Goal: Task Accomplishment & Management: Use online tool/utility

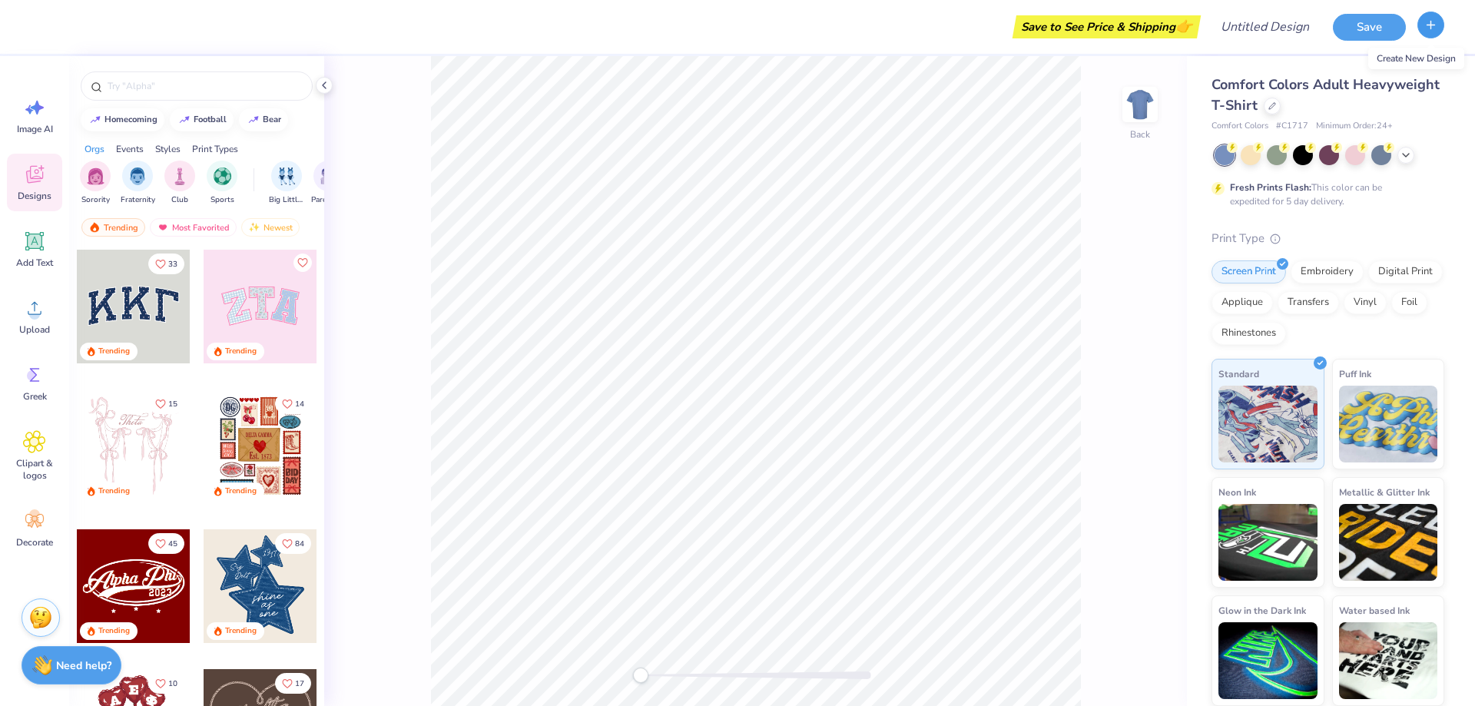
click at [1428, 28] on icon "button" at bounding box center [1431, 24] width 13 height 13
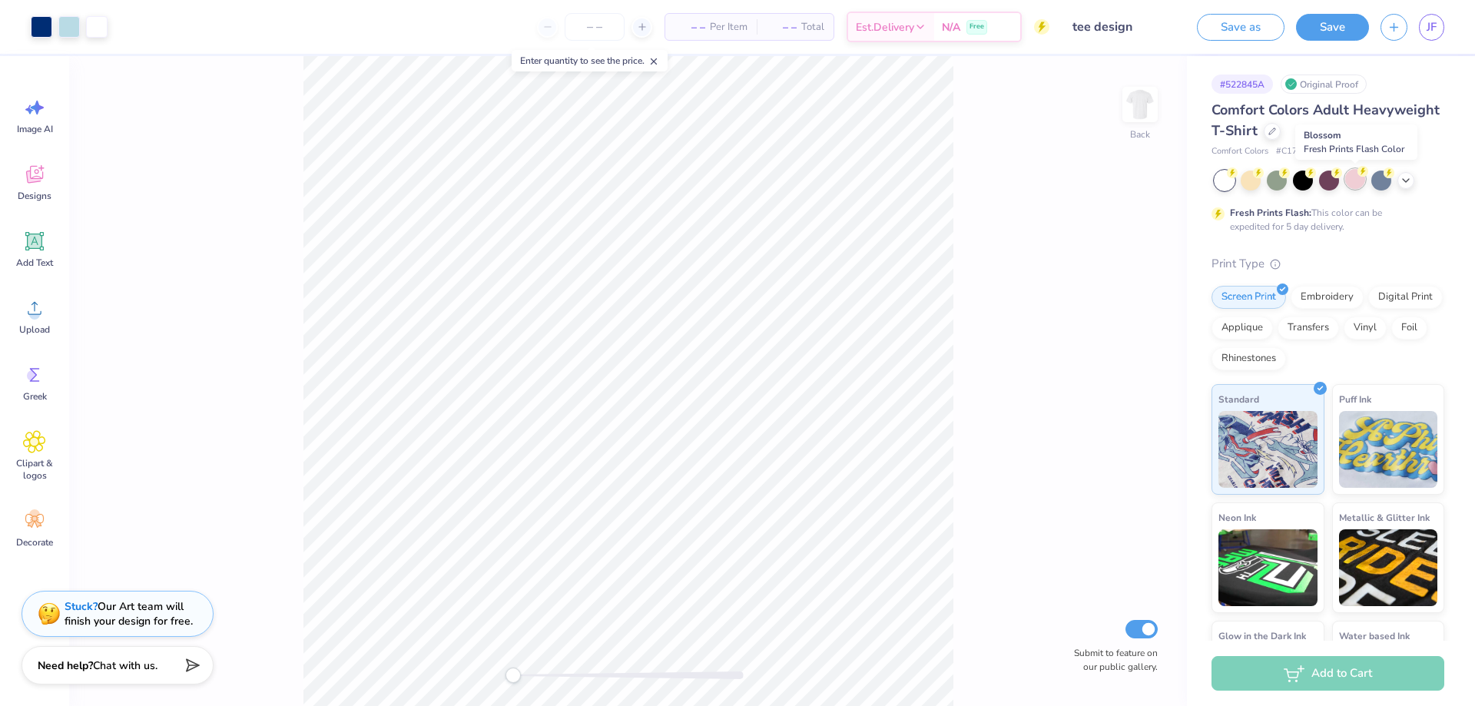
click at [1352, 180] on div at bounding box center [1355, 179] width 20 height 20
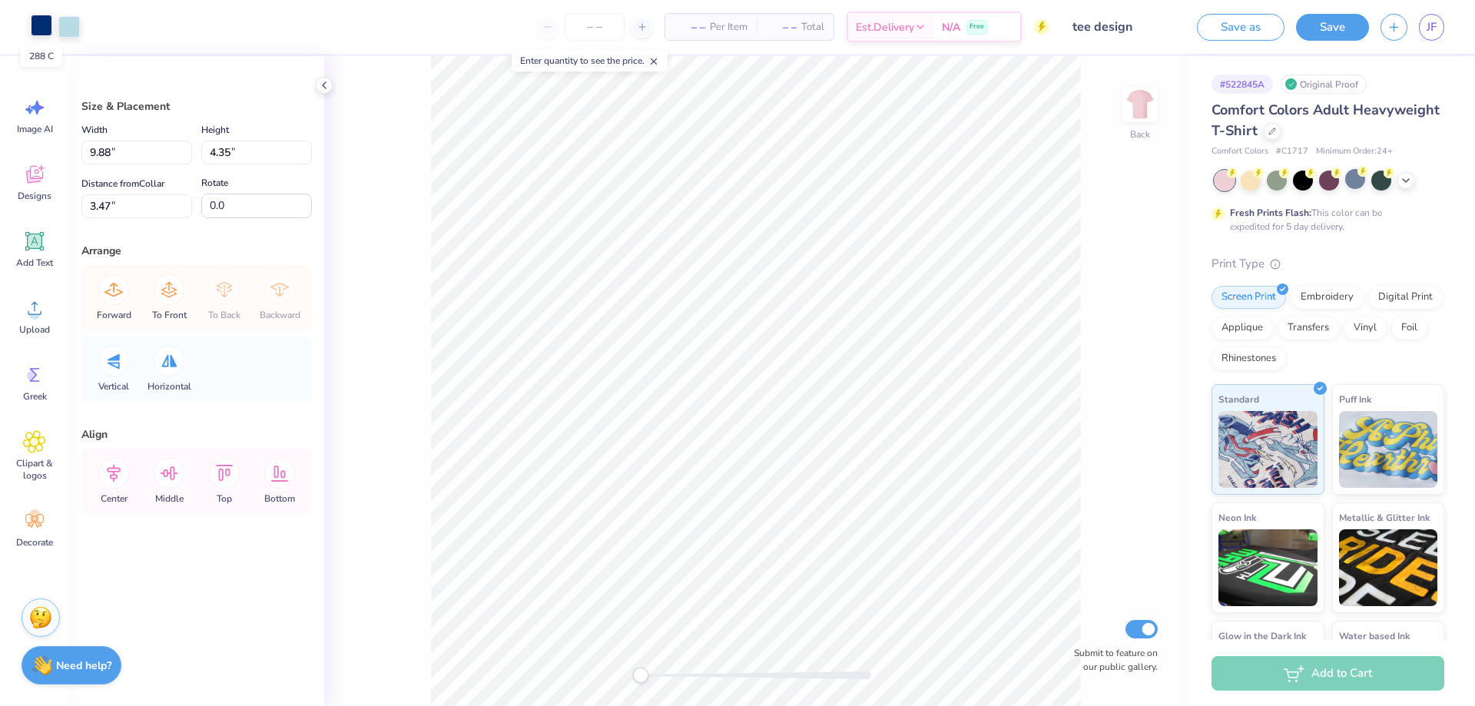
click at [52, 27] on div at bounding box center [42, 26] width 22 height 22
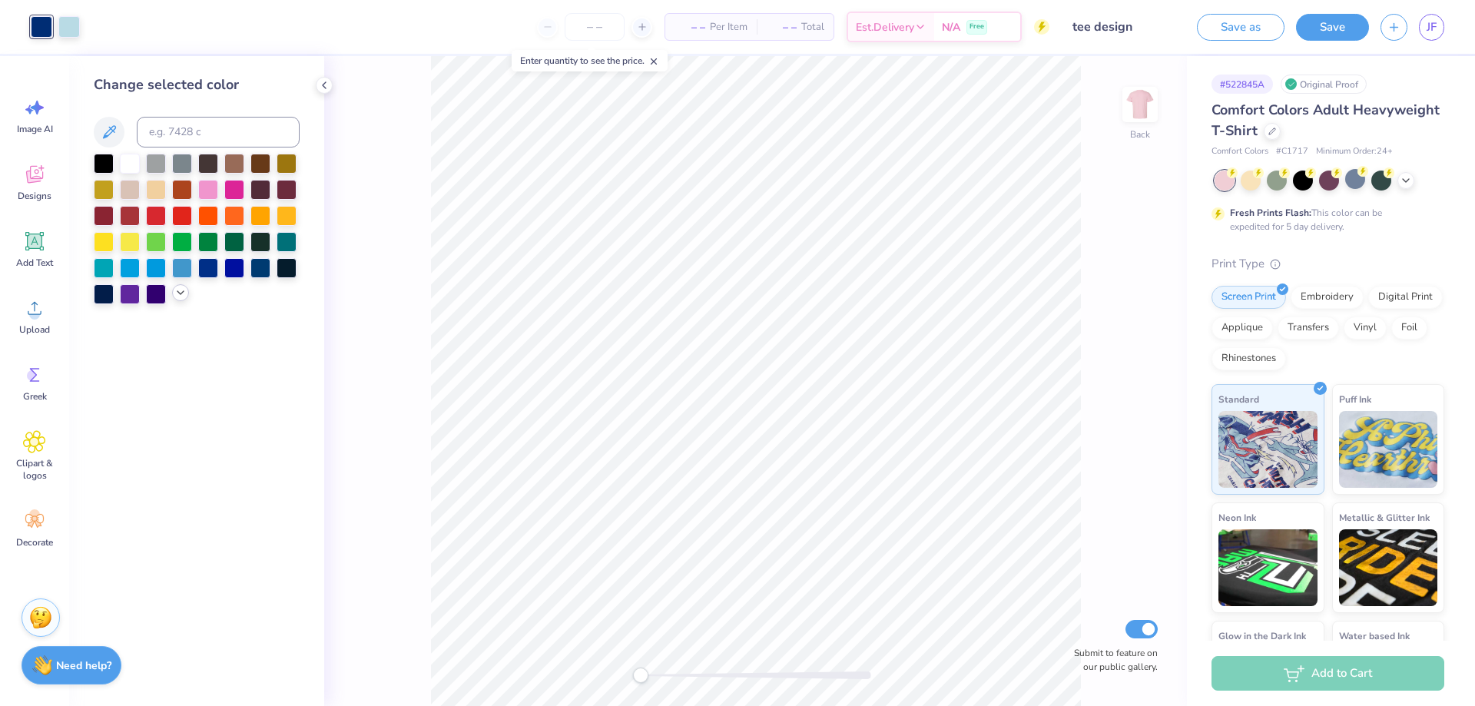
click at [175, 298] on icon at bounding box center [180, 293] width 12 height 12
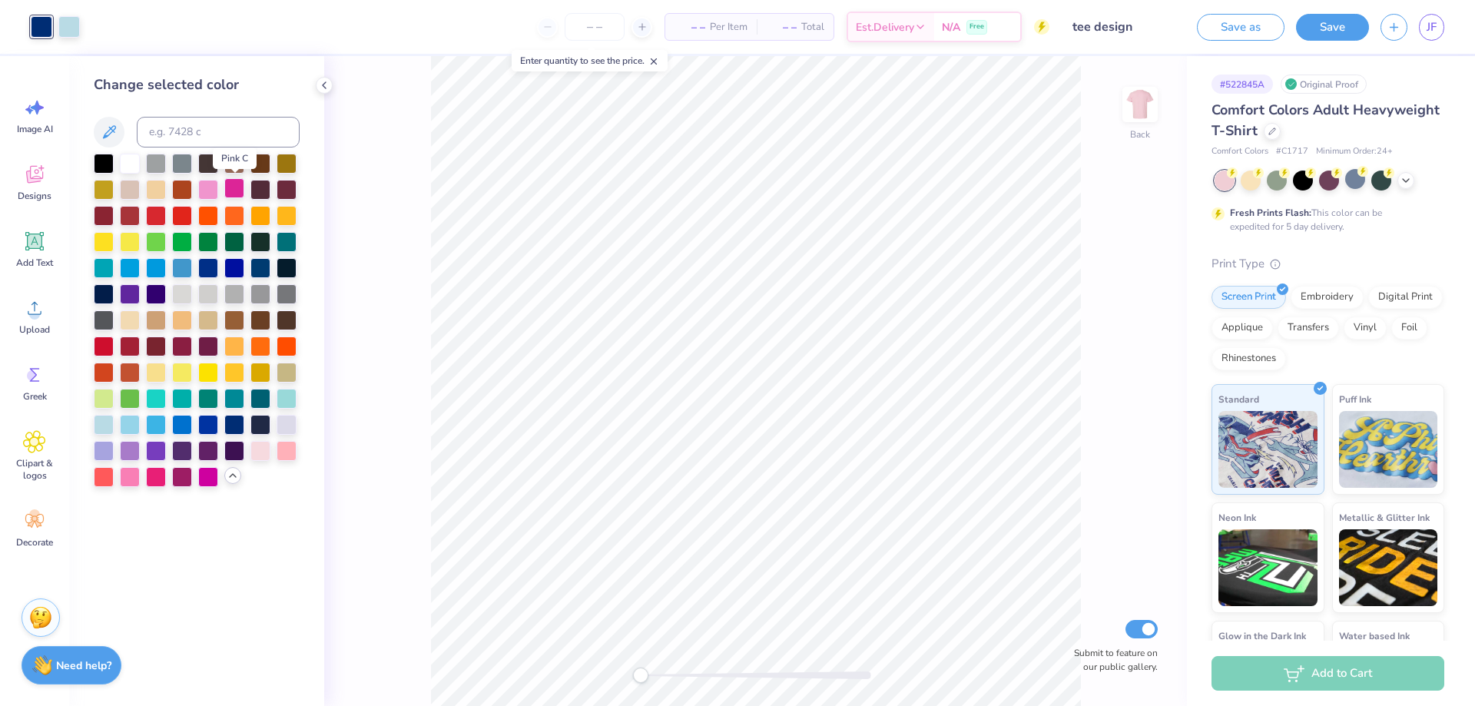
click at [236, 196] on div at bounding box center [234, 188] width 20 height 20
click at [68, 30] on div at bounding box center [69, 26] width 22 height 22
click at [257, 456] on div at bounding box center [260, 450] width 20 height 20
click at [126, 167] on div at bounding box center [130, 162] width 20 height 20
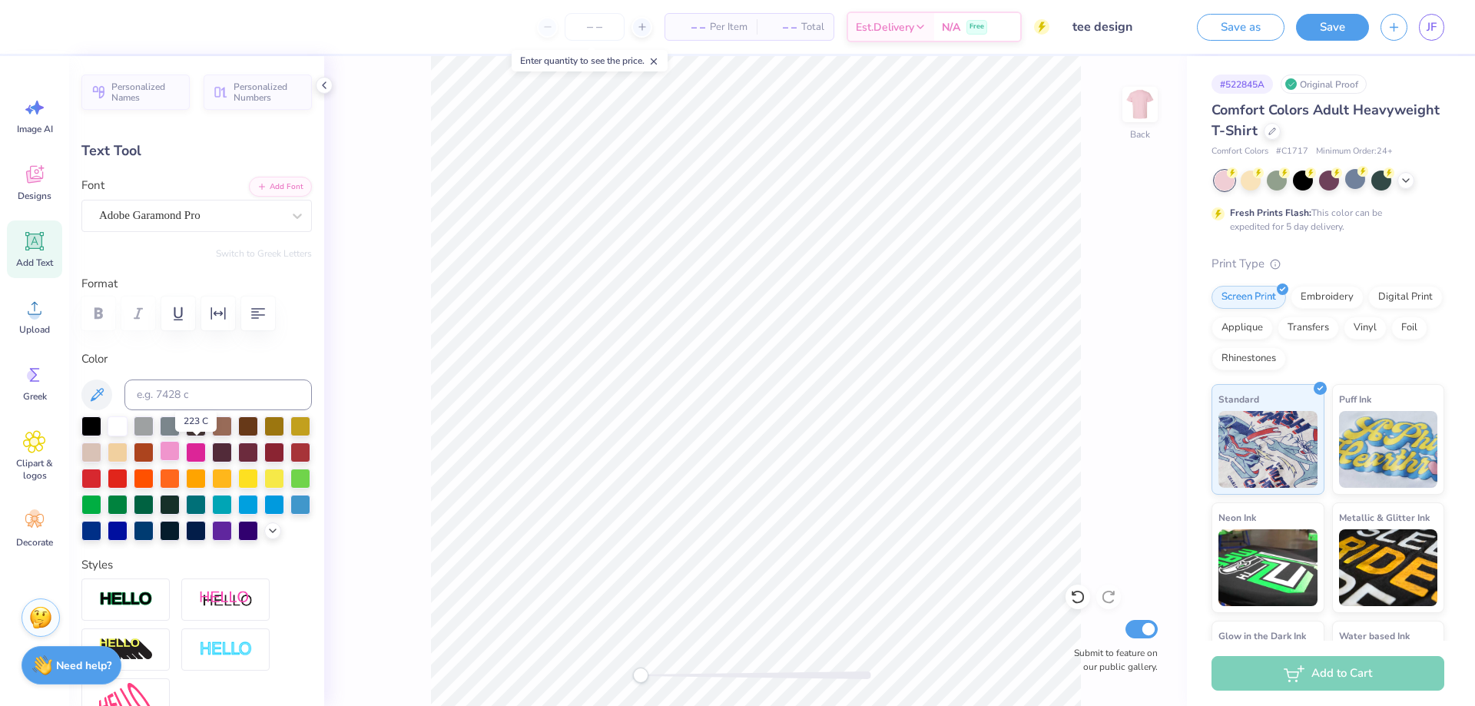
click at [180, 446] on div at bounding box center [170, 451] width 20 height 20
click at [206, 450] on div at bounding box center [196, 451] width 20 height 20
type input "1.20"
click at [121, 423] on div at bounding box center [118, 425] width 20 height 20
click at [206, 448] on div at bounding box center [196, 451] width 20 height 20
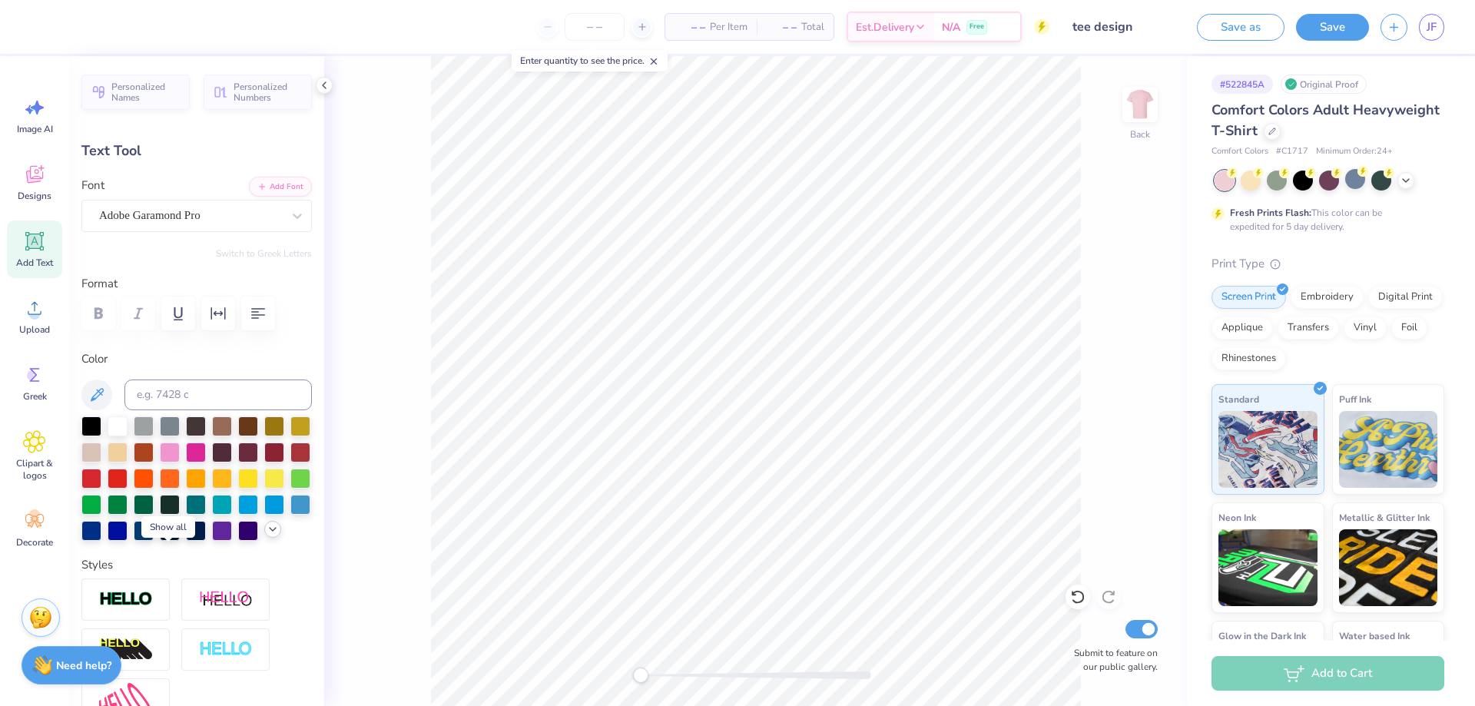
click at [264, 538] on div at bounding box center [272, 529] width 17 height 17
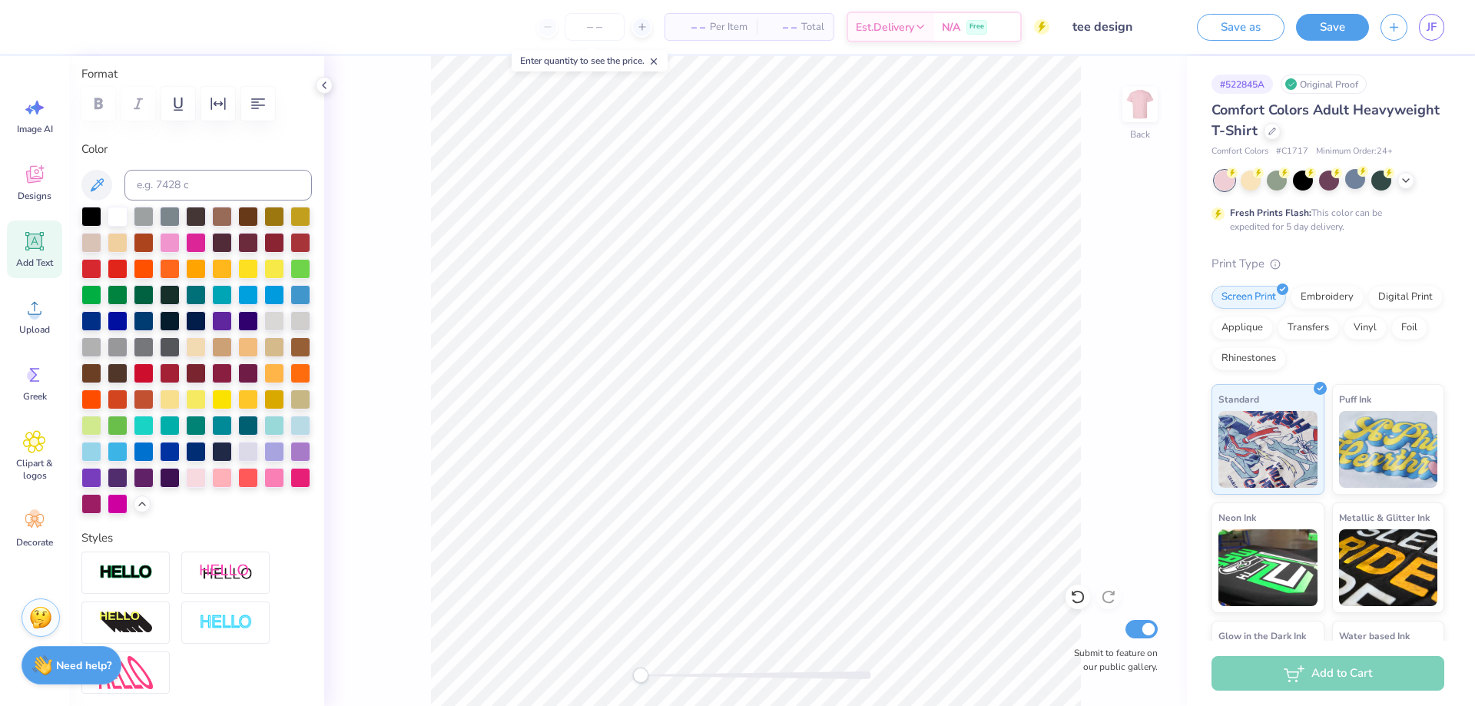
scroll to position [231, 0]
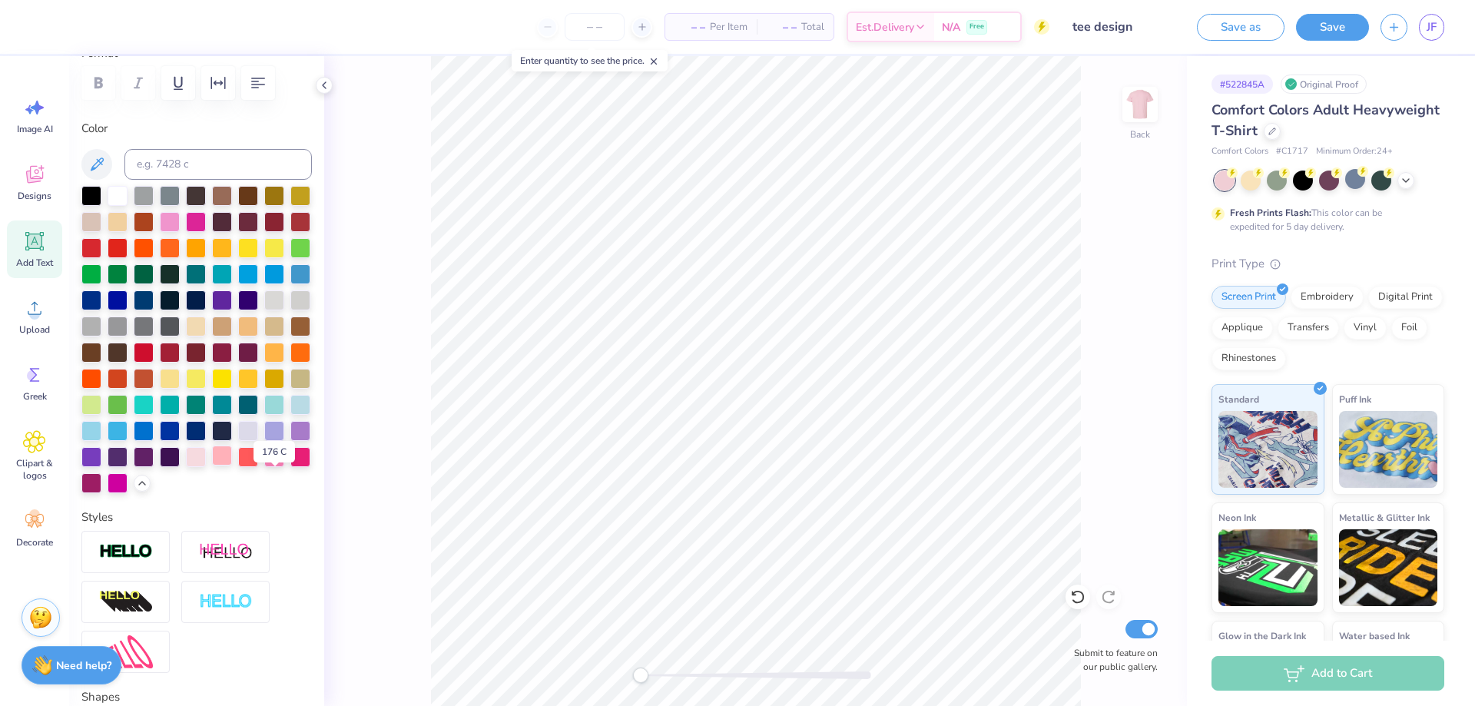
click at [232, 466] on div at bounding box center [222, 456] width 20 height 20
click at [206, 466] on div at bounding box center [196, 456] width 20 height 20
click at [264, 466] on div at bounding box center [274, 456] width 20 height 20
click at [290, 466] on div at bounding box center [300, 456] width 20 height 20
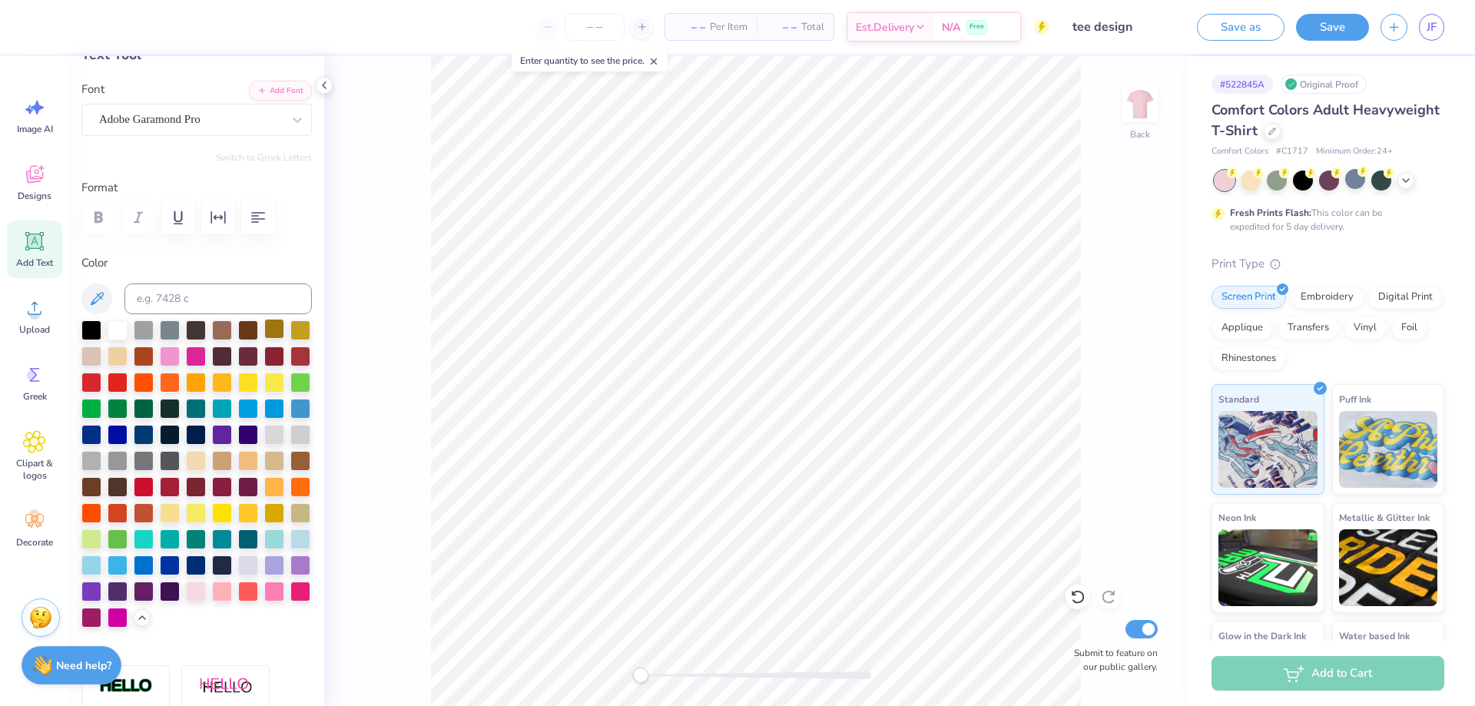
scroll to position [77, 0]
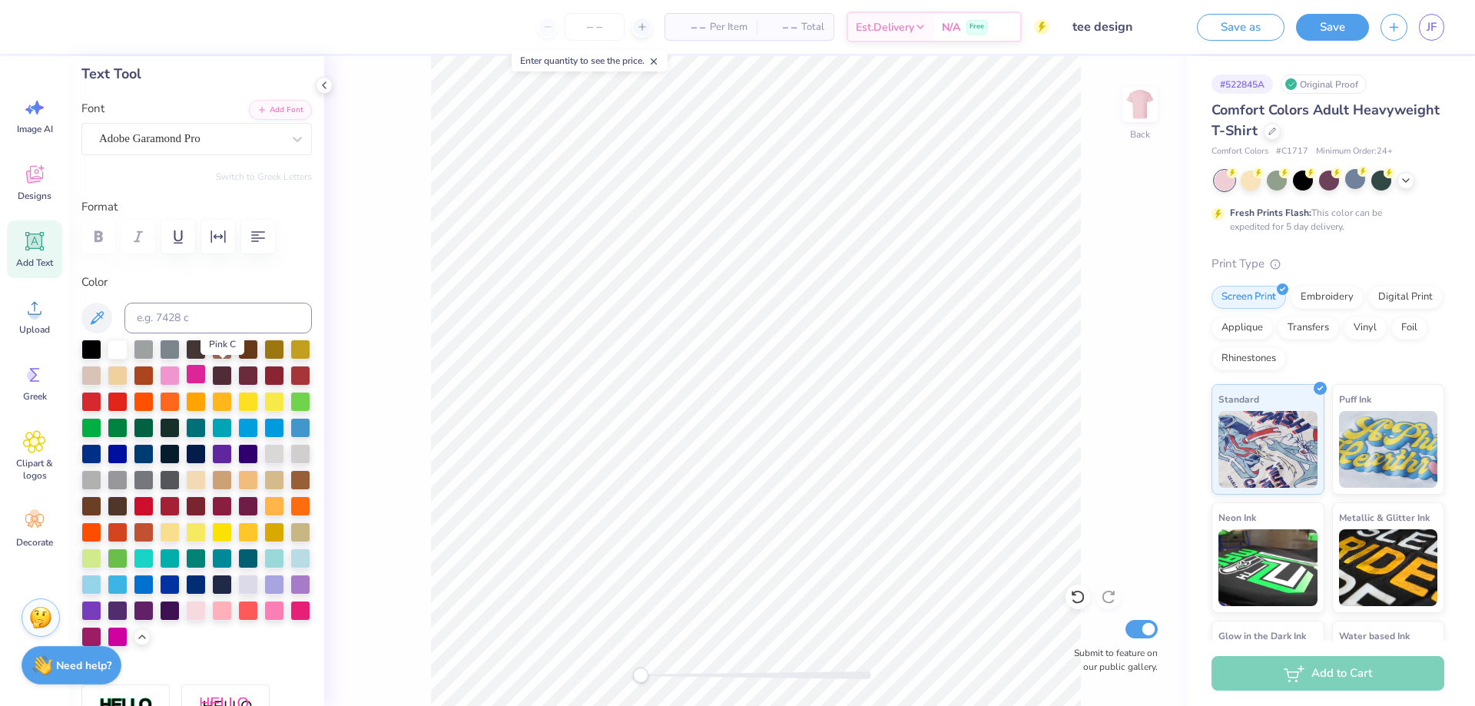
click at [206, 379] on div at bounding box center [196, 374] width 20 height 20
click at [121, 350] on div at bounding box center [118, 348] width 20 height 20
click at [206, 377] on div at bounding box center [196, 374] width 20 height 20
click at [308, 294] on div "Personalized Names Personalized Numbers Text Tool Add Font Font Adobe Garamond …" at bounding box center [196, 381] width 255 height 650
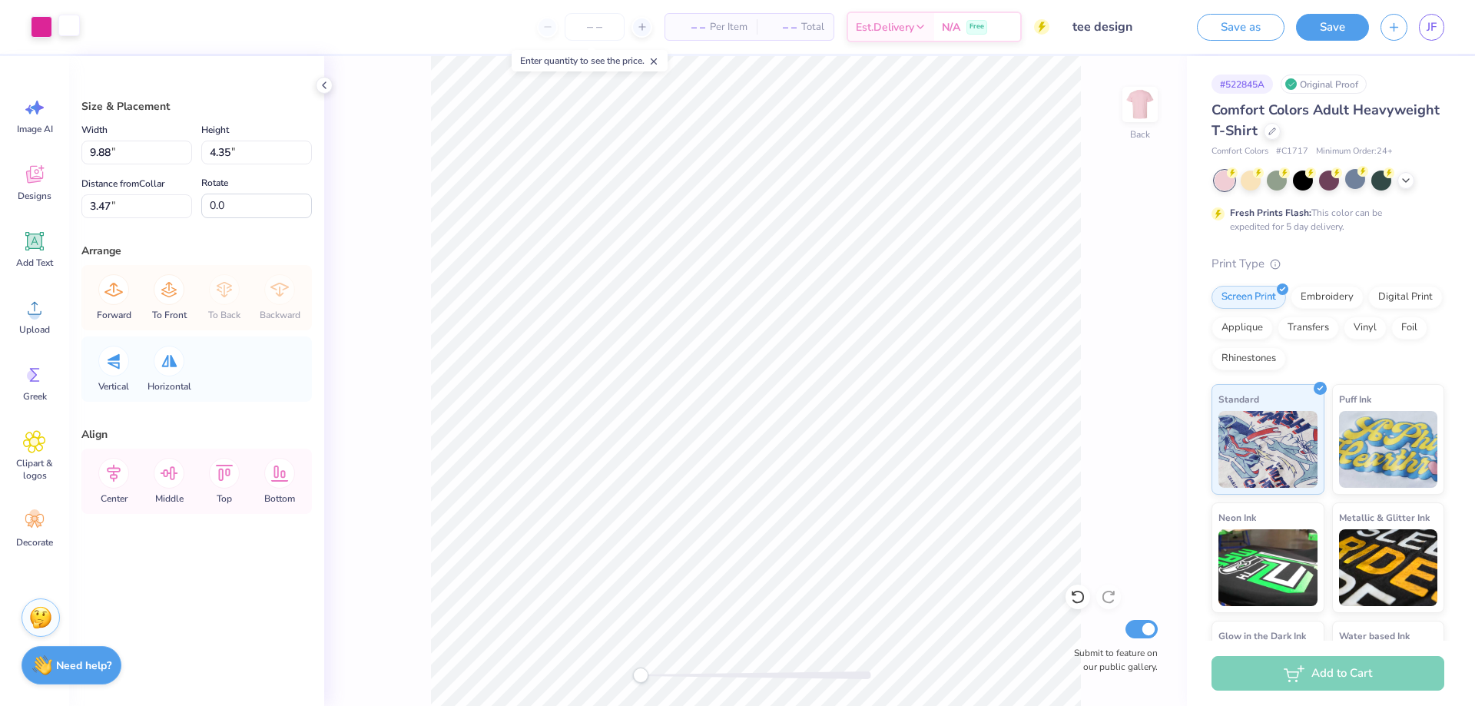
click at [67, 30] on div at bounding box center [69, 26] width 22 height 22
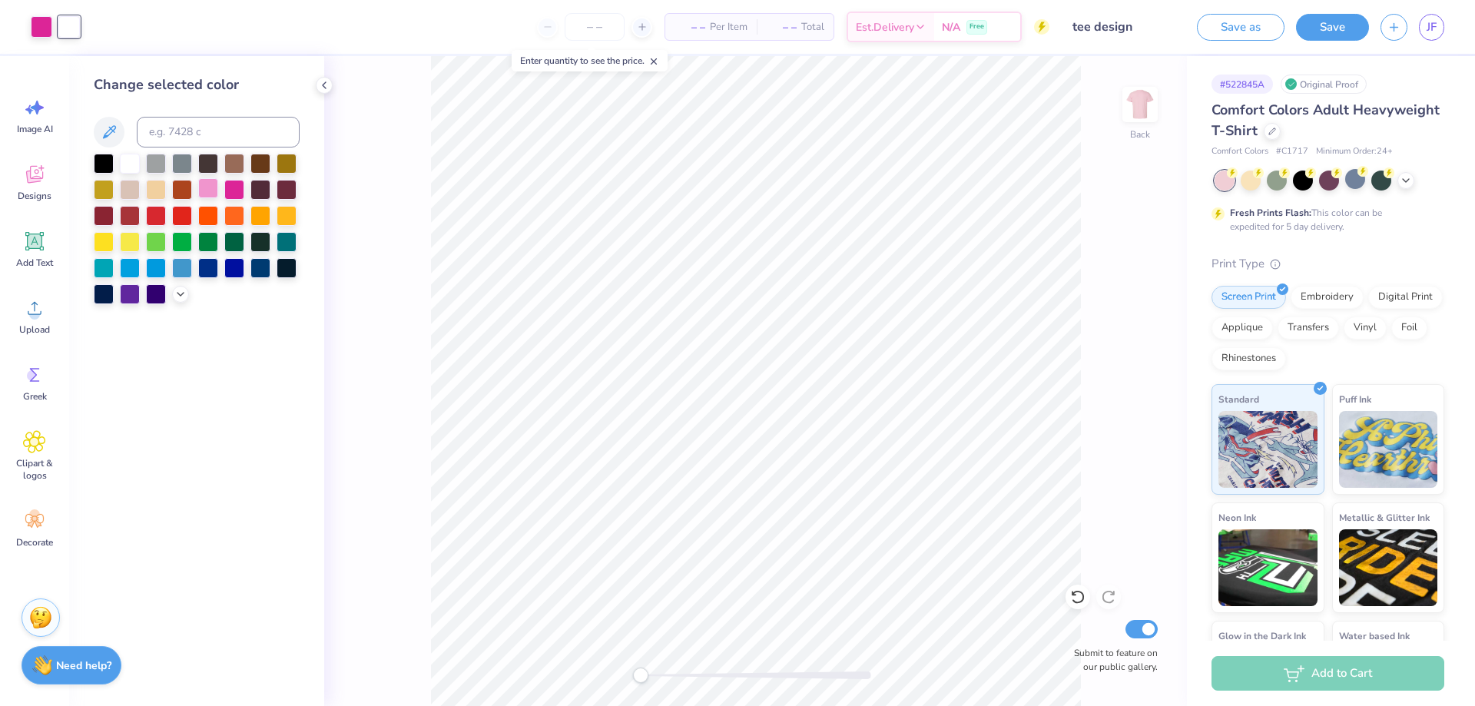
click at [211, 186] on div at bounding box center [208, 188] width 20 height 20
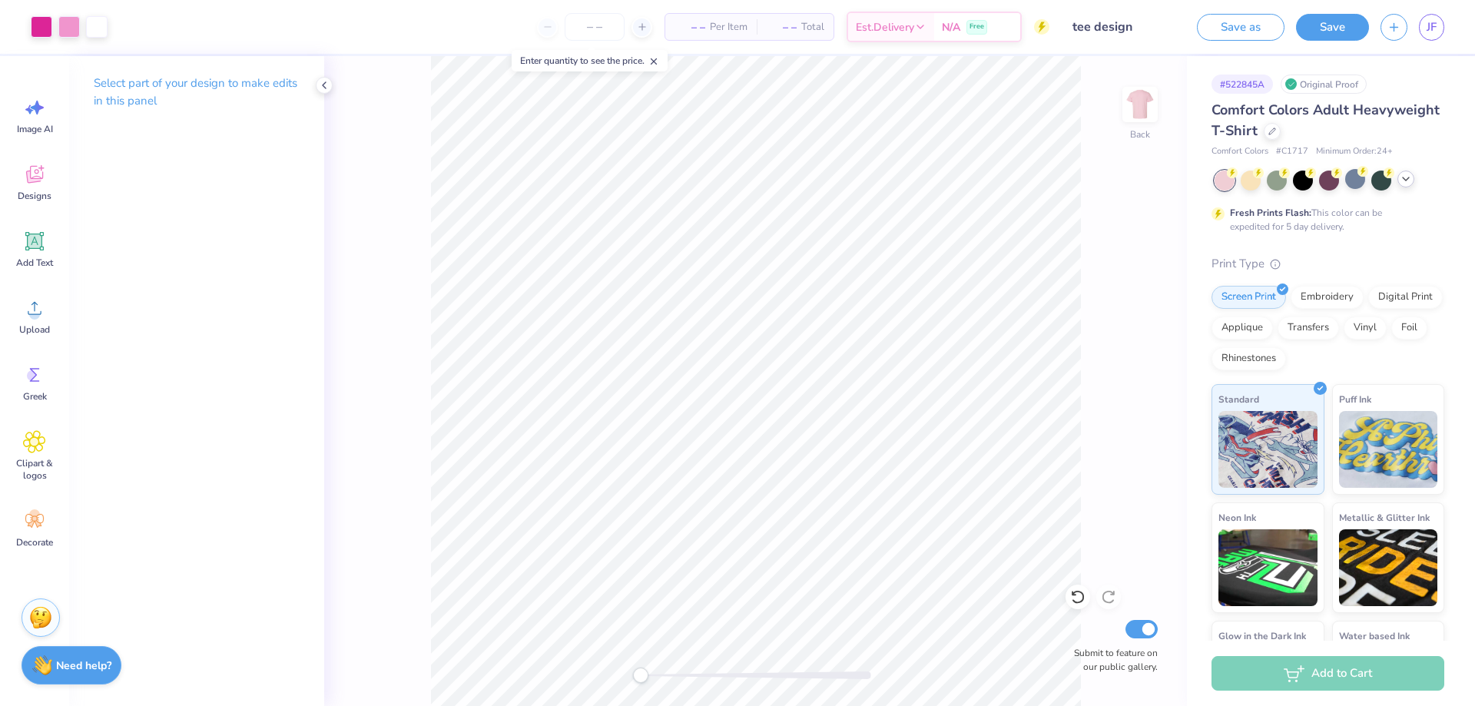
click at [1413, 177] on div at bounding box center [1406, 179] width 17 height 17
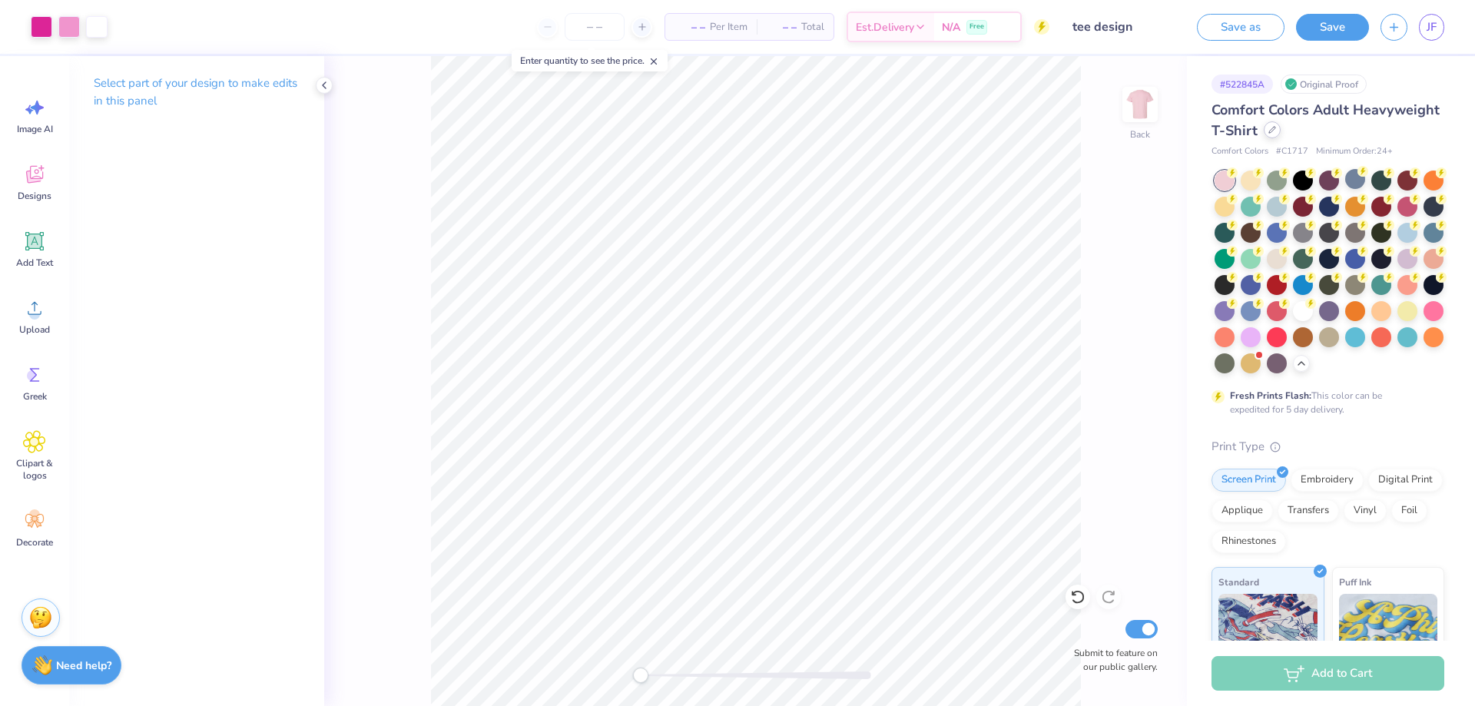
click at [1276, 131] on icon at bounding box center [1273, 130] width 8 height 8
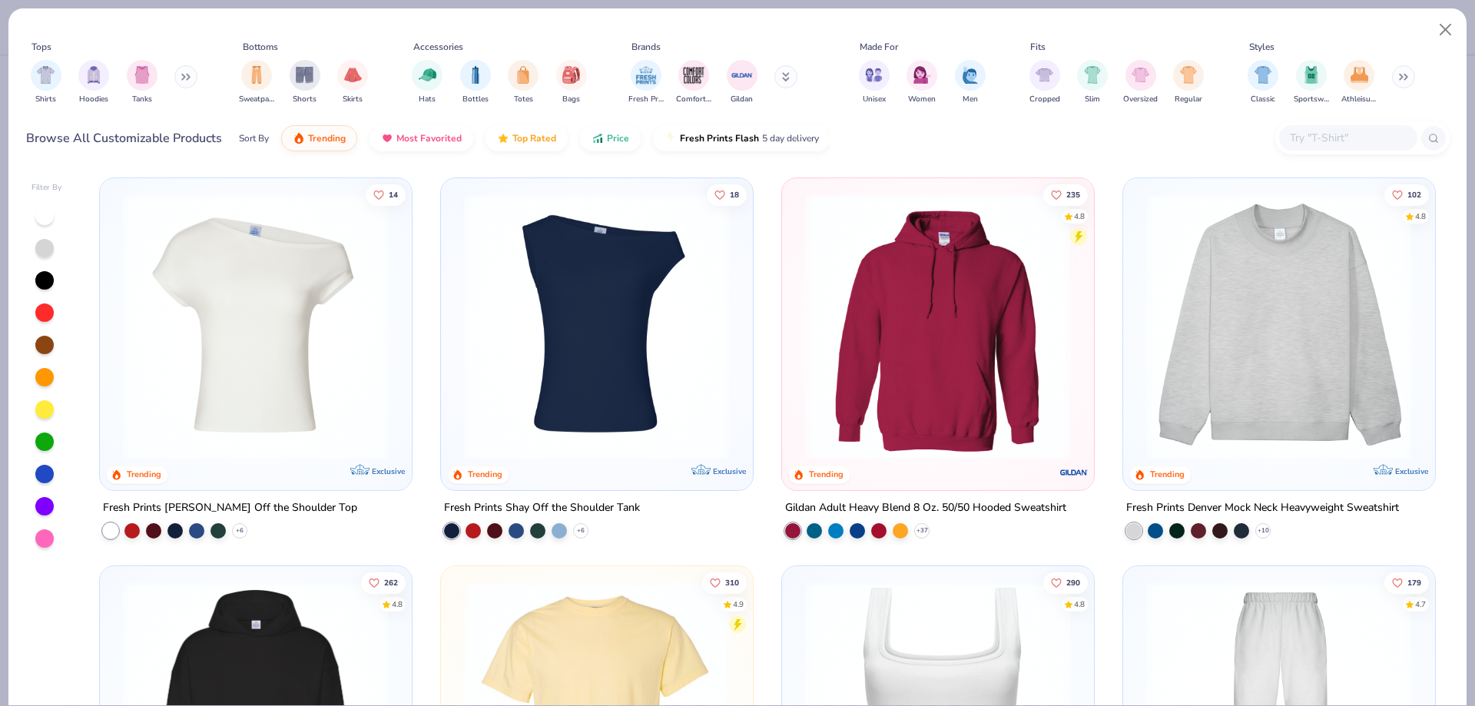
click at [203, 77] on div "Tops Shirts Hoodies Tanks Bottoms Sweatpants Shorts Skirts Accessories Hats Bot…" at bounding box center [738, 75] width 1424 height 71
click at [191, 75] on icon at bounding box center [185, 77] width 9 height 8
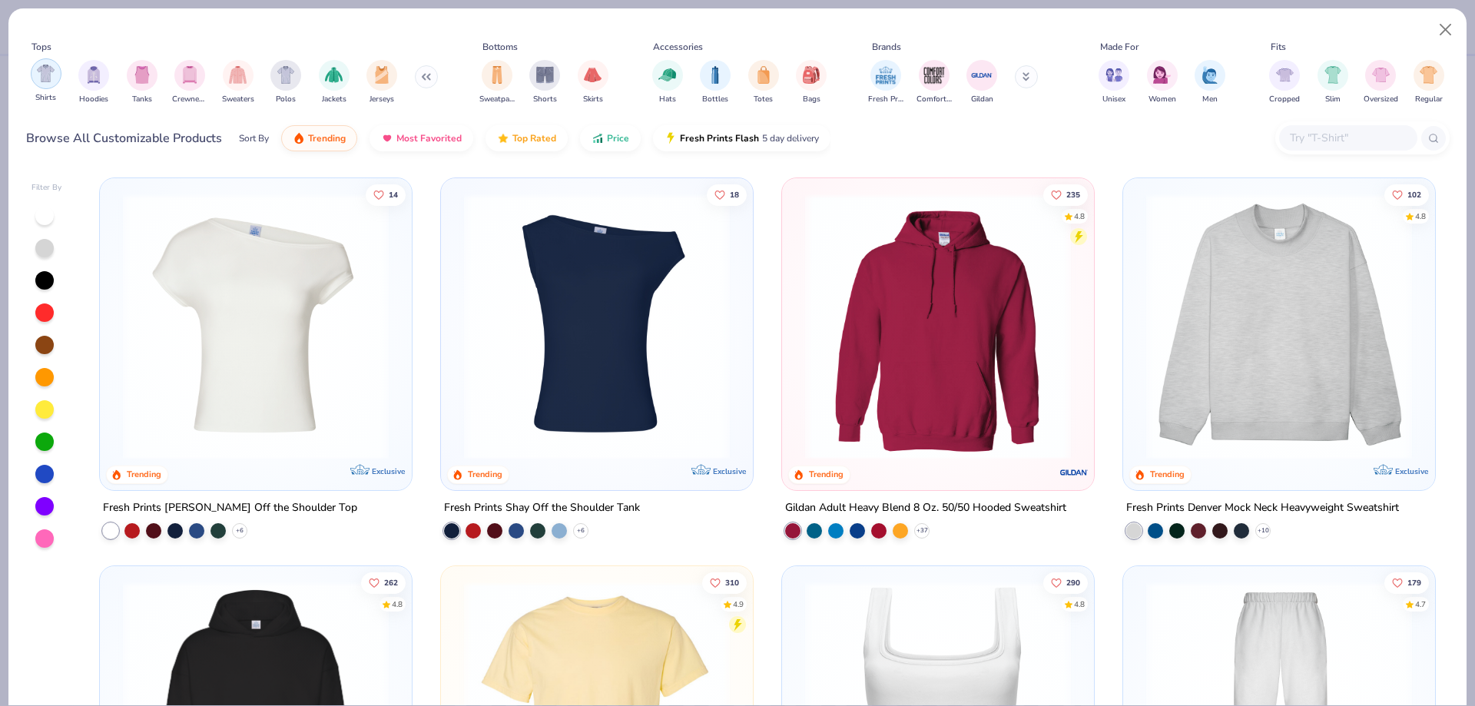
click at [56, 80] on div "filter for Shirts" at bounding box center [46, 73] width 31 height 31
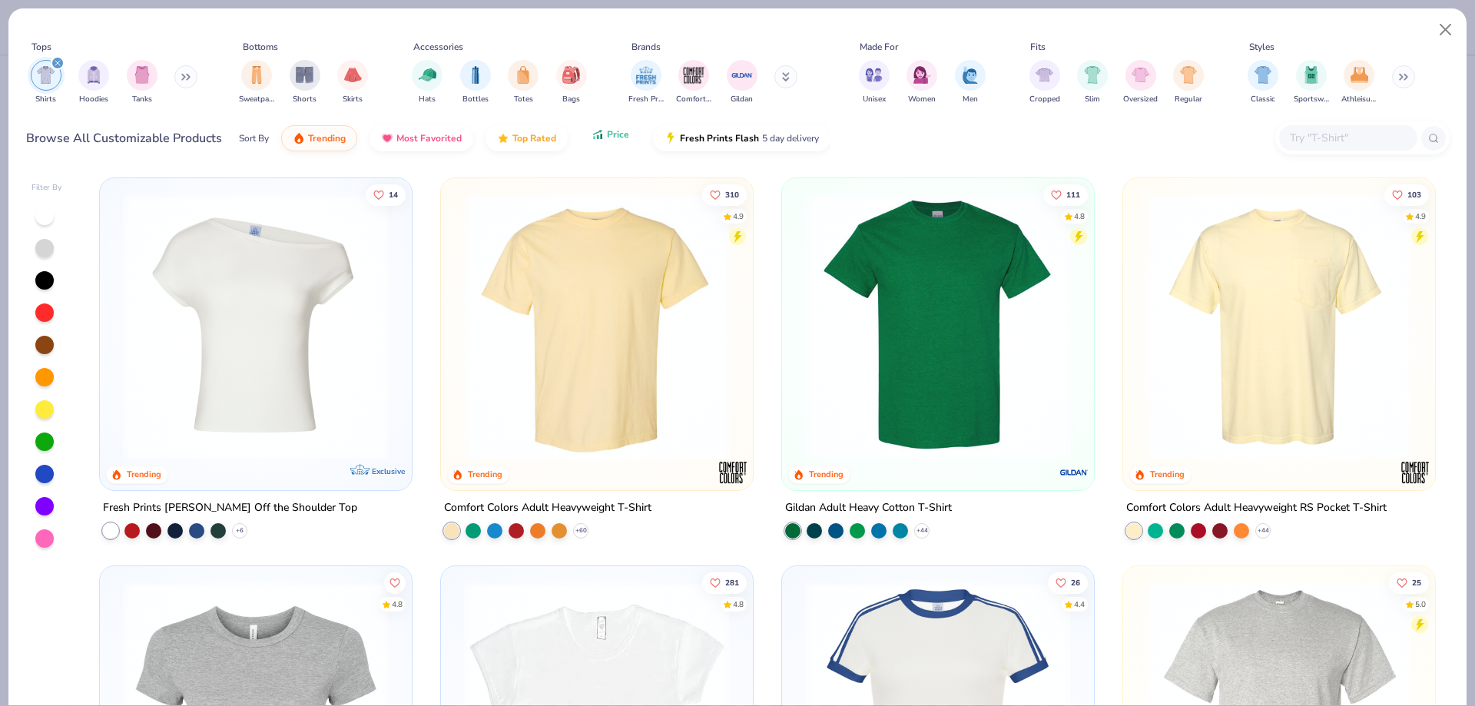
click at [612, 138] on span "Price" at bounding box center [618, 134] width 22 height 12
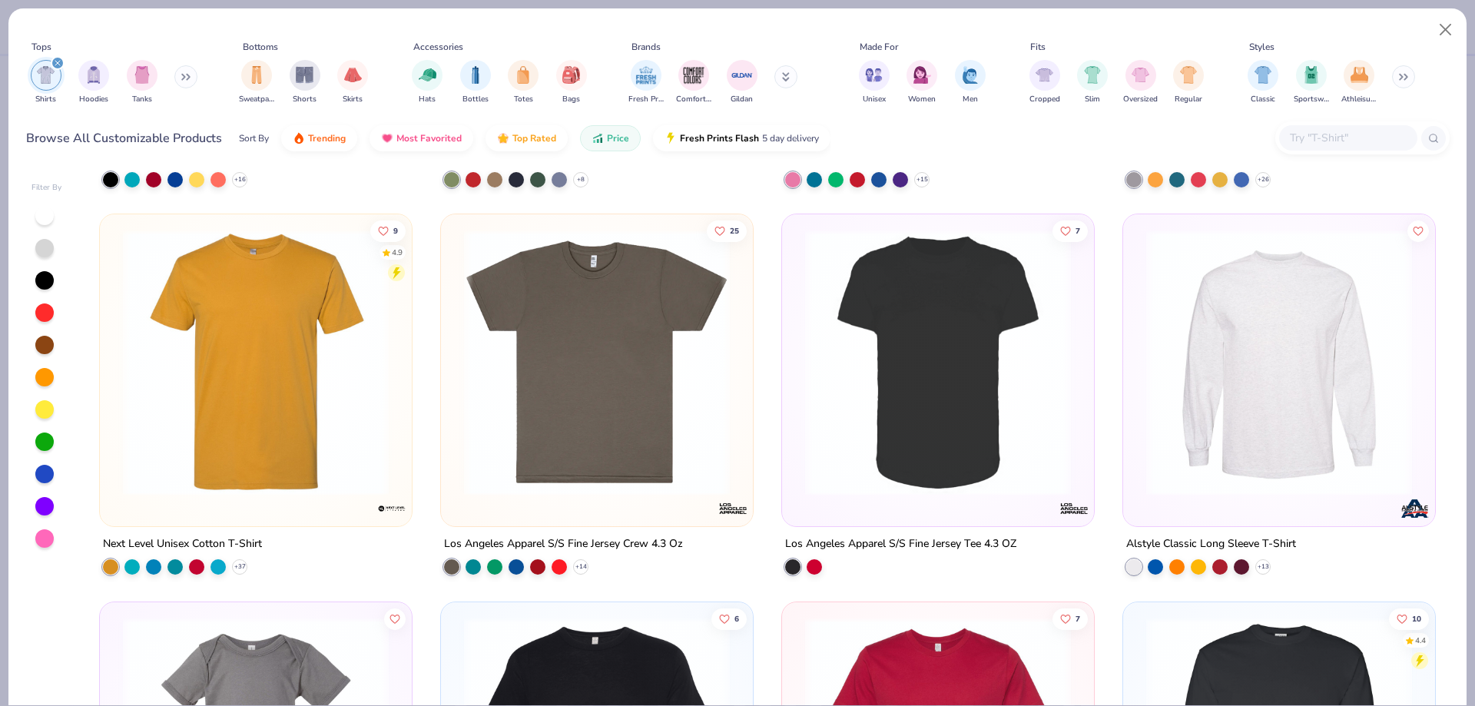
scroll to position [2689, 0]
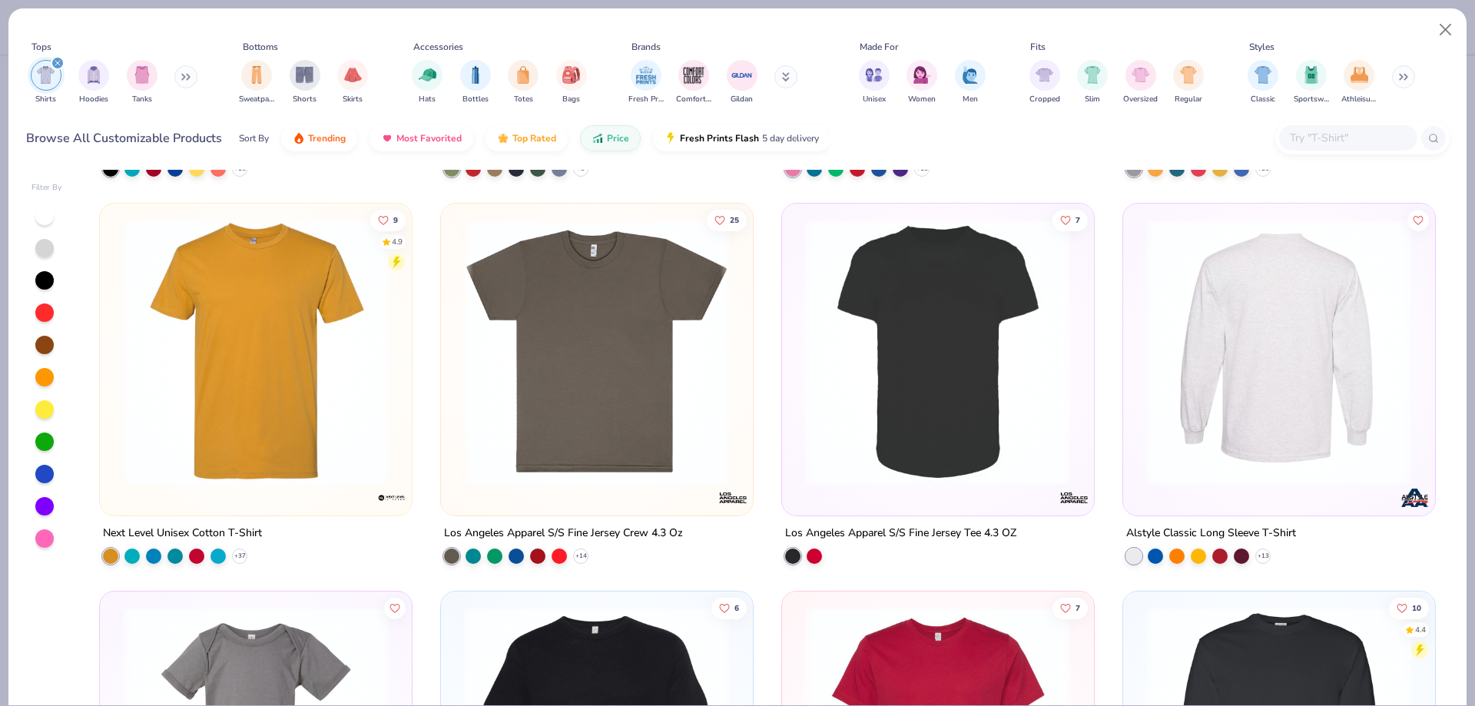
click at [1290, 309] on img at bounding box center [1278, 352] width 281 height 266
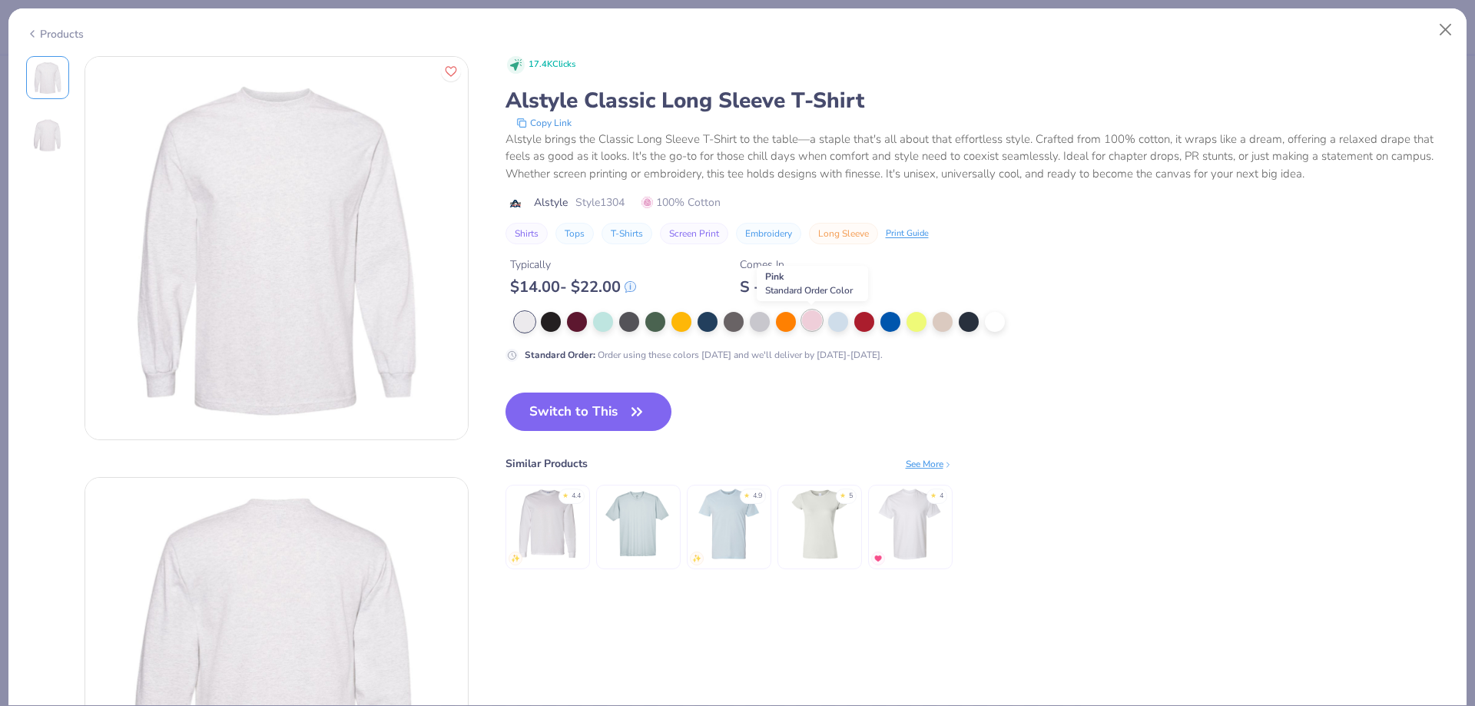
click at [804, 321] on div at bounding box center [812, 320] width 20 height 20
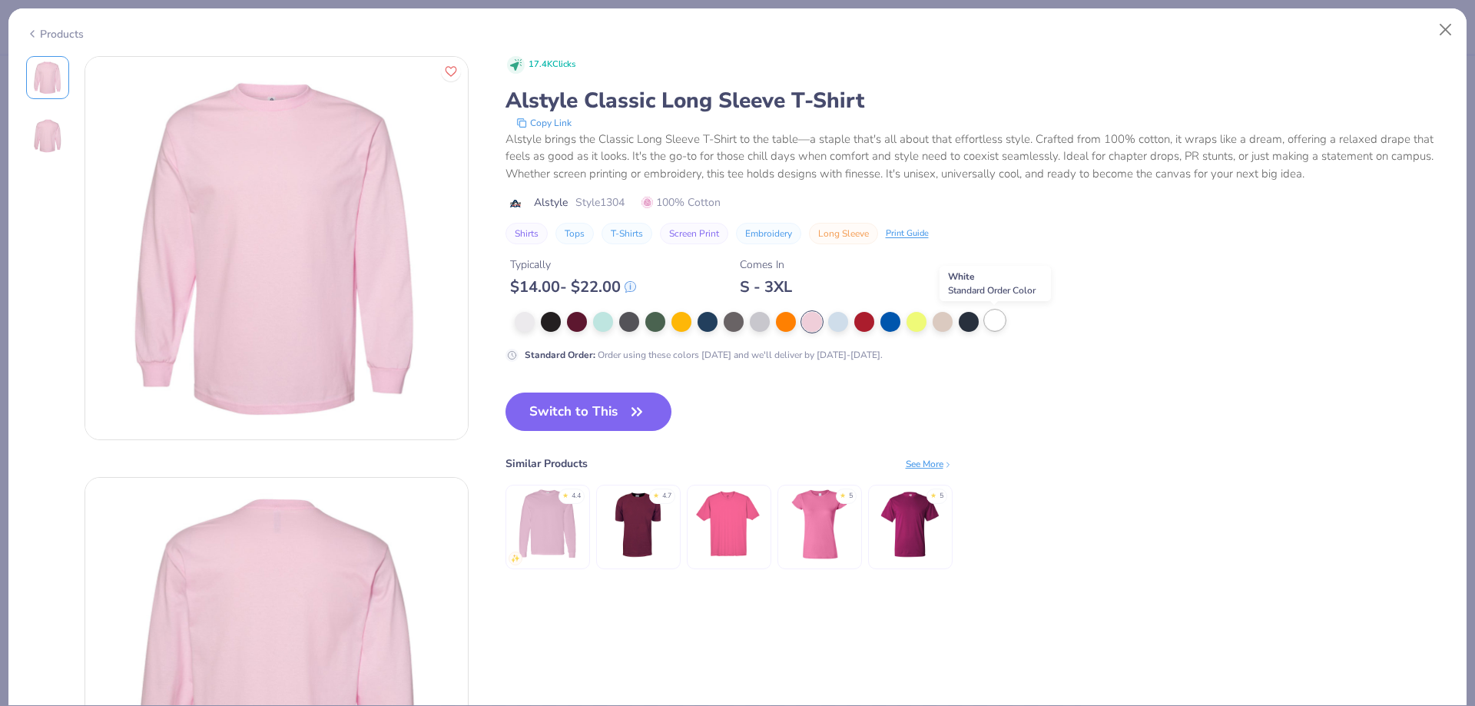
click at [995, 323] on div at bounding box center [995, 320] width 20 height 20
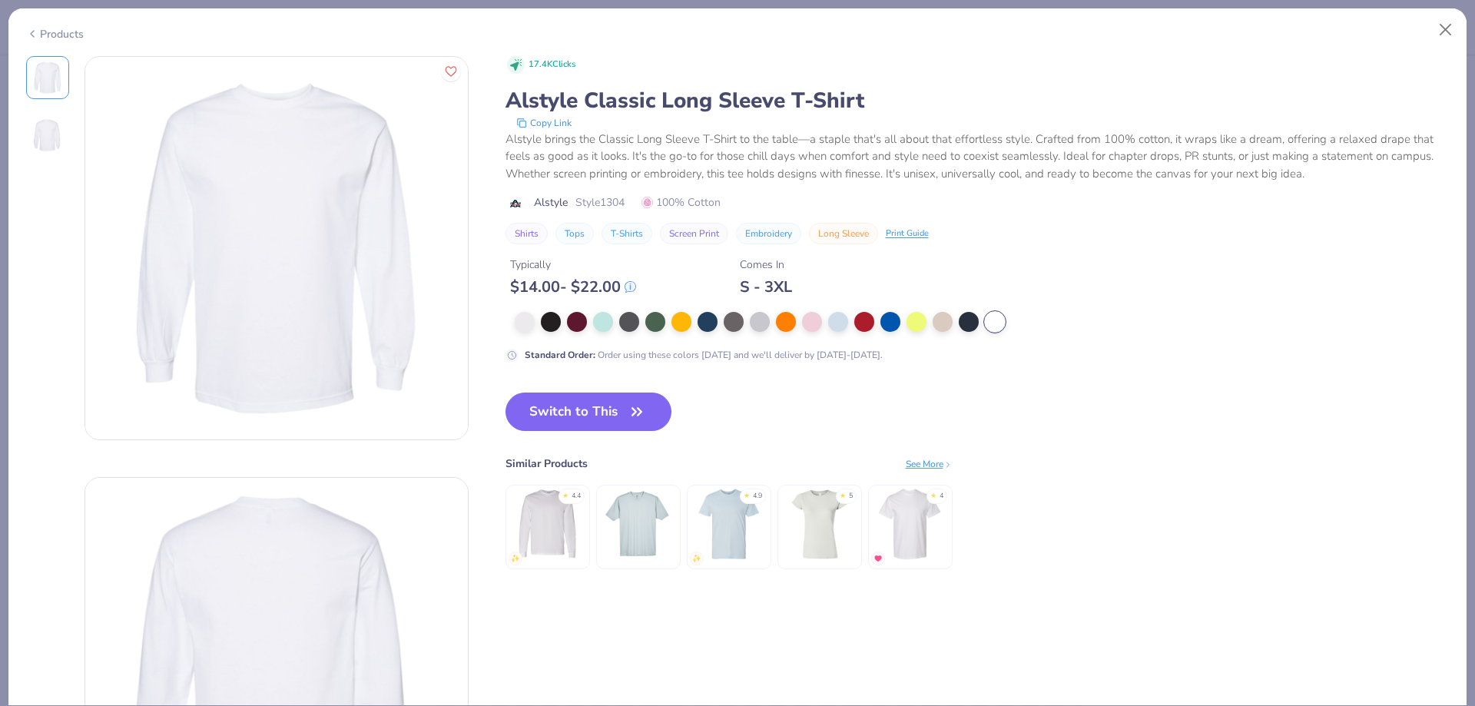
drag, startPoint x: 821, startPoint y: 326, endPoint x: 797, endPoint y: 331, distance: 25.2
click at [820, 327] on div at bounding box center [812, 322] width 20 height 20
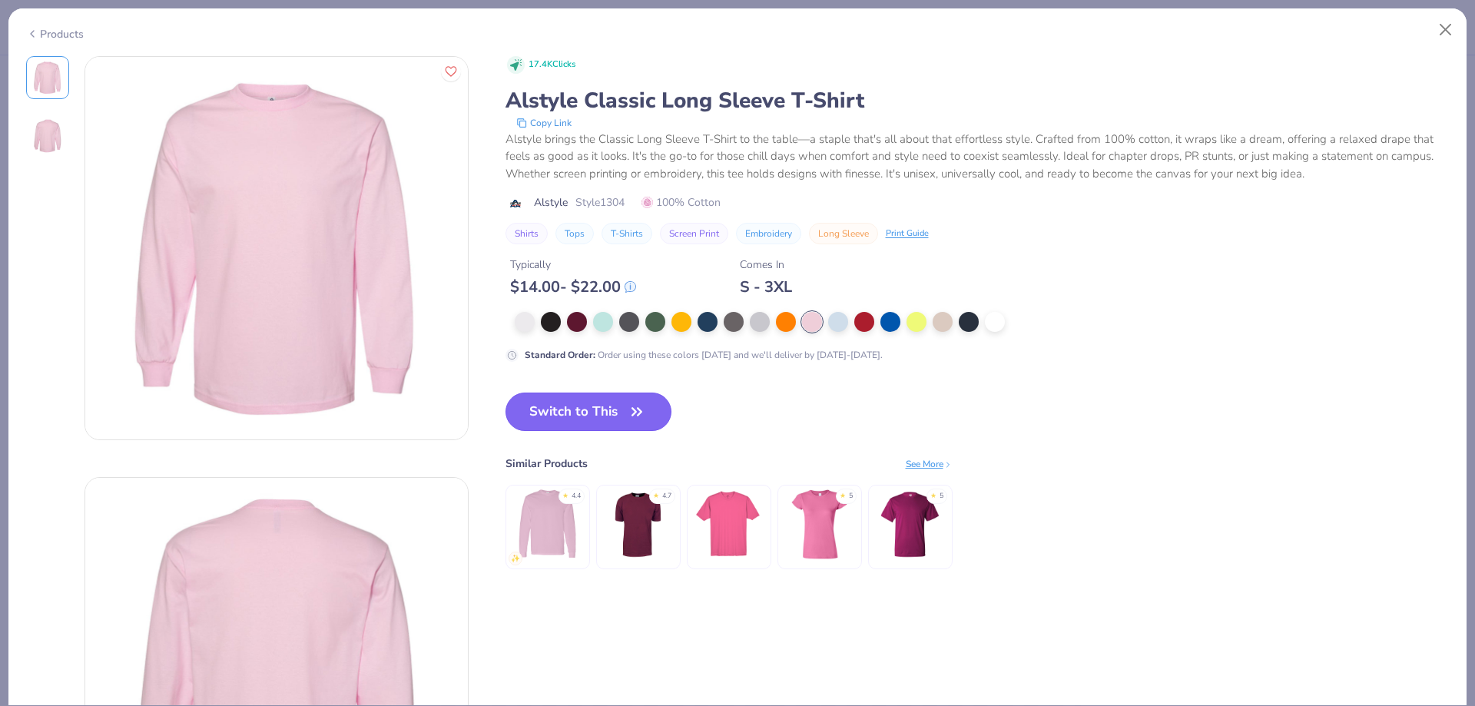
click at [622, 401] on button "Switch to This" at bounding box center [589, 412] width 167 height 38
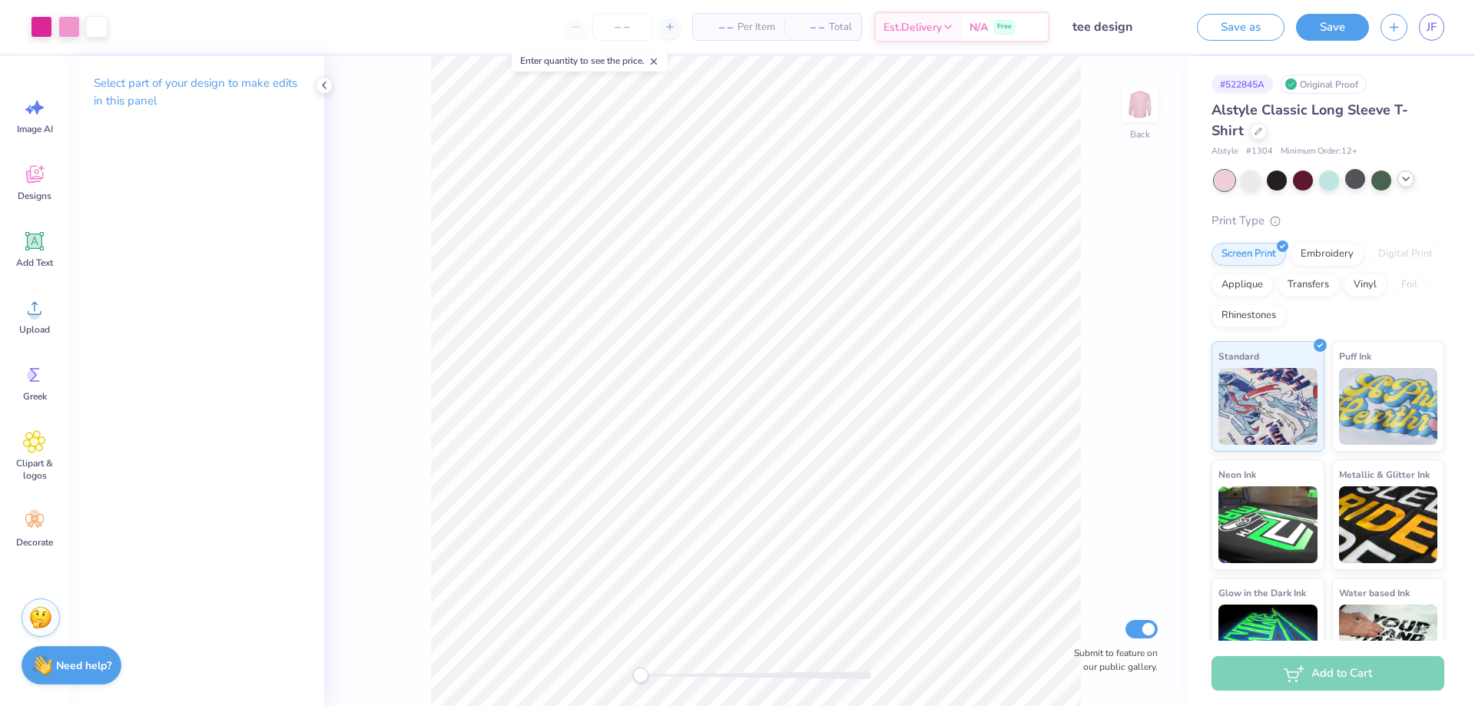
click at [1410, 178] on icon at bounding box center [1406, 179] width 12 height 12
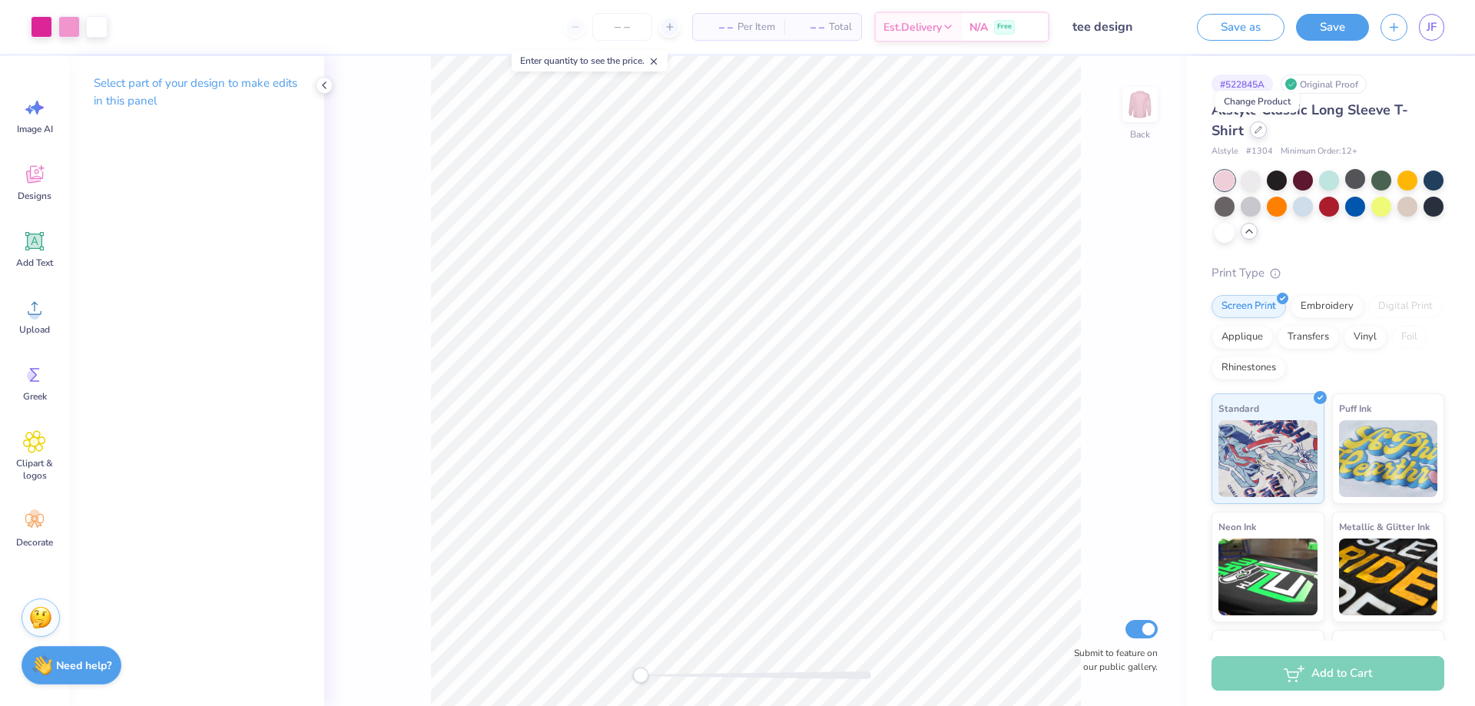
click at [1256, 134] on div at bounding box center [1258, 129] width 17 height 17
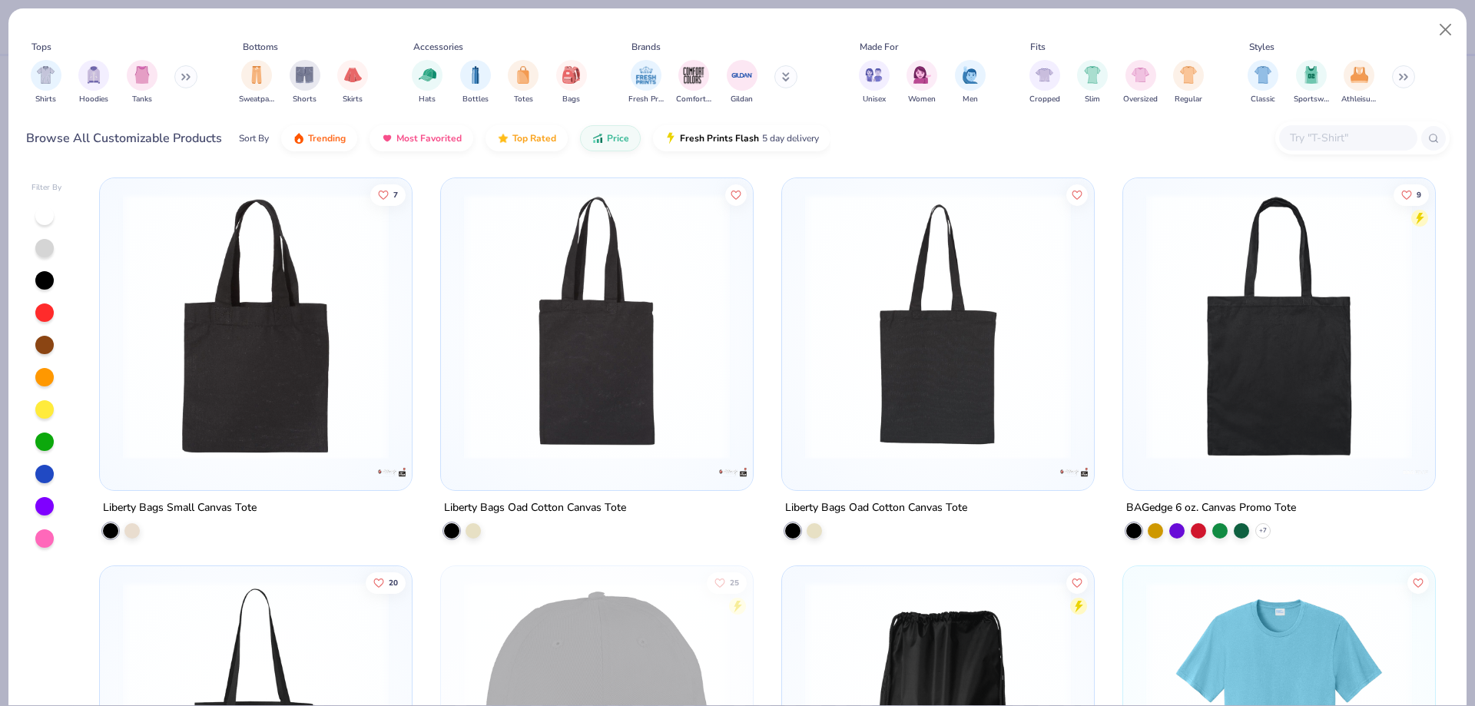
click at [195, 80] on button at bounding box center [185, 76] width 23 height 23
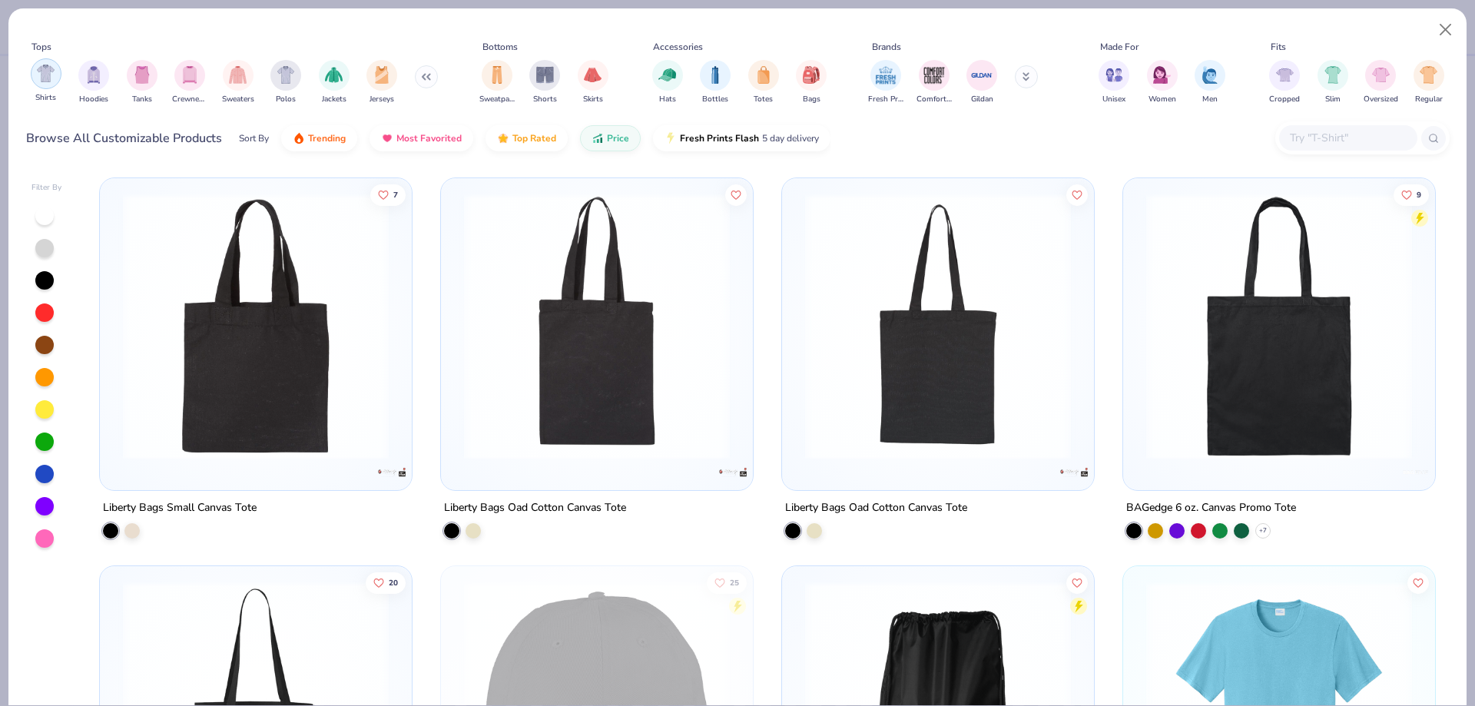
click at [45, 85] on div "filter for Shirts" at bounding box center [46, 73] width 31 height 31
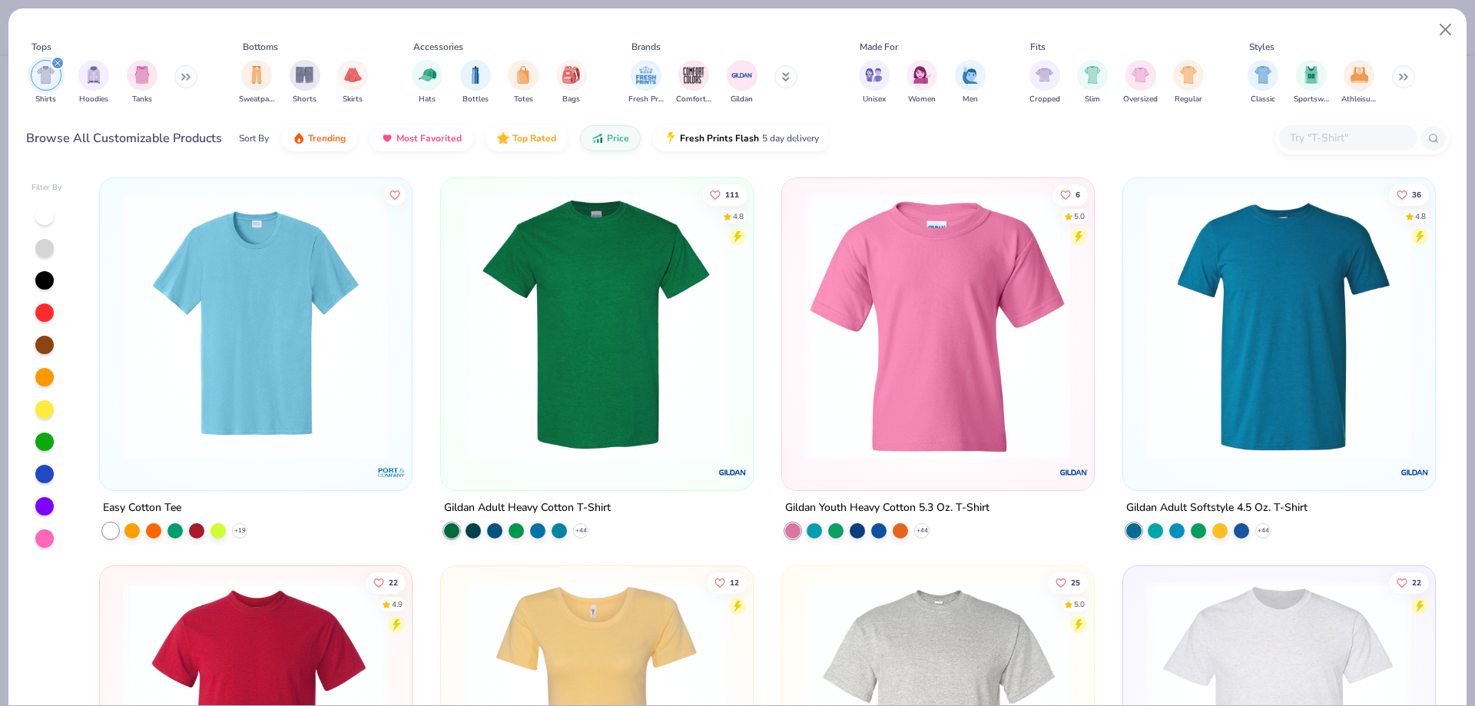
click at [627, 405] on img at bounding box center [596, 327] width 281 height 266
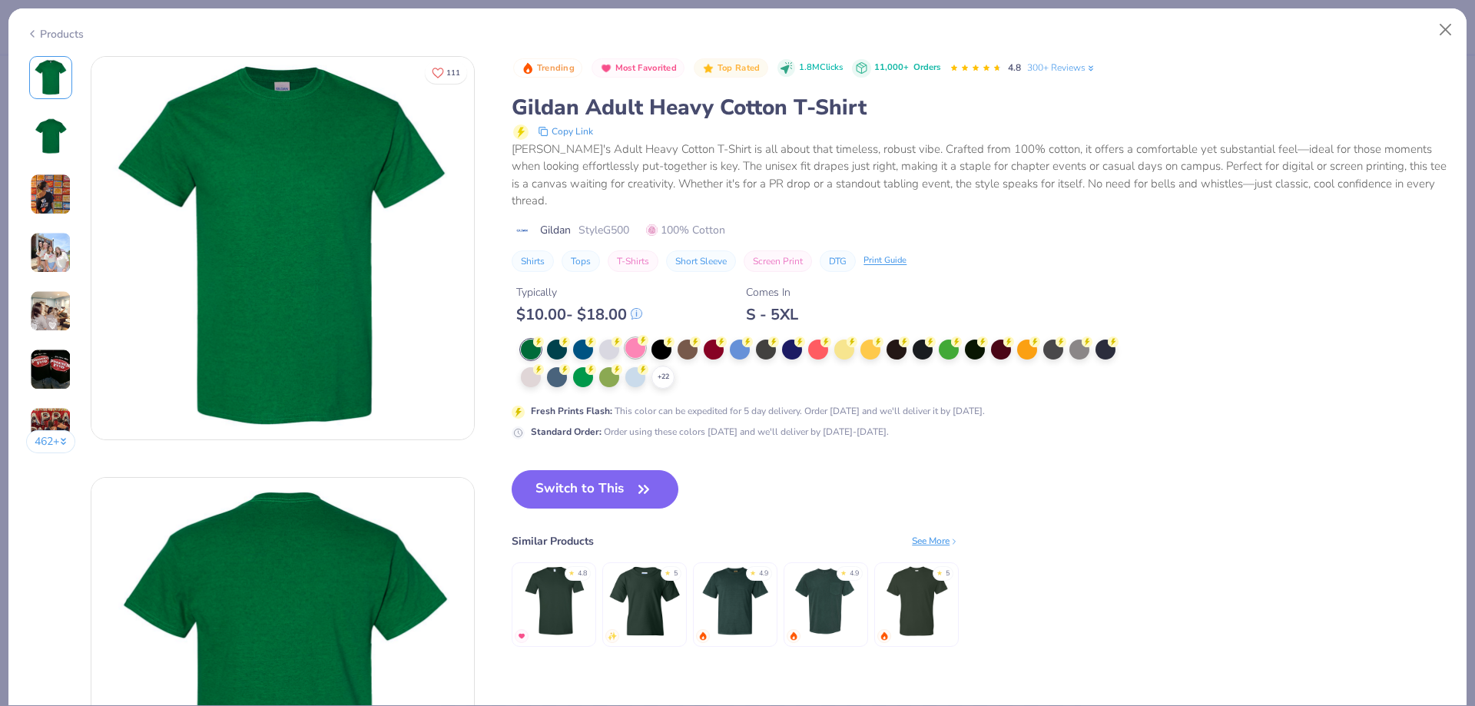
click at [635, 347] on div at bounding box center [635, 348] width 20 height 20
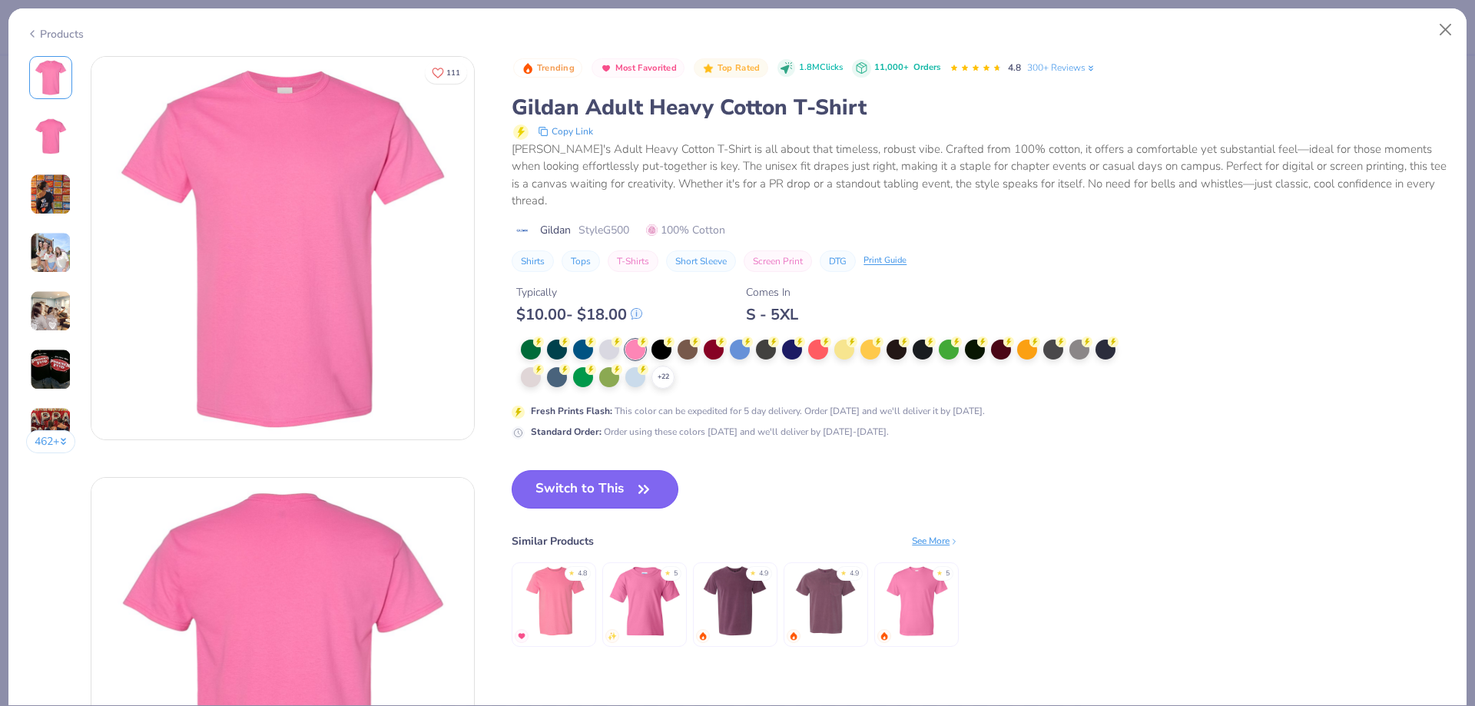
click at [592, 506] on button "Switch to This" at bounding box center [595, 489] width 167 height 38
click at [643, 489] on icon "button" at bounding box center [643, 489] width 9 height 7
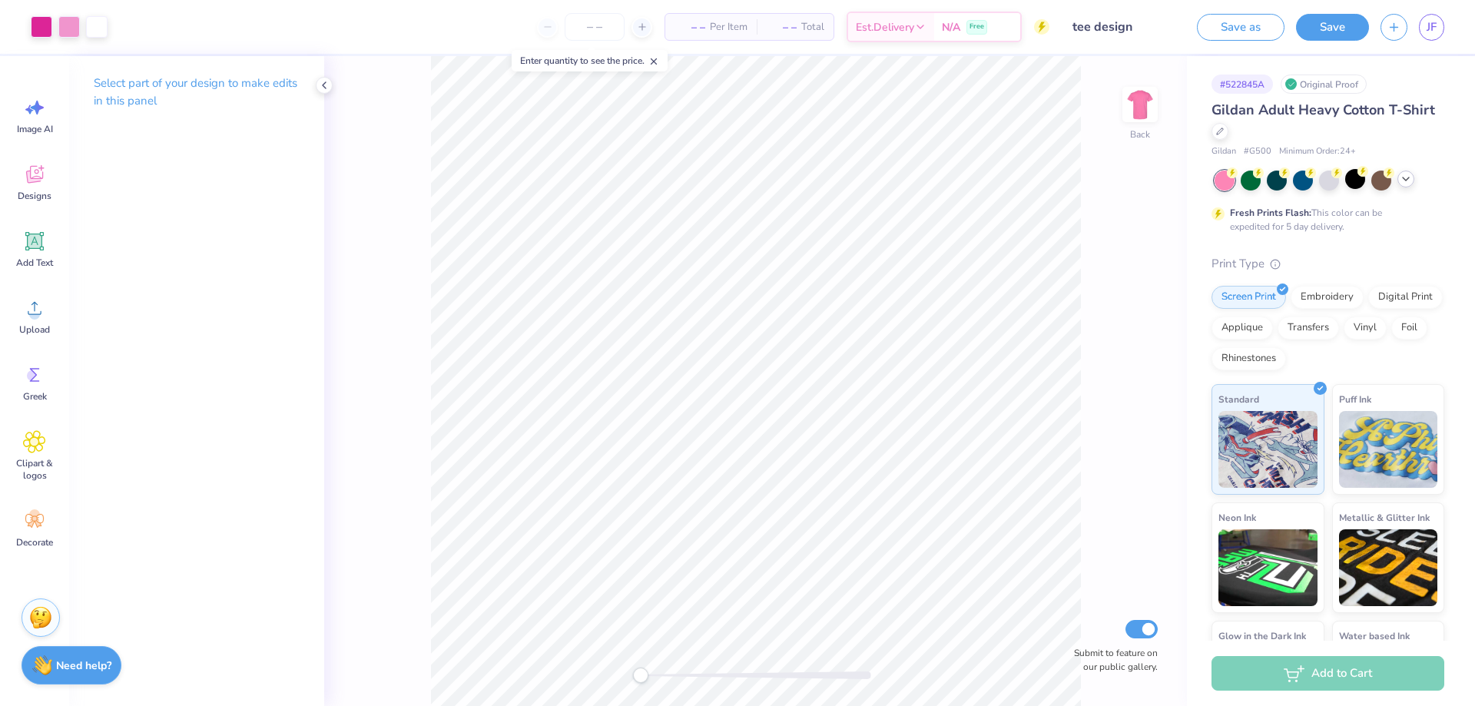
click at [1400, 182] on icon at bounding box center [1406, 179] width 12 height 12
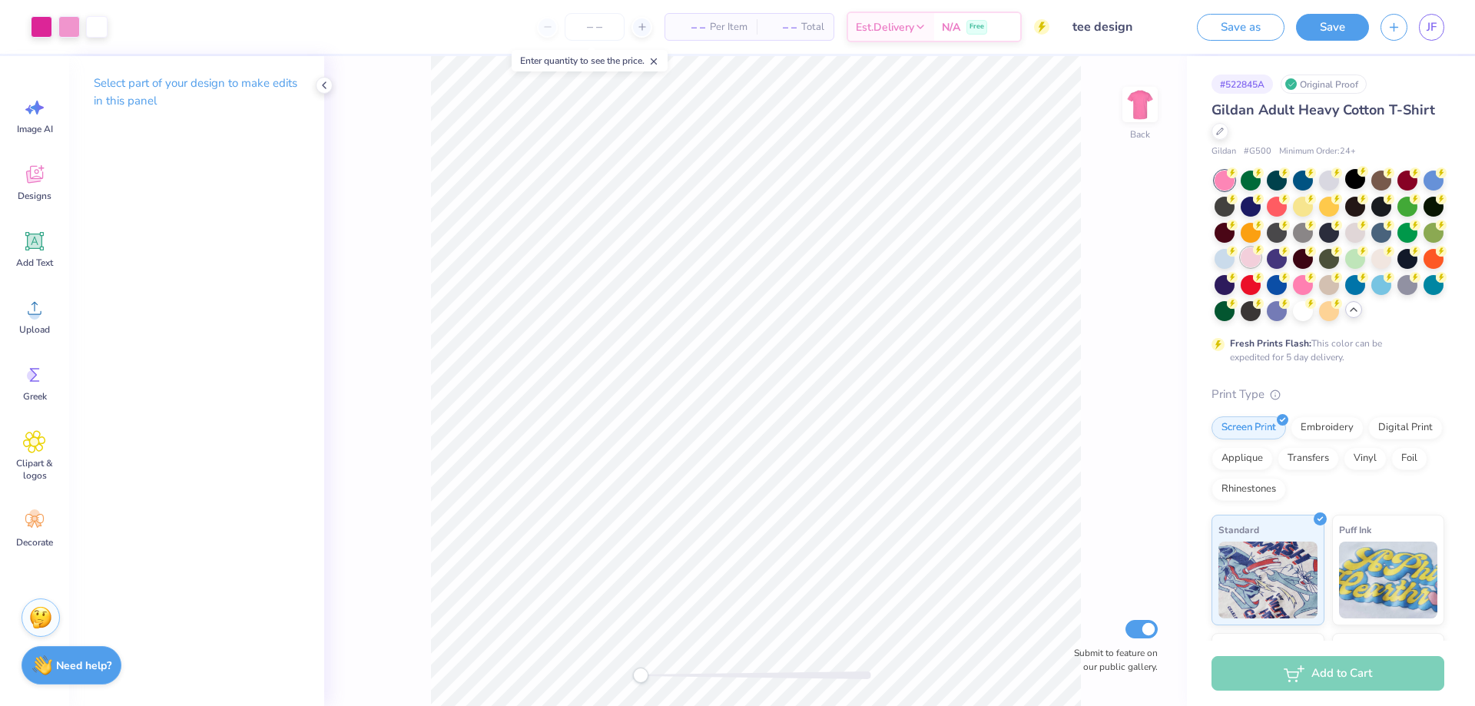
click at [1261, 261] on div at bounding box center [1251, 257] width 20 height 20
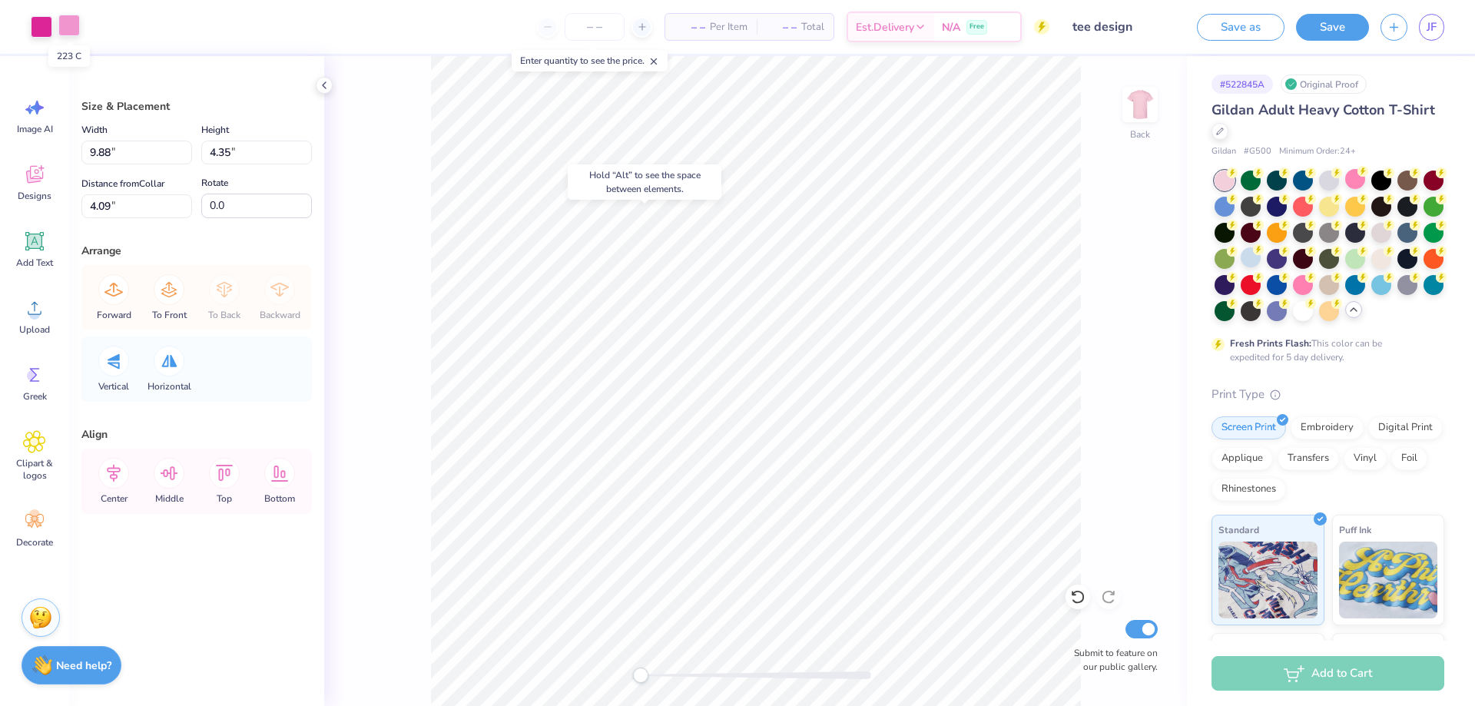
click at [66, 23] on div at bounding box center [69, 26] width 22 height 22
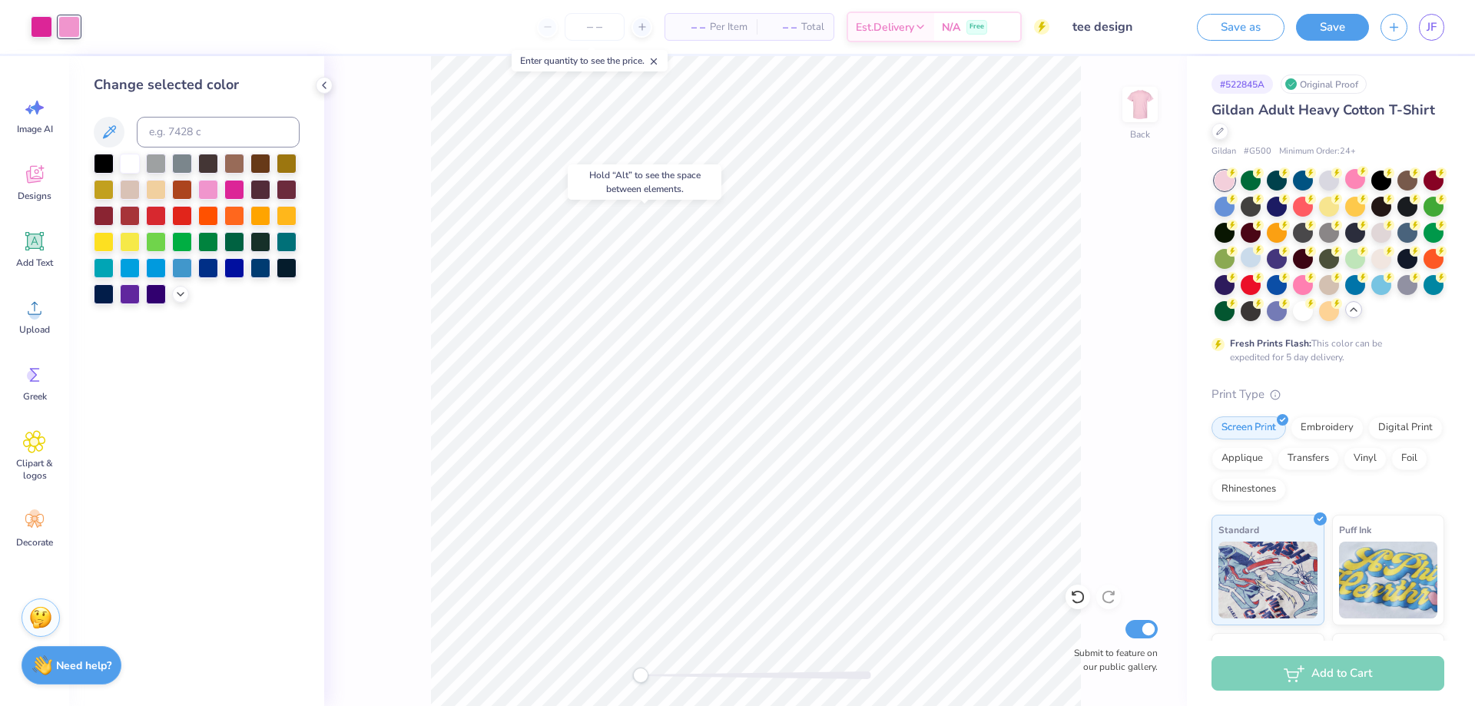
click at [174, 301] on div at bounding box center [197, 229] width 206 height 151
click at [178, 297] on icon at bounding box center [180, 293] width 12 height 12
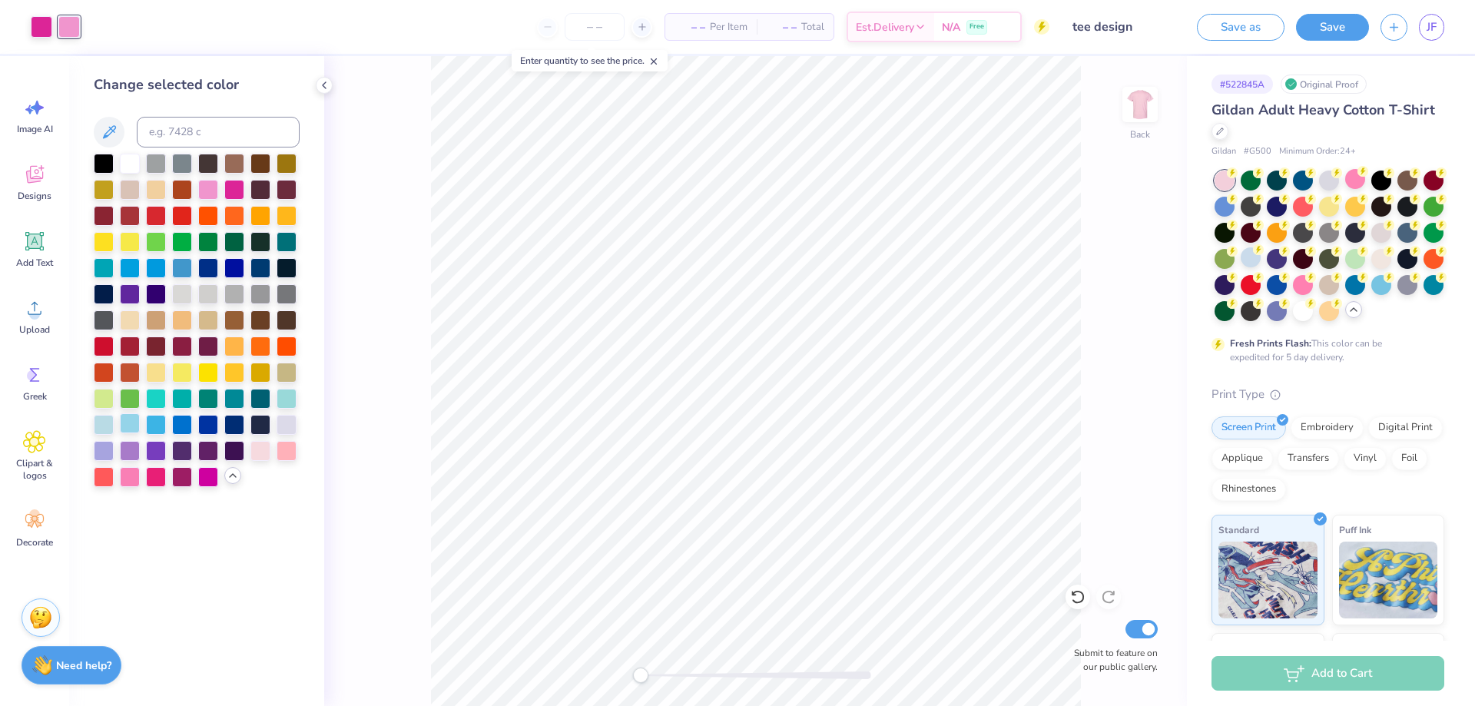
click at [133, 428] on div at bounding box center [130, 423] width 20 height 20
click at [112, 426] on div at bounding box center [104, 423] width 20 height 20
click at [232, 290] on div at bounding box center [234, 293] width 20 height 20
click at [214, 295] on div at bounding box center [208, 293] width 20 height 20
click at [185, 296] on div at bounding box center [182, 293] width 20 height 20
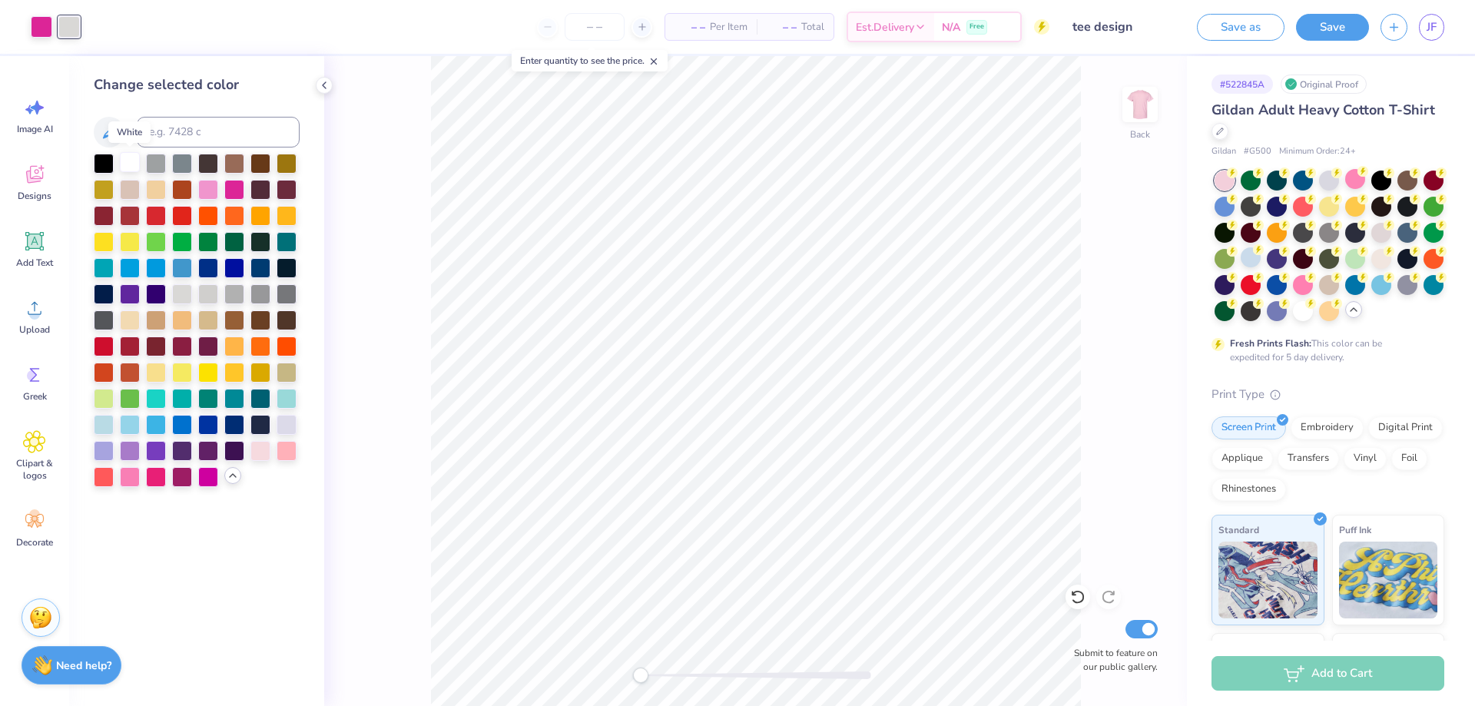
click at [138, 164] on div at bounding box center [130, 162] width 20 height 20
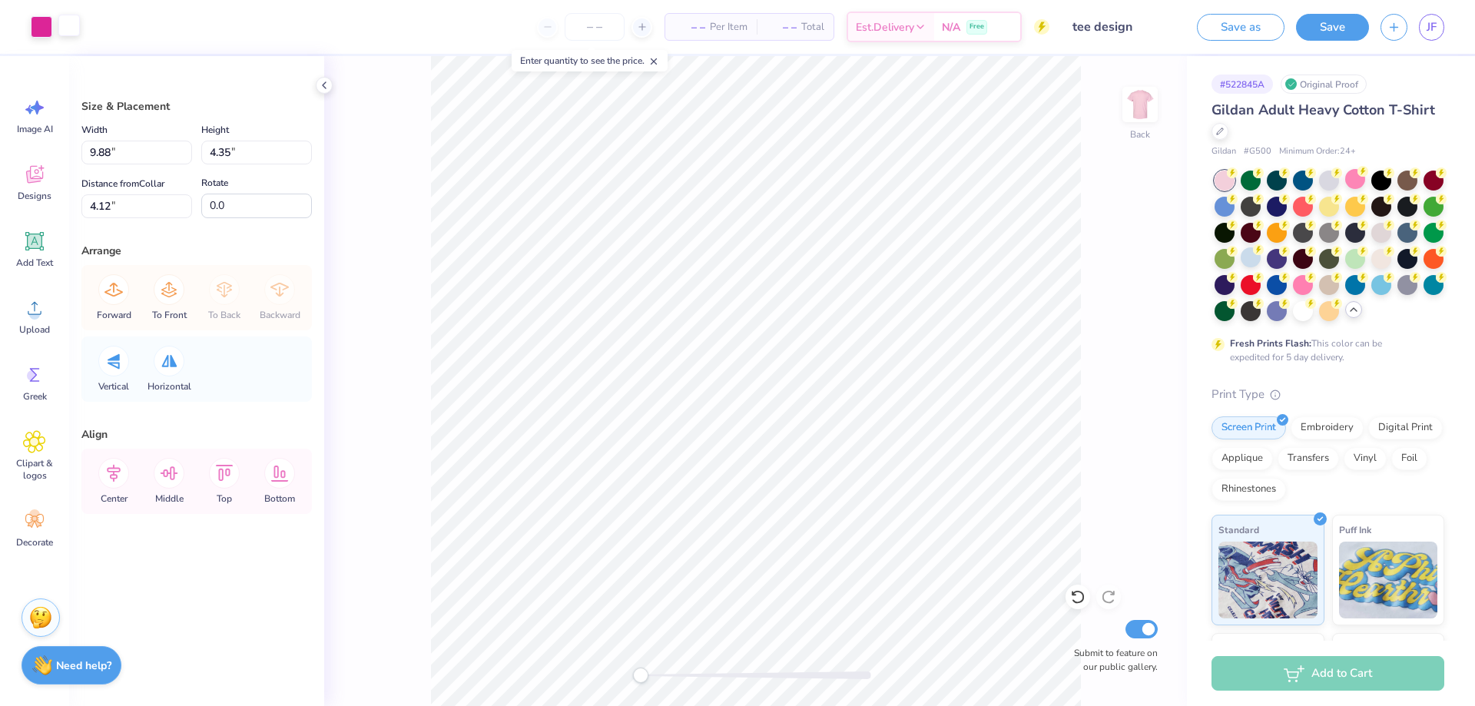
click at [61, 25] on div at bounding box center [69, 26] width 22 height 22
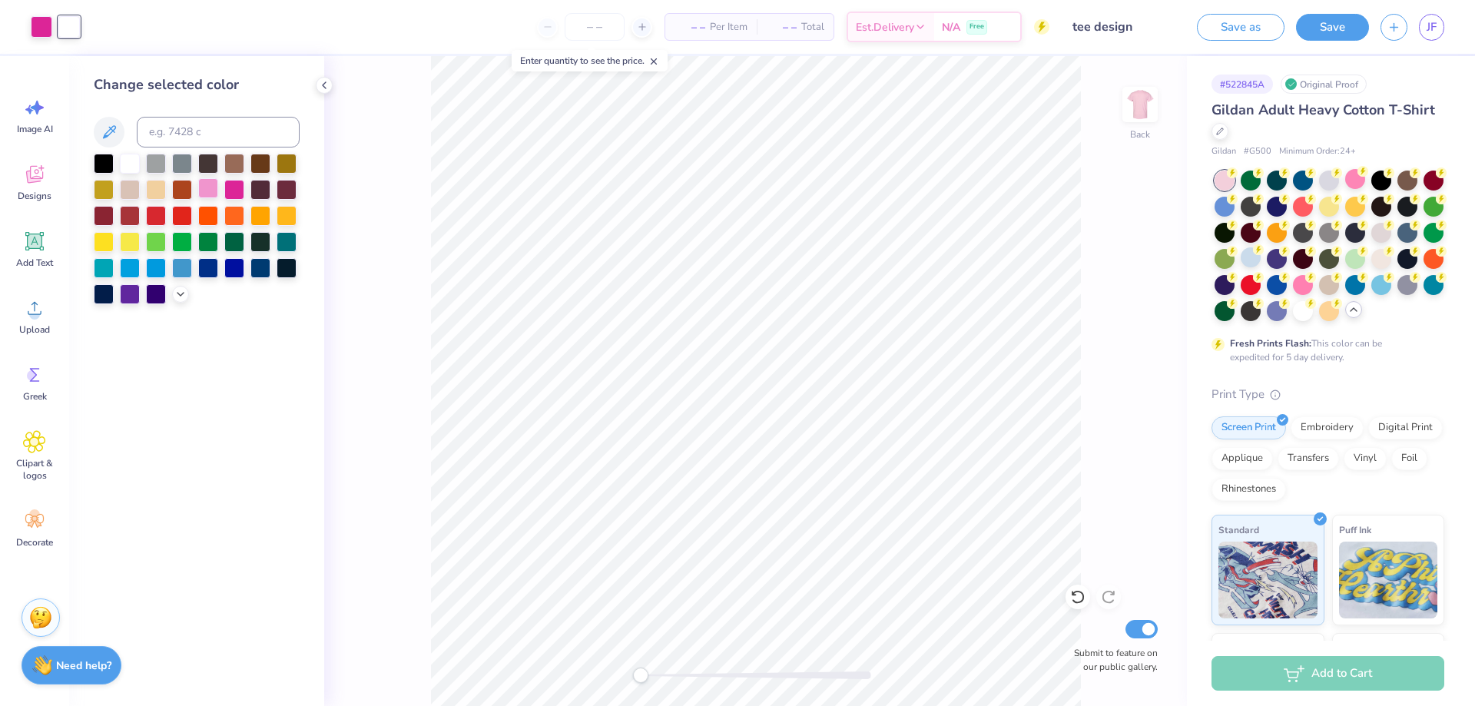
click at [217, 191] on div at bounding box center [208, 188] width 20 height 20
click at [369, 284] on div "Back Submit to feature on our public gallery." at bounding box center [755, 381] width 863 height 650
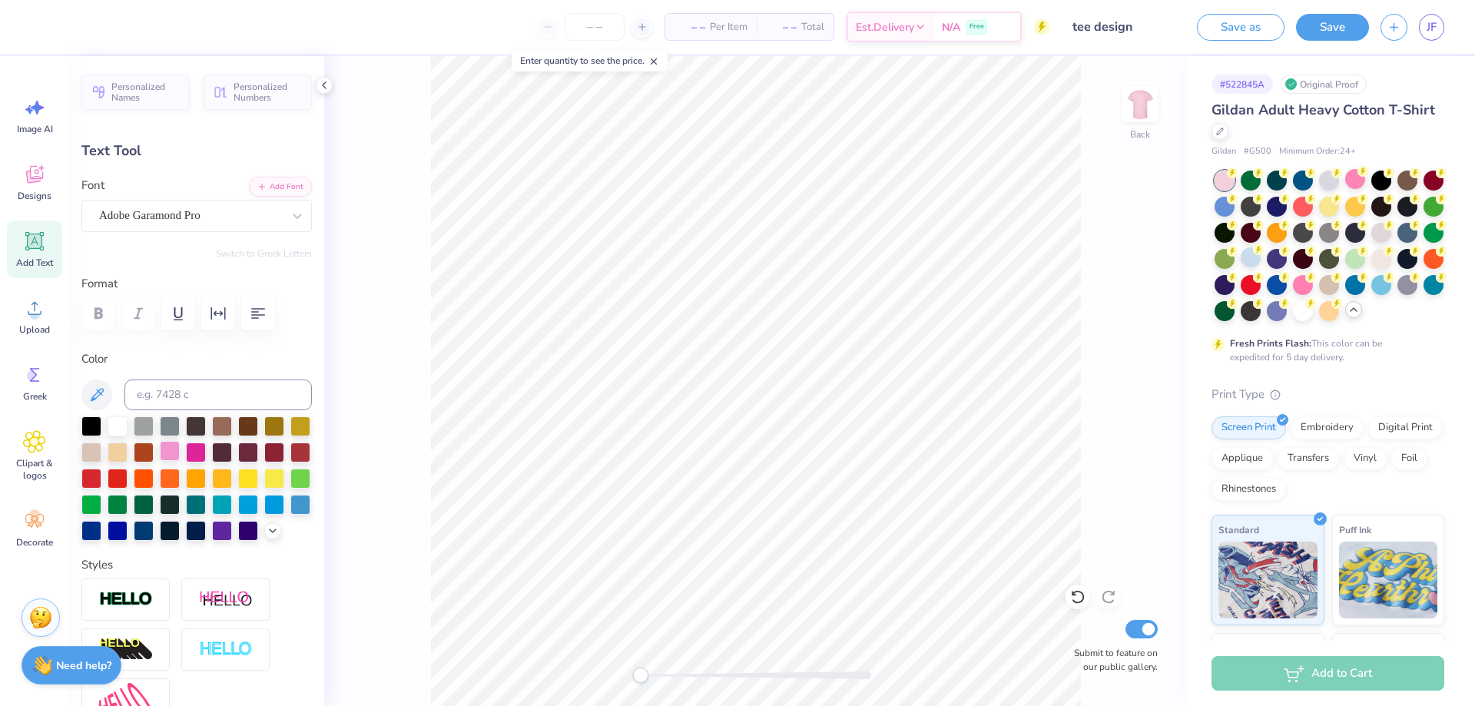
click at [180, 452] on div at bounding box center [170, 451] width 20 height 20
click at [206, 455] on div at bounding box center [196, 451] width 20 height 20
click at [1314, 34] on button "Save" at bounding box center [1332, 25] width 73 height 27
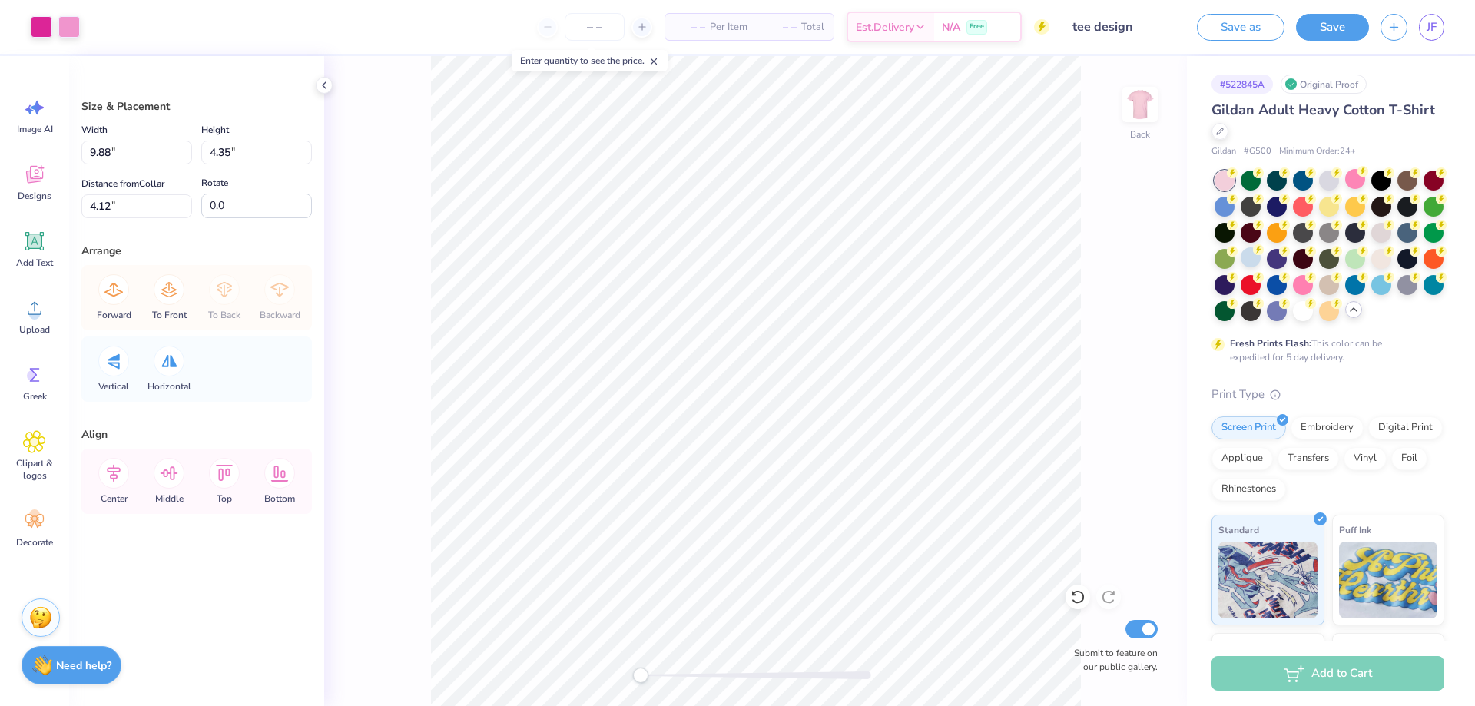
click at [1120, 390] on div "Back Submit to feature on our public gallery." at bounding box center [755, 381] width 863 height 650
click at [1106, 426] on div "Back Submit to feature on our public gallery." at bounding box center [755, 381] width 863 height 650
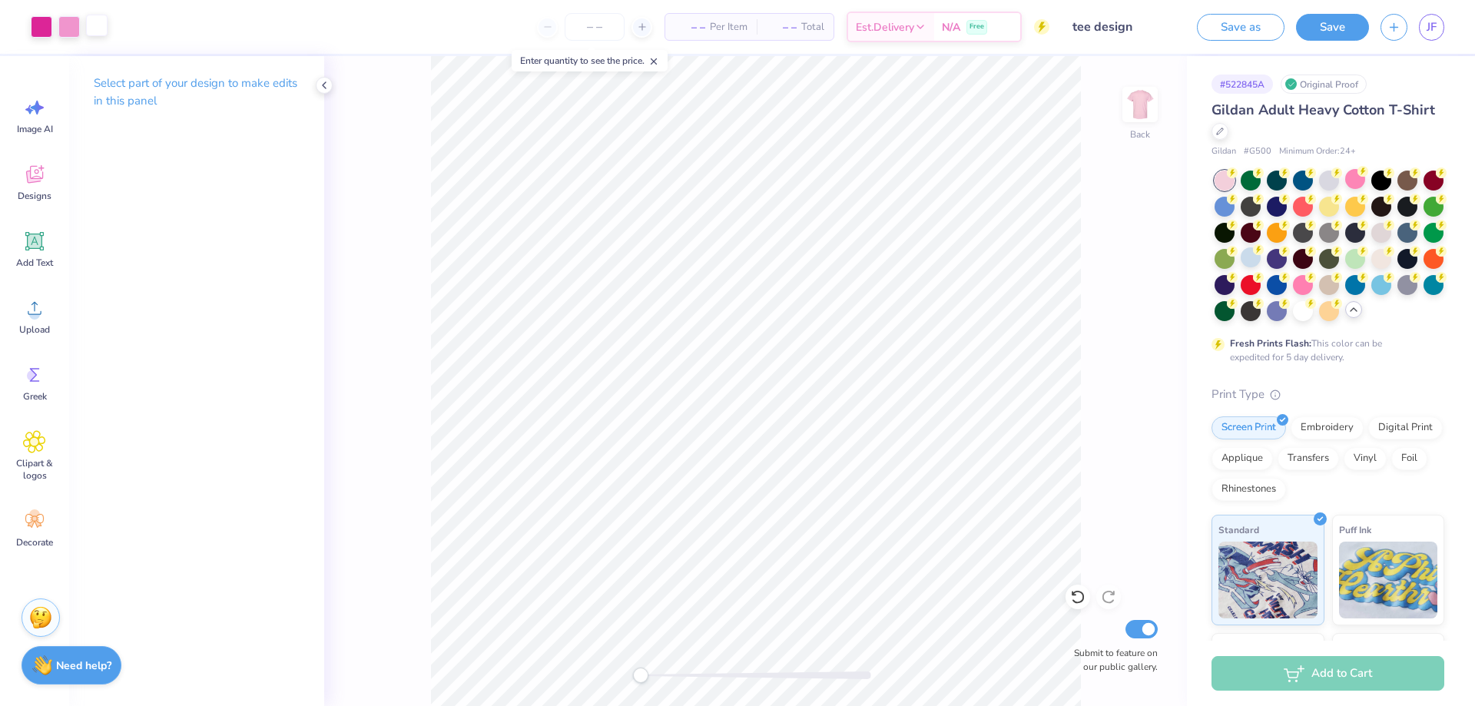
click at [104, 21] on div at bounding box center [97, 26] width 22 height 22
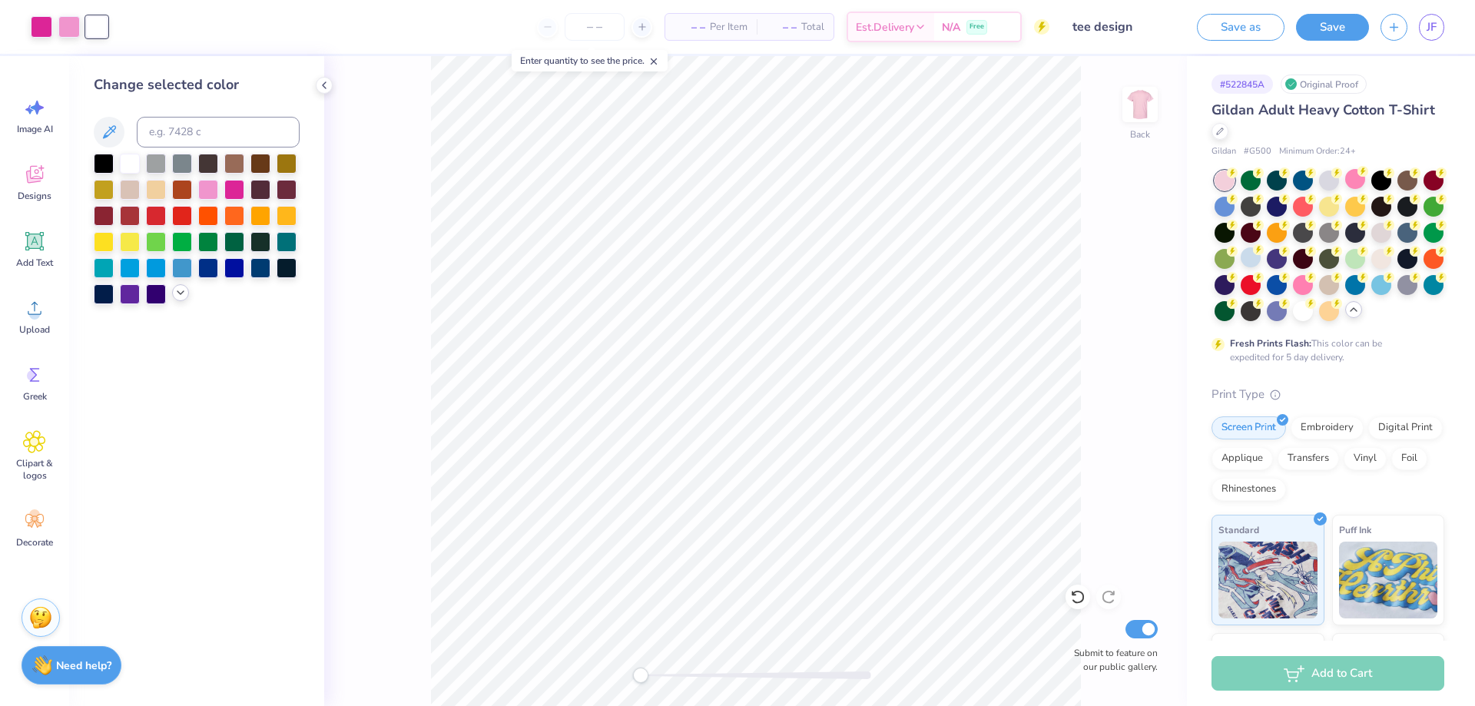
click at [183, 299] on div at bounding box center [180, 292] width 17 height 17
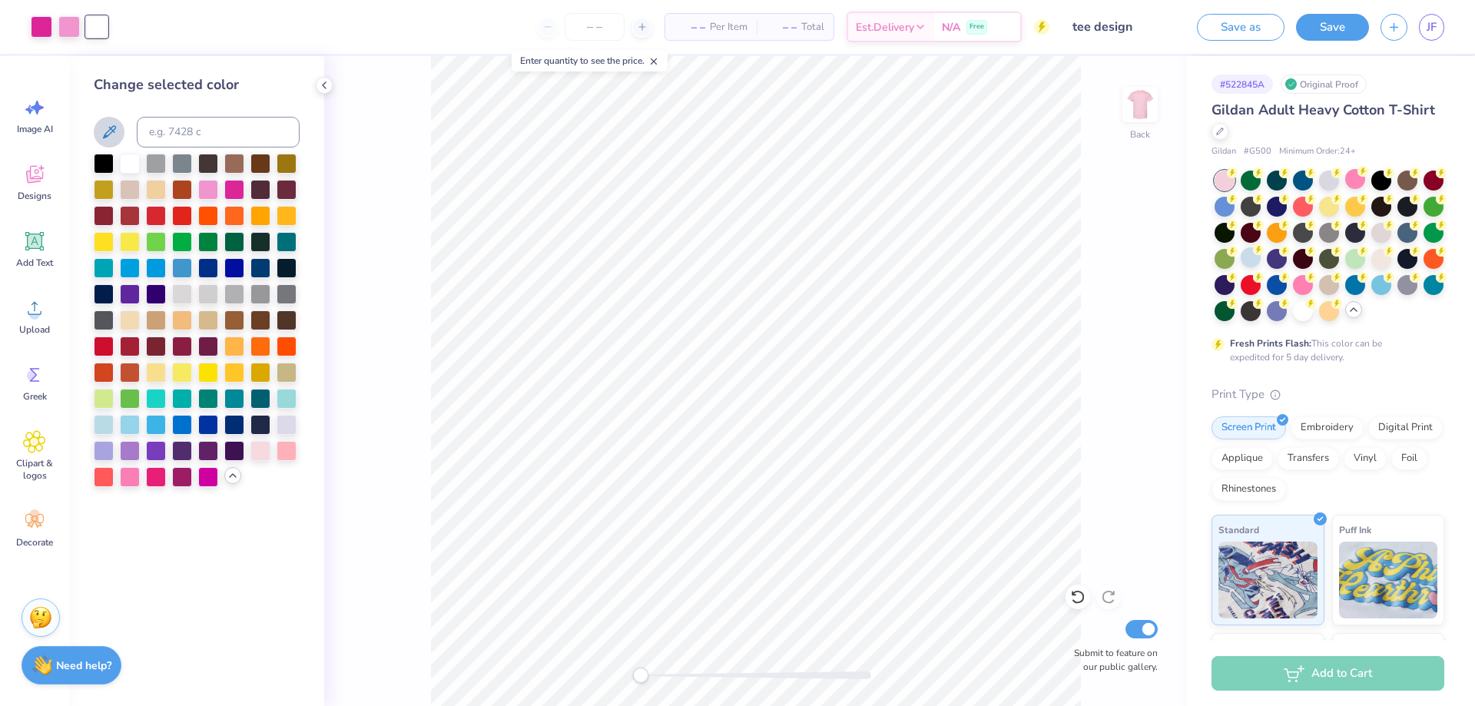
click at [116, 131] on icon at bounding box center [109, 132] width 18 height 18
click at [101, 128] on icon at bounding box center [109, 132] width 18 height 18
click at [121, 131] on button at bounding box center [109, 132] width 31 height 31
click at [55, 12] on div "Art colors" at bounding box center [54, 27] width 108 height 54
click at [60, 23] on div at bounding box center [69, 26] width 22 height 22
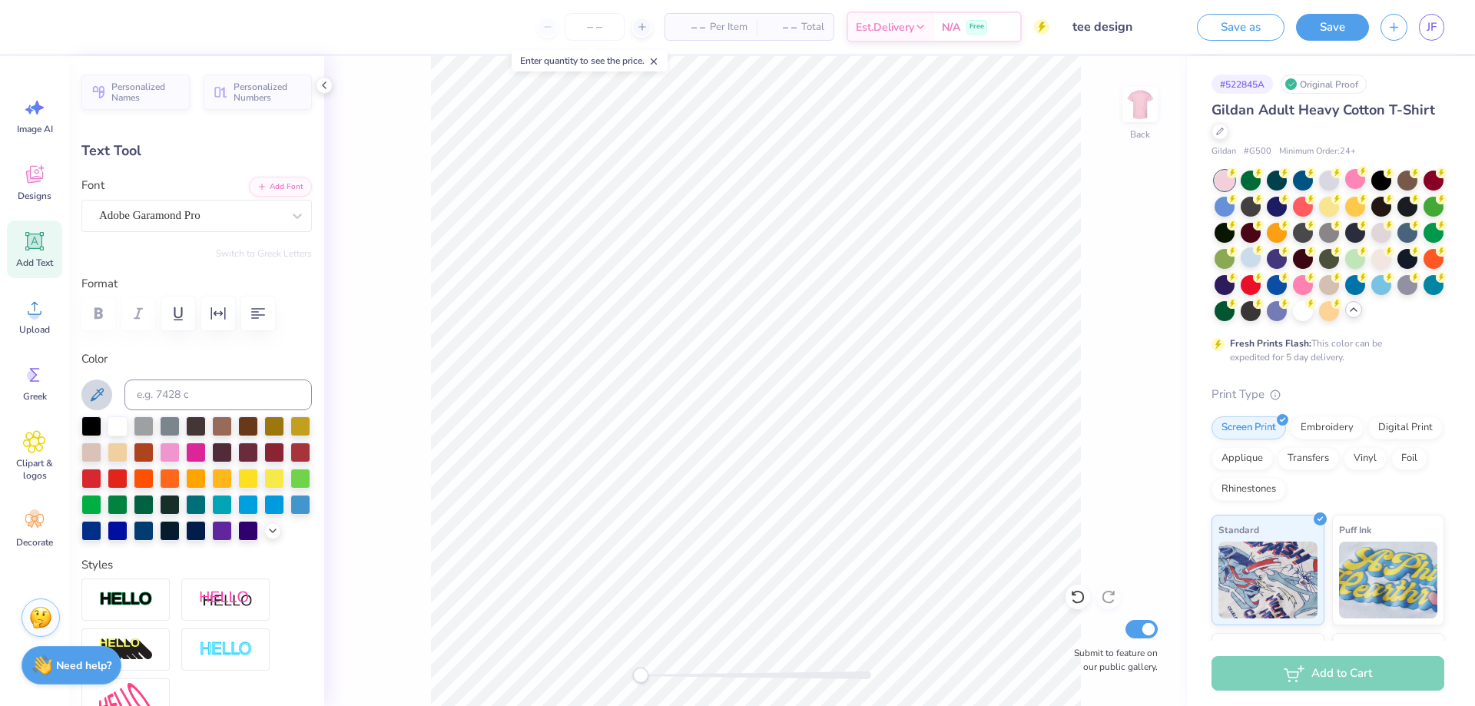
click at [95, 392] on icon at bounding box center [97, 395] width 18 height 18
click at [1106, 371] on div "Back Submit to feature on our public gallery." at bounding box center [755, 381] width 863 height 650
click at [105, 33] on div at bounding box center [97, 26] width 22 height 22
click at [98, 386] on icon at bounding box center [97, 395] width 18 height 18
click at [374, 293] on div "Back Submit to feature on our public gallery." at bounding box center [755, 381] width 863 height 650
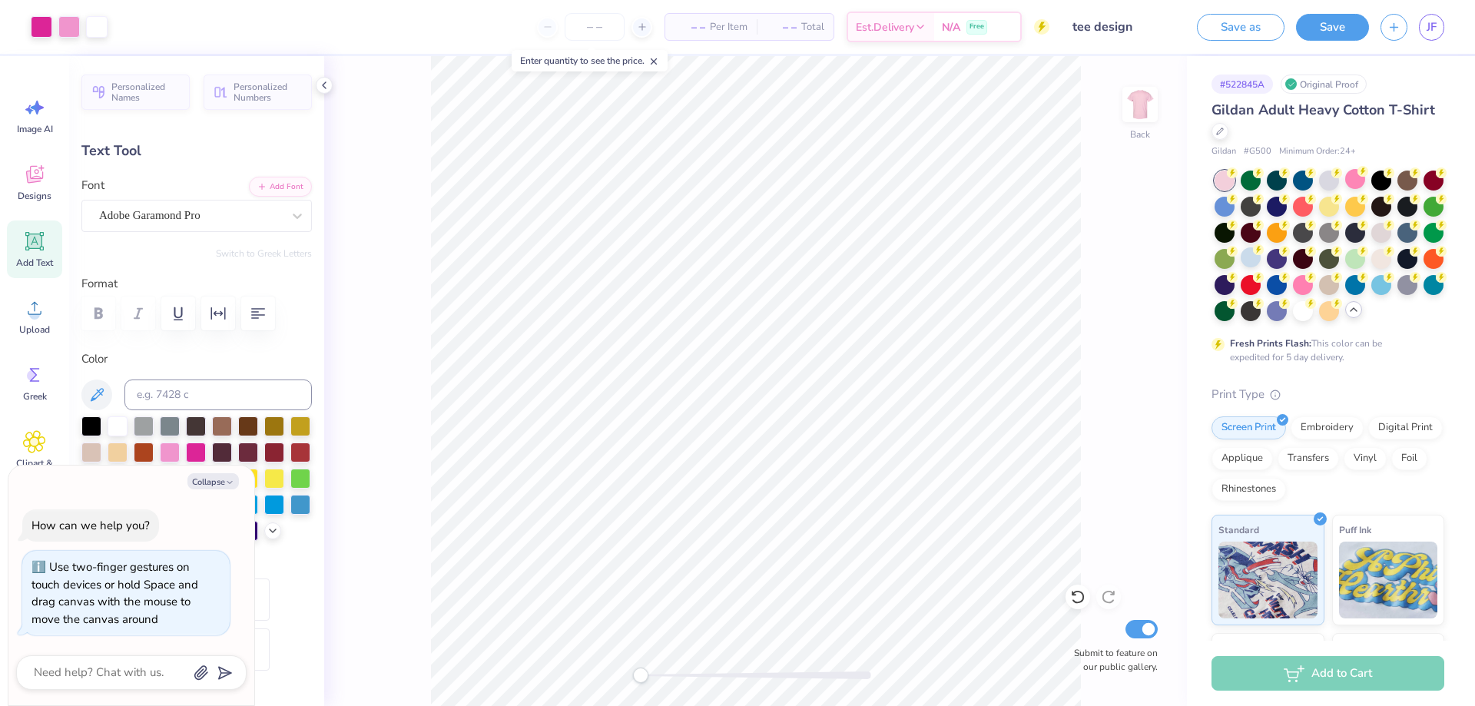
click at [596, 697] on div "Back Submit to feature on our public gallery." at bounding box center [755, 381] width 863 height 650
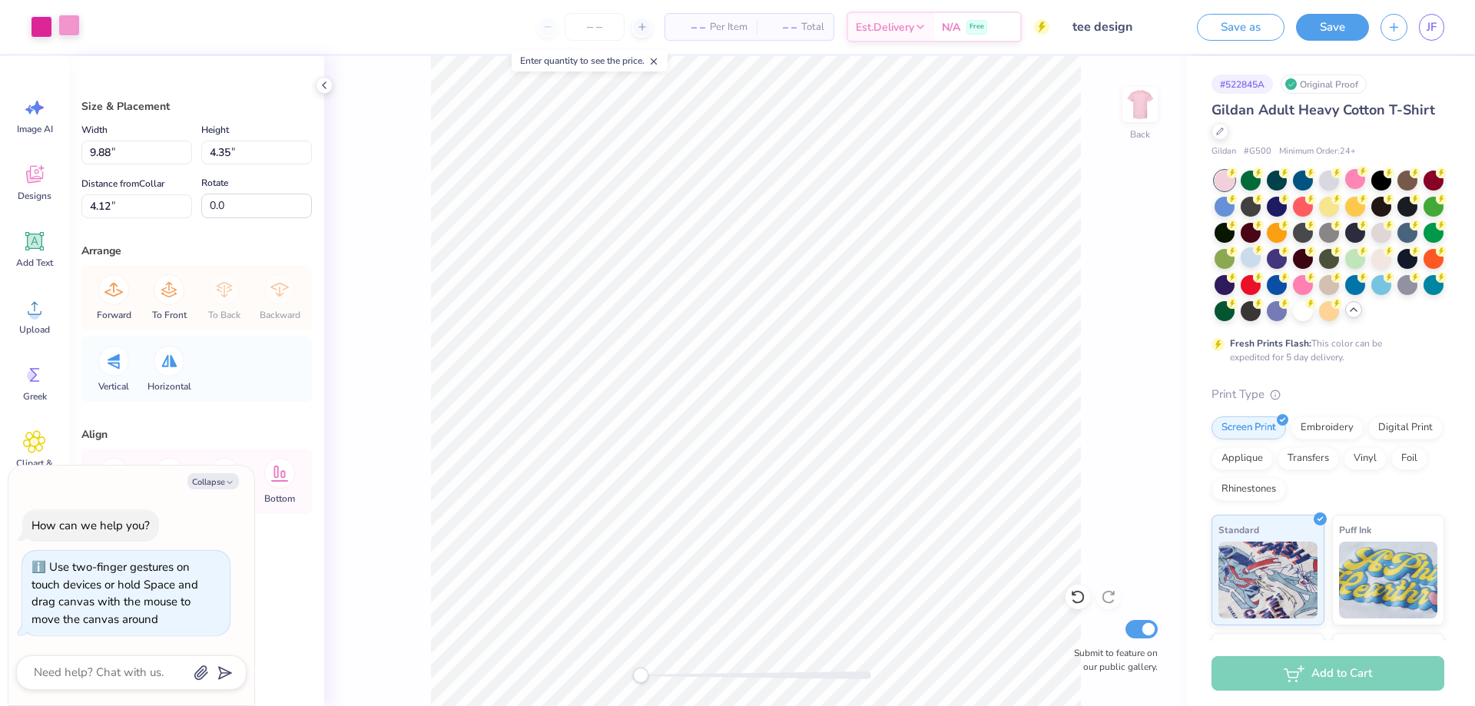
click at [75, 31] on div at bounding box center [69, 26] width 22 height 22
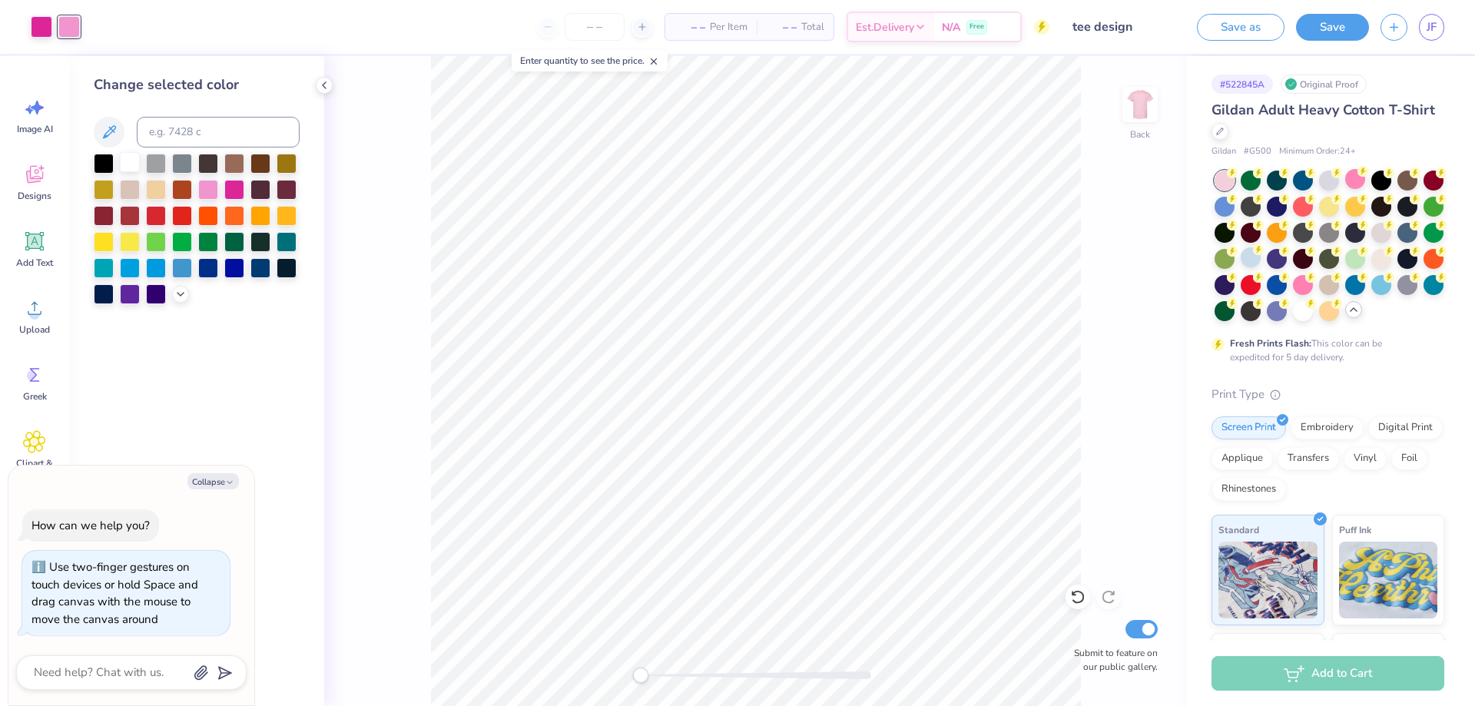
click at [139, 163] on div at bounding box center [130, 162] width 20 height 20
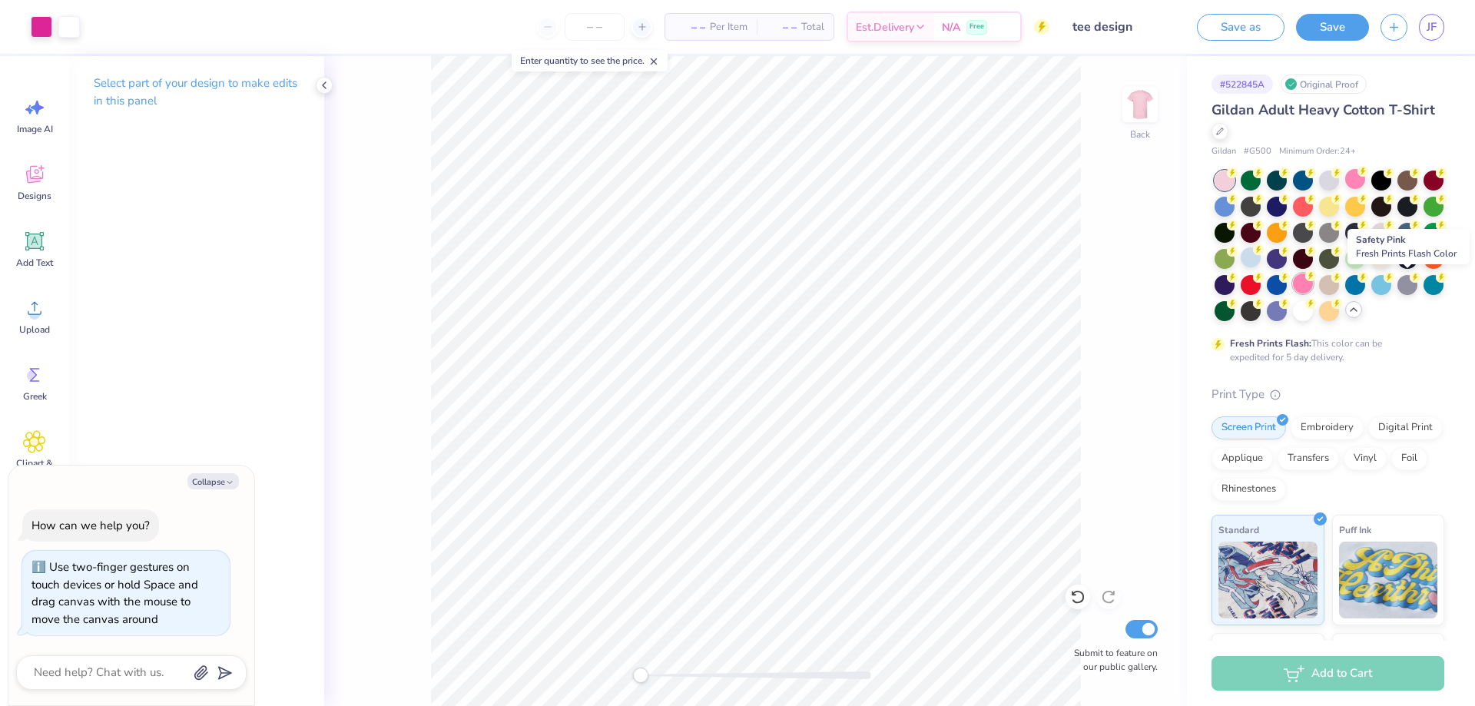
click at [1313, 285] on div at bounding box center [1303, 284] width 20 height 20
click at [1287, 257] on div at bounding box center [1277, 257] width 20 height 20
click at [1351, 187] on div at bounding box center [1355, 179] width 20 height 20
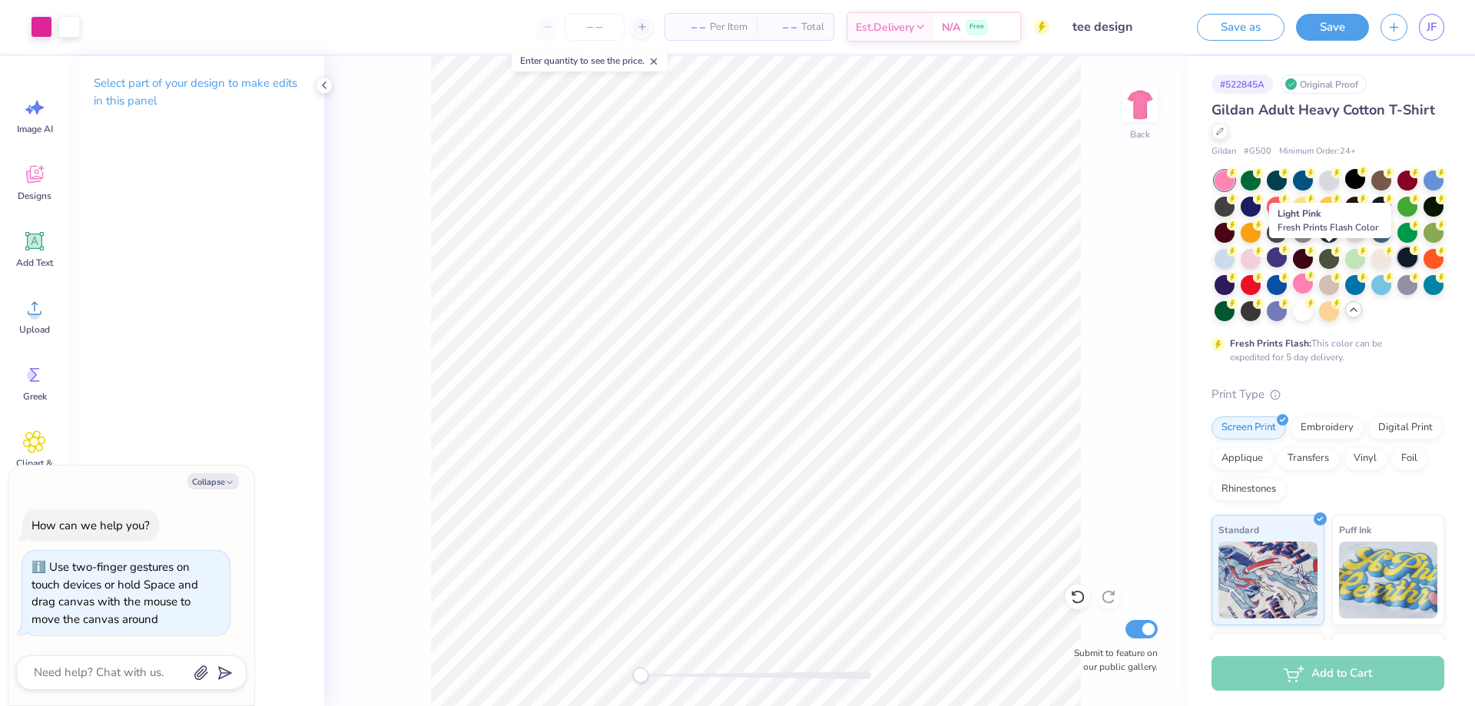
drag, startPoint x: 1323, startPoint y: 257, endPoint x: 1271, endPoint y: 289, distance: 61.4
click at [1261, 257] on div at bounding box center [1251, 259] width 20 height 20
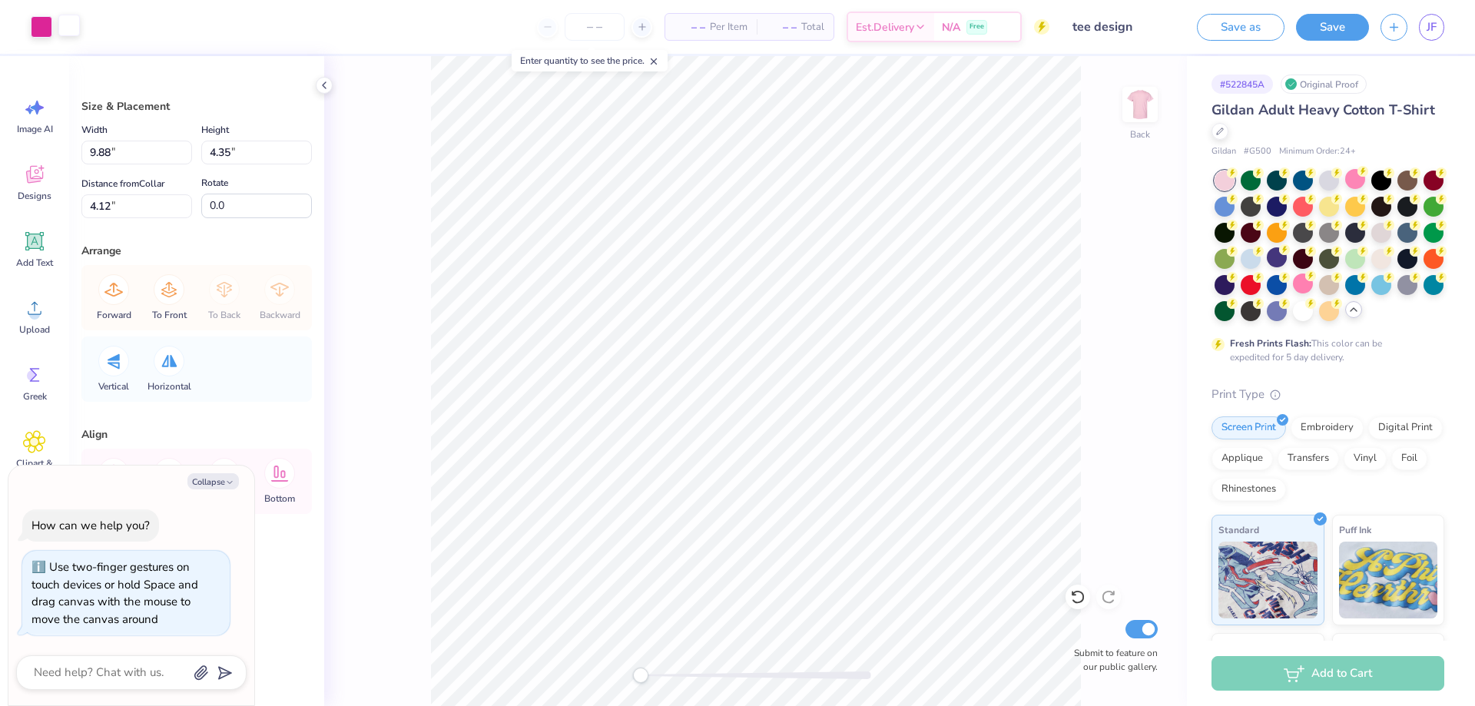
click at [75, 25] on div at bounding box center [69, 26] width 22 height 22
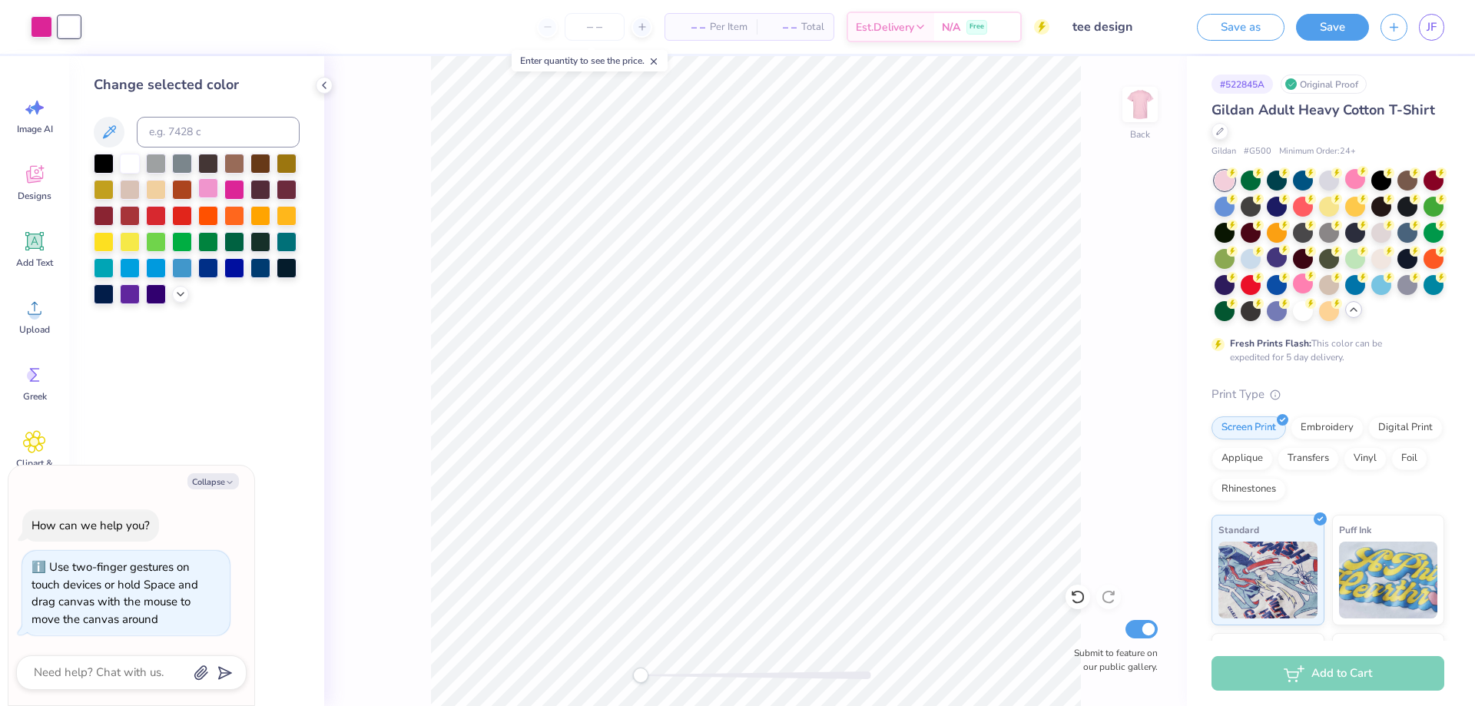
click at [201, 187] on div at bounding box center [208, 188] width 20 height 20
click at [414, 244] on div "Back Submit to feature on our public gallery." at bounding box center [755, 381] width 863 height 650
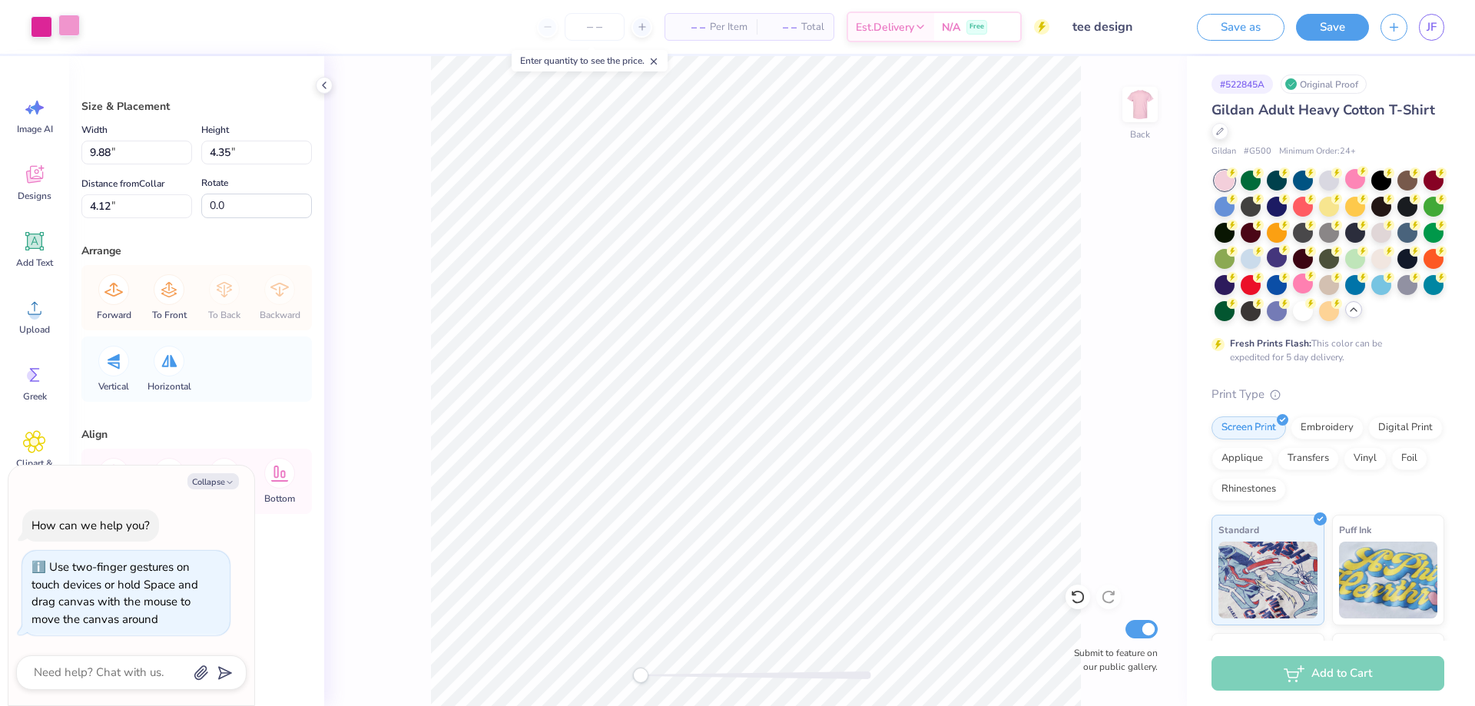
click at [68, 32] on div at bounding box center [69, 26] width 22 height 22
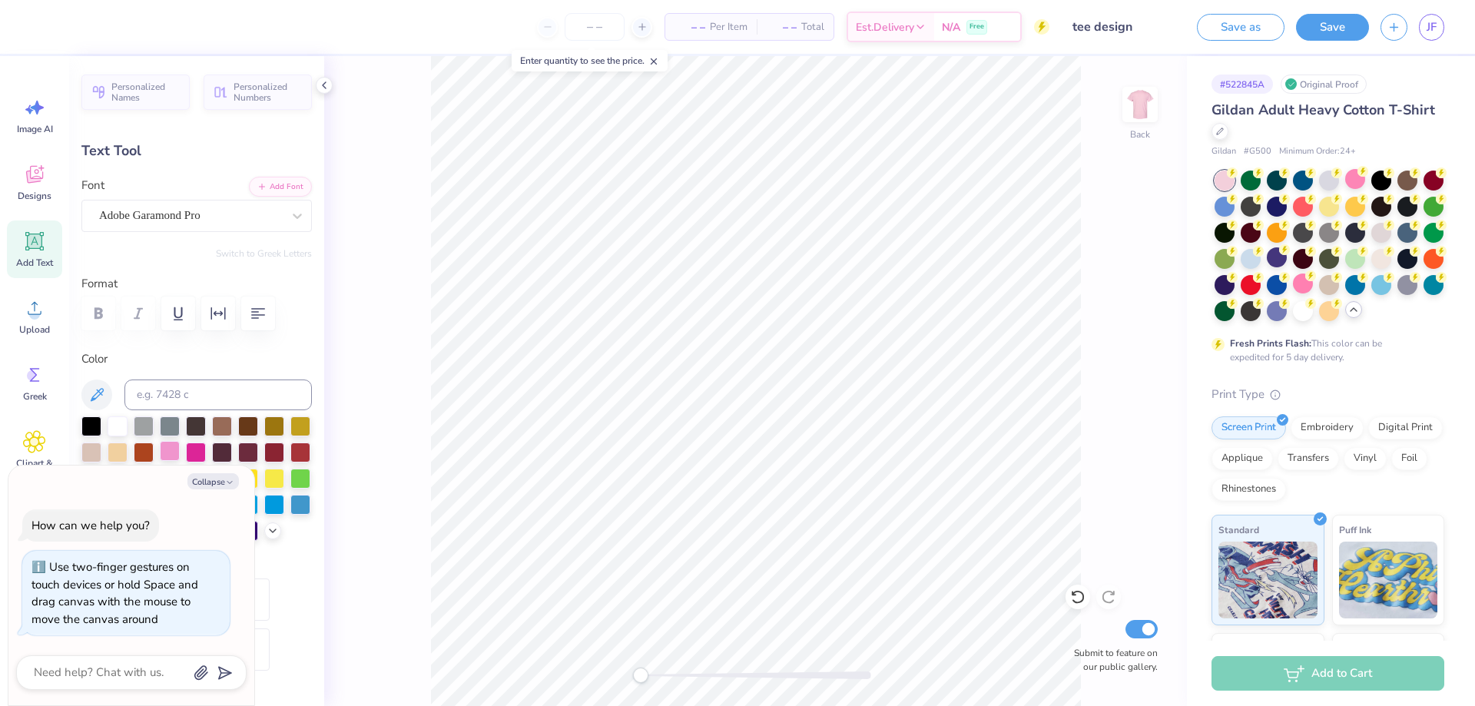
click at [180, 450] on div at bounding box center [170, 451] width 20 height 20
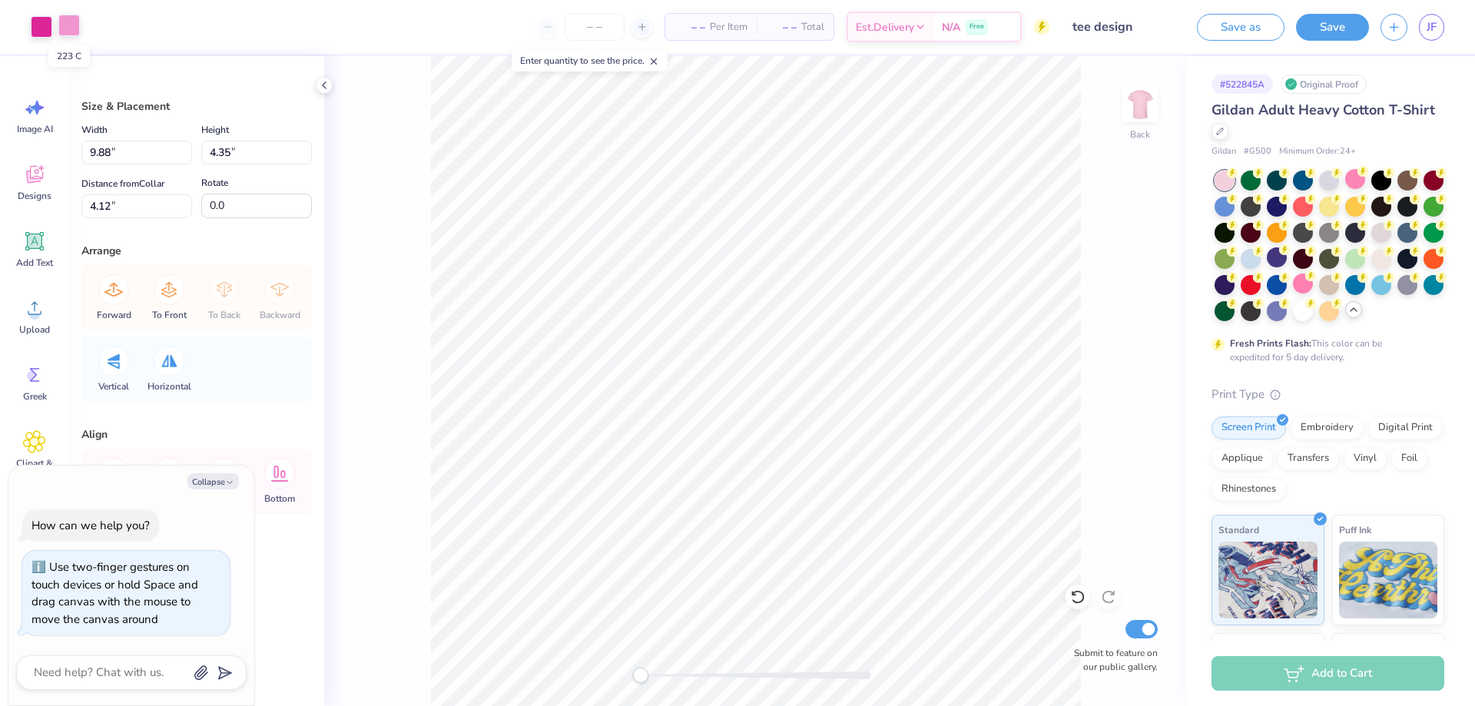
click at [63, 28] on div at bounding box center [69, 26] width 22 height 22
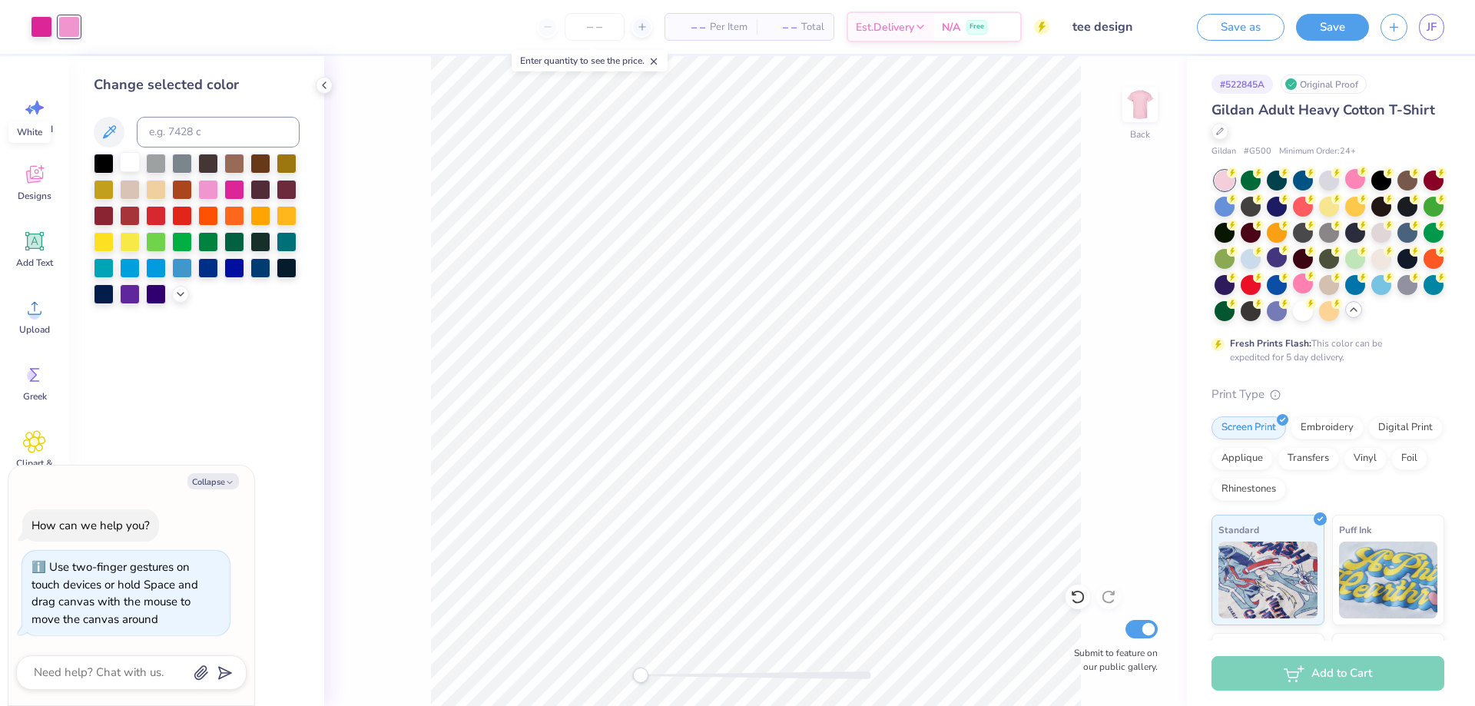
click at [133, 164] on div at bounding box center [130, 162] width 20 height 20
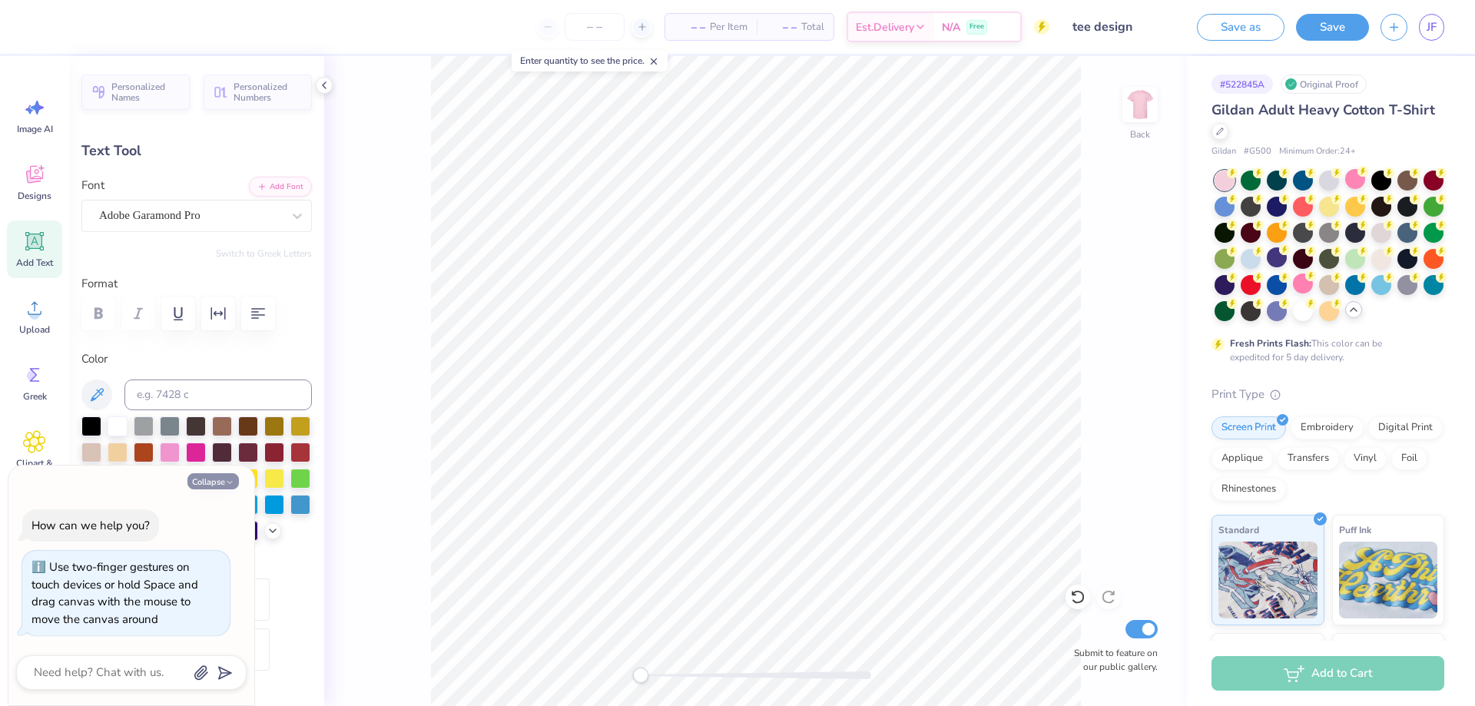
click at [213, 476] on button "Collapse" at bounding box center [212, 481] width 51 height 16
type textarea "x"
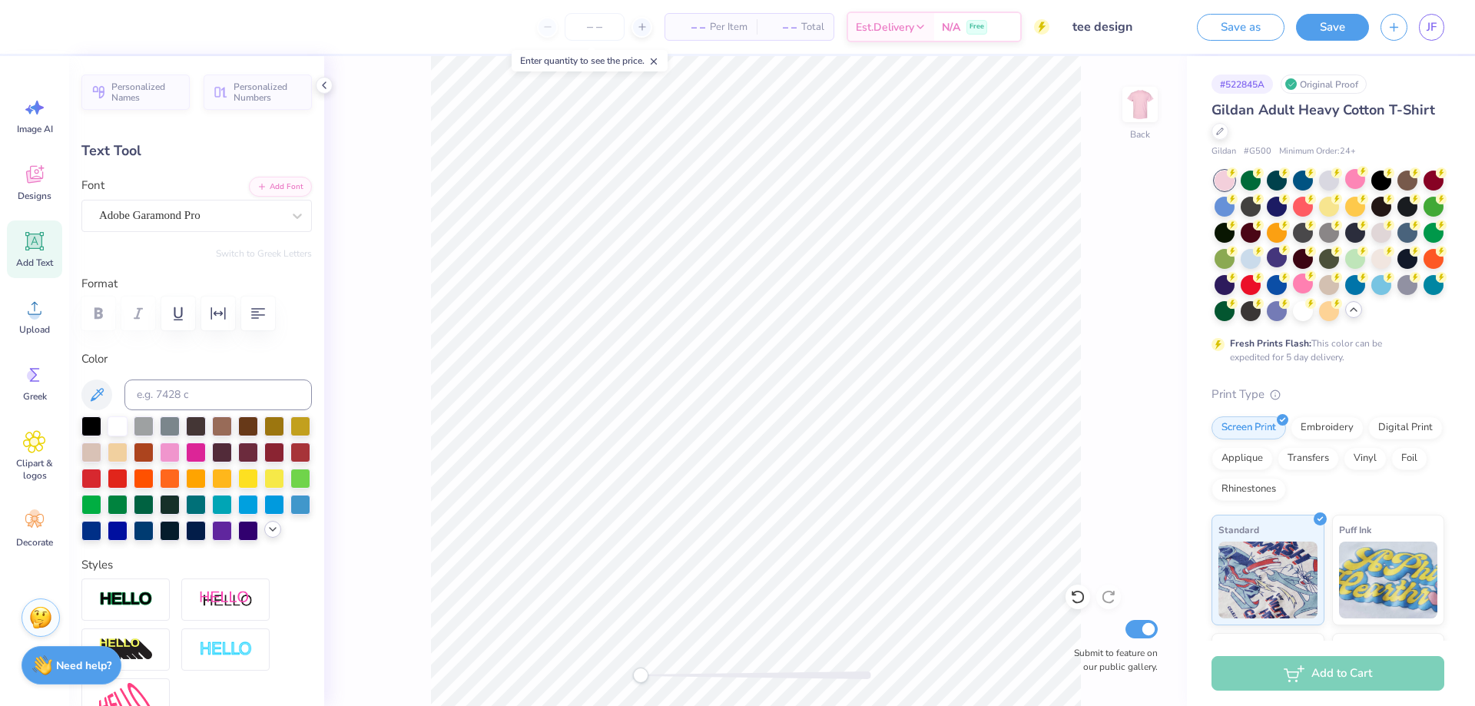
click at [264, 538] on div at bounding box center [272, 529] width 17 height 17
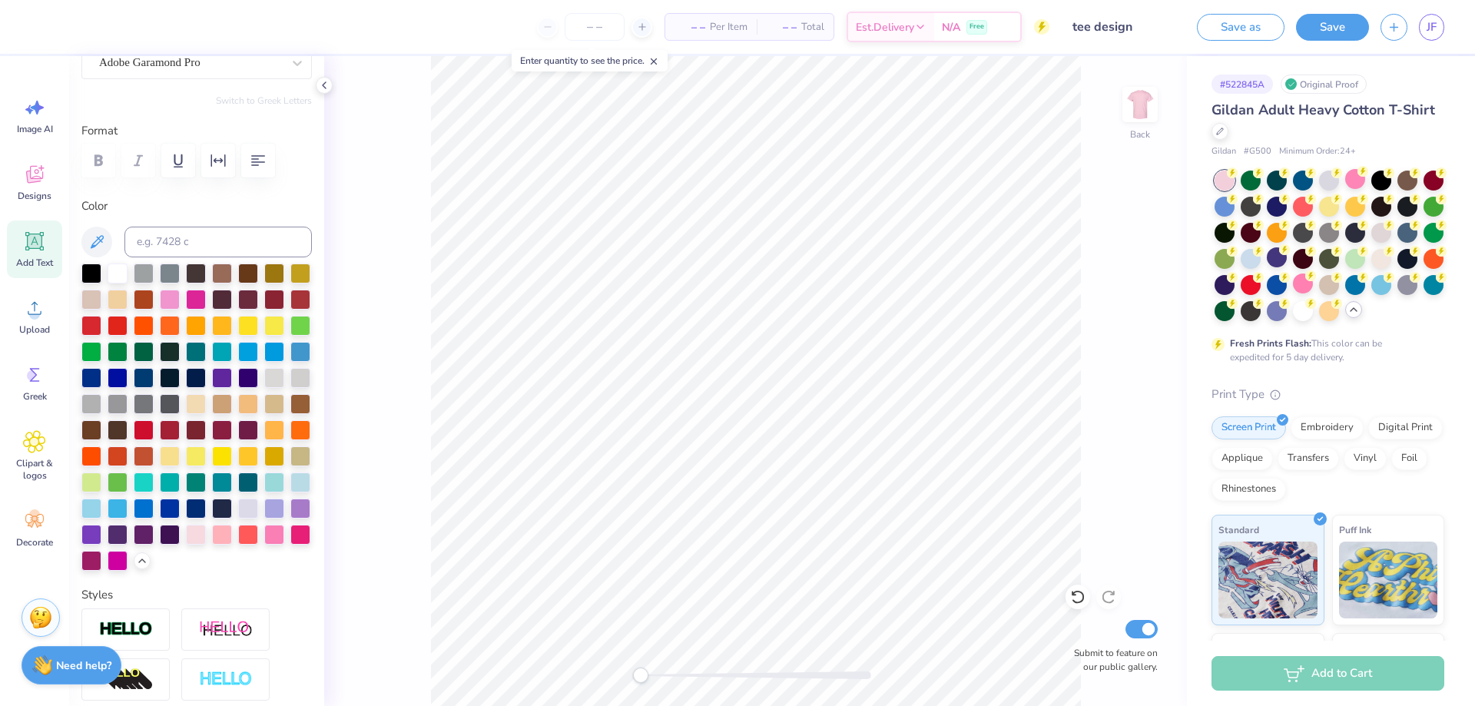
scroll to position [154, 0]
click at [206, 542] on div at bounding box center [196, 532] width 20 height 20
click at [232, 542] on div at bounding box center [222, 532] width 20 height 20
click at [264, 542] on div at bounding box center [274, 532] width 20 height 20
click at [416, 456] on div "Back Submit to feature on our public gallery." at bounding box center [755, 381] width 863 height 650
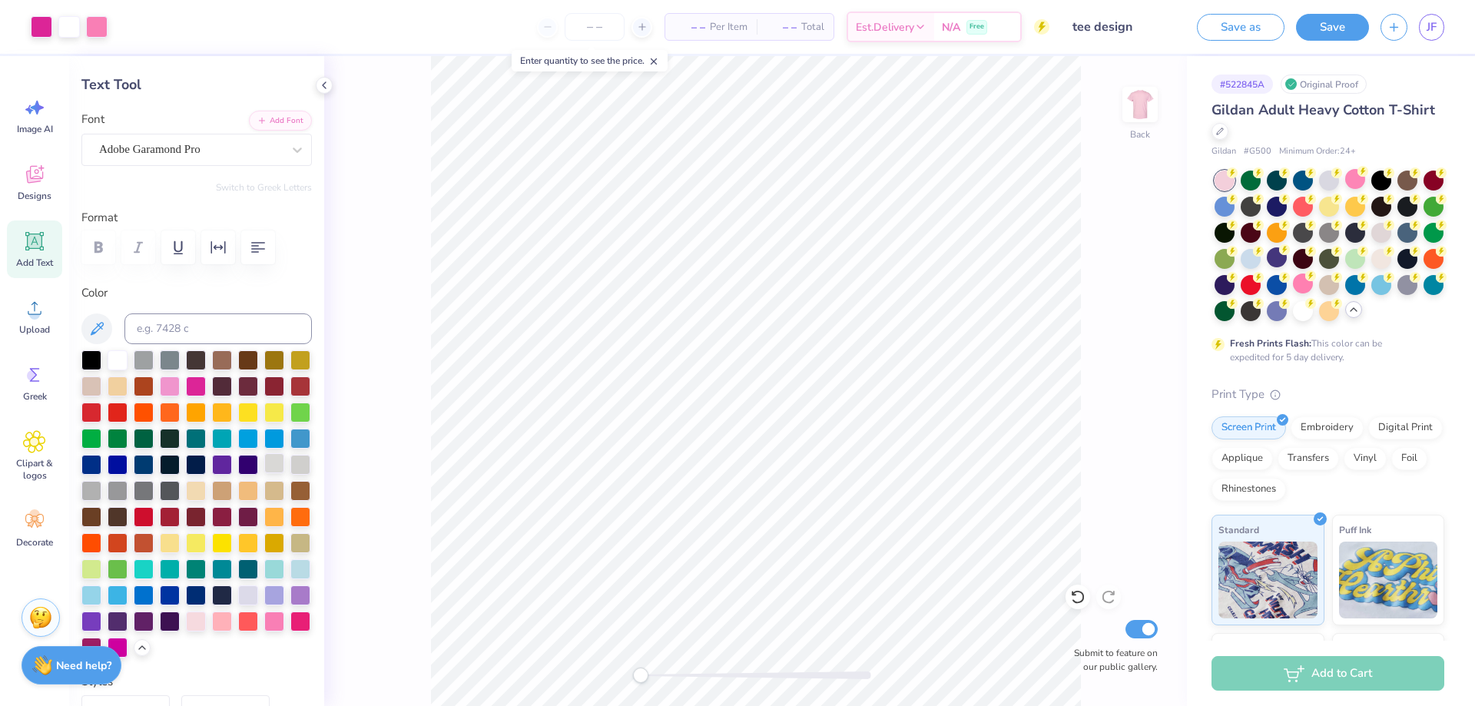
scroll to position [0, 0]
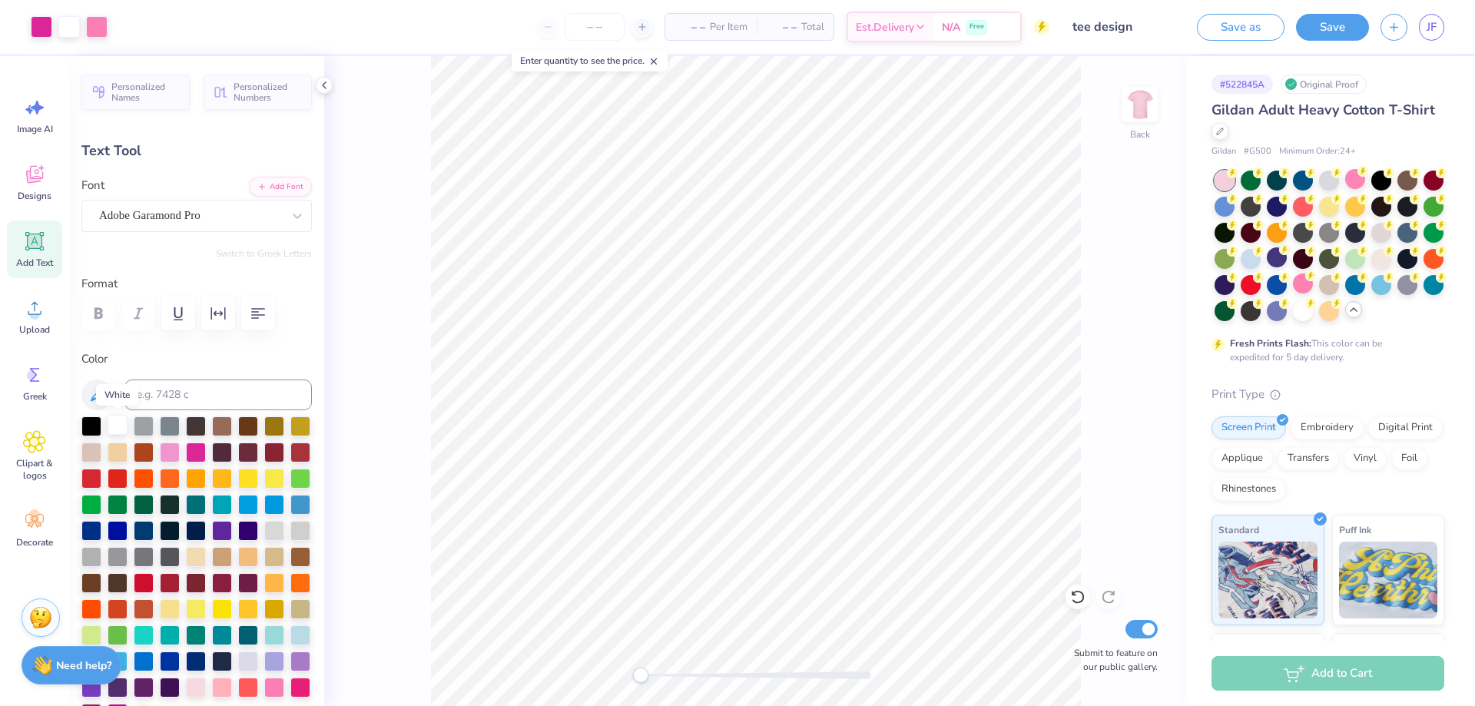
click at [121, 426] on div at bounding box center [118, 425] width 20 height 20
click at [103, 400] on icon at bounding box center [97, 395] width 18 height 18
click at [99, 397] on icon at bounding box center [97, 395] width 18 height 18
click at [98, 386] on icon at bounding box center [97, 395] width 18 height 18
click at [88, 388] on icon at bounding box center [97, 395] width 18 height 18
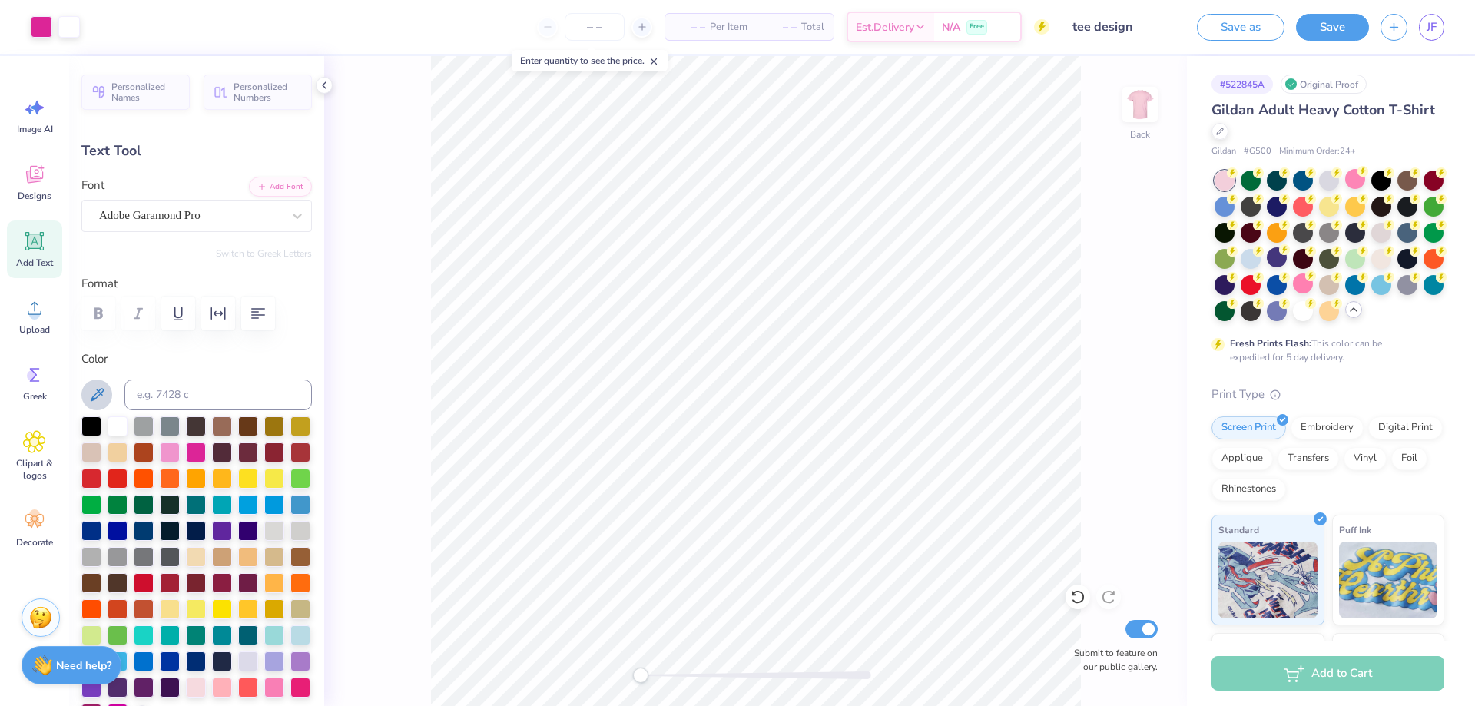
click at [99, 401] on icon at bounding box center [97, 395] width 18 height 18
click at [180, 450] on div at bounding box center [170, 451] width 20 height 20
click at [108, 423] on div at bounding box center [118, 425] width 20 height 20
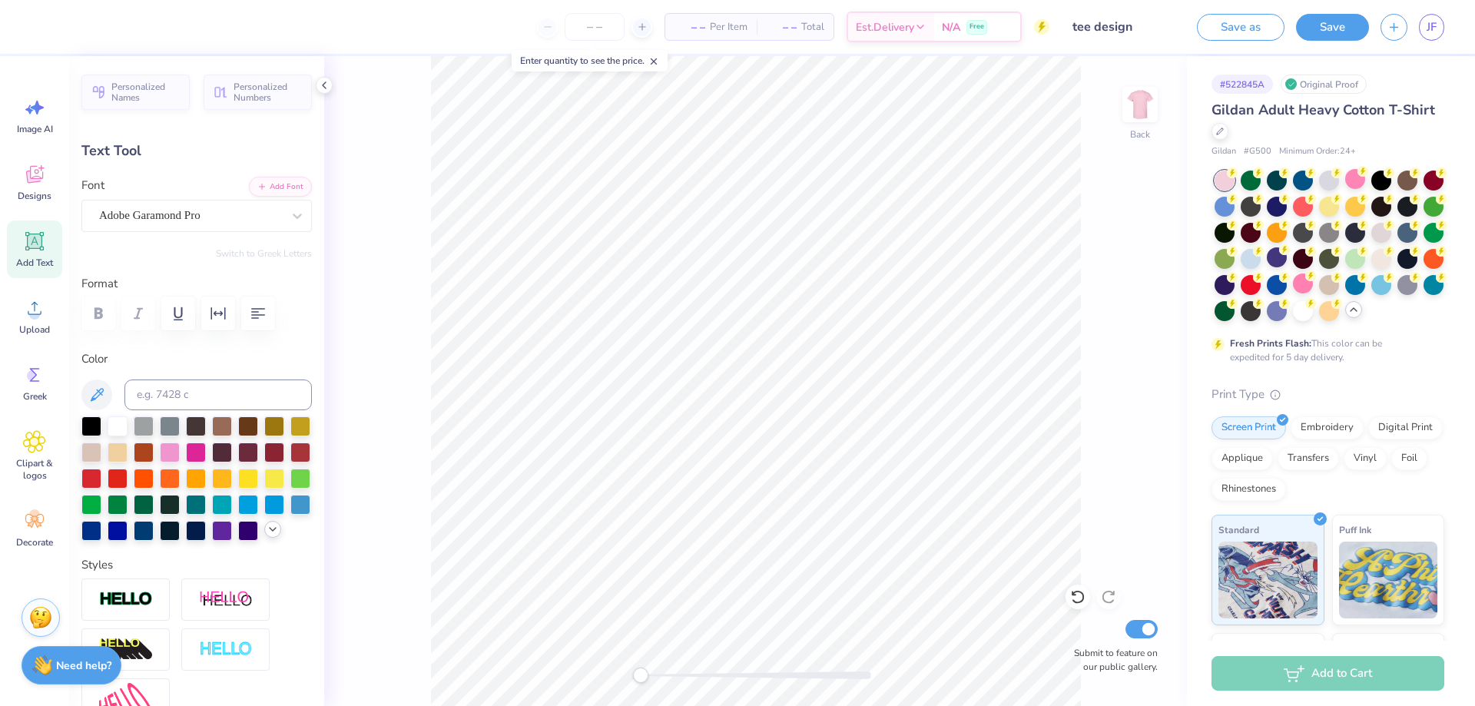
click at [267, 536] on icon at bounding box center [273, 529] width 12 height 12
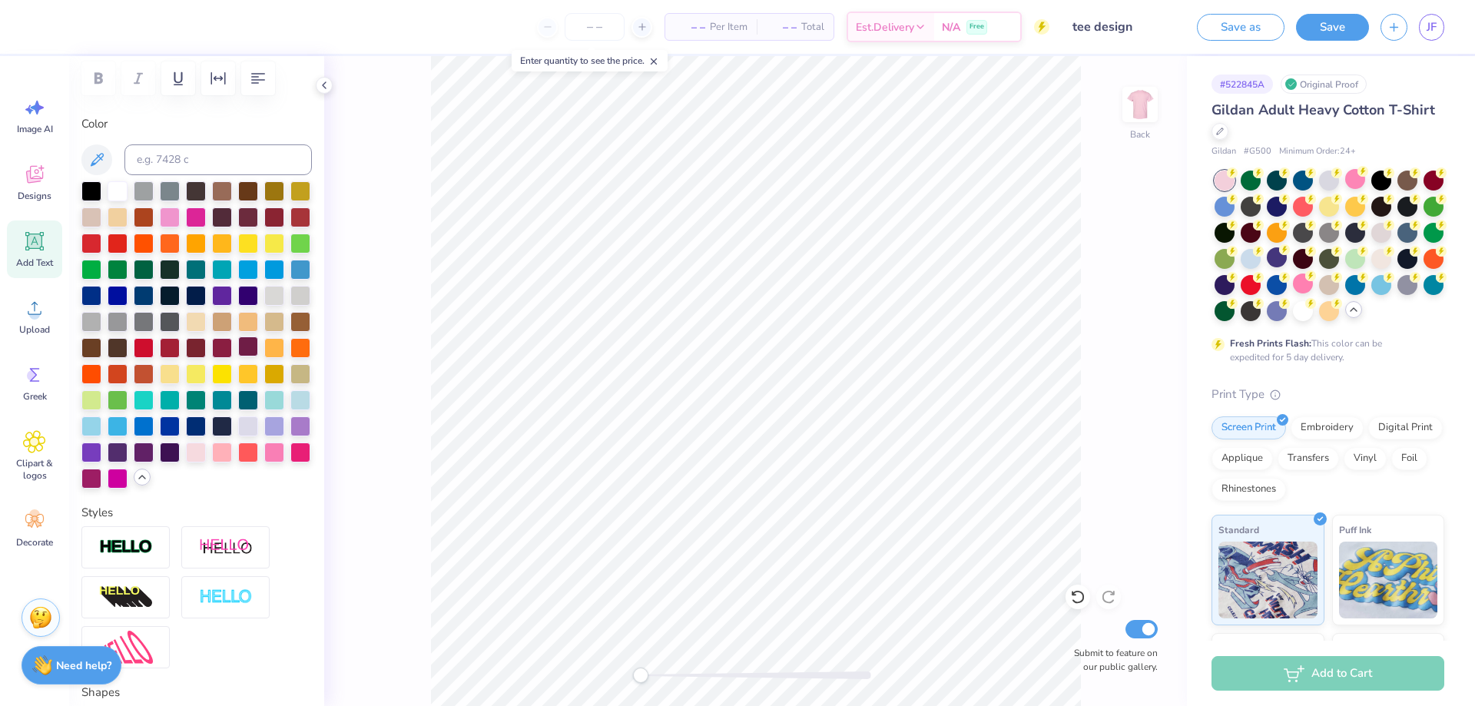
scroll to position [231, 0]
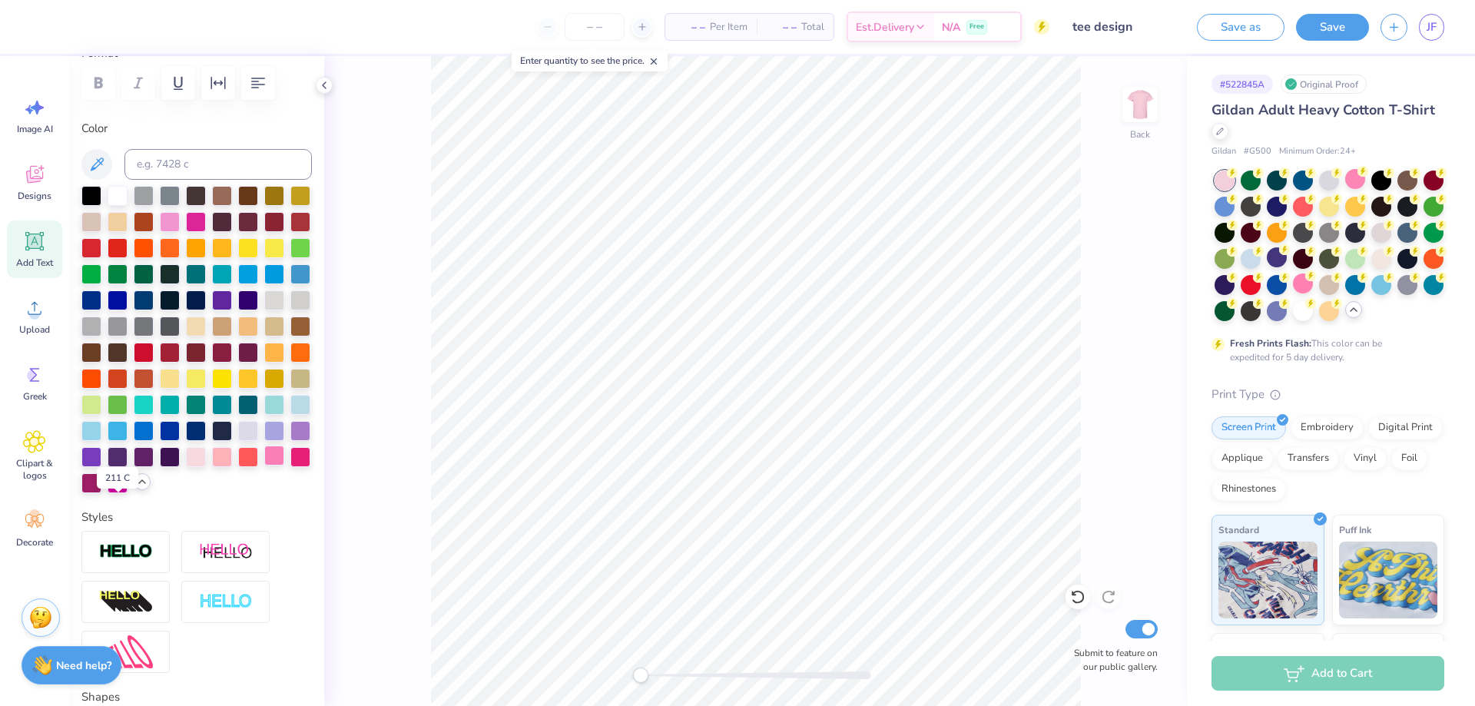
click at [264, 466] on div at bounding box center [274, 456] width 20 height 20
click at [232, 466] on div at bounding box center [222, 456] width 20 height 20
click at [206, 466] on div at bounding box center [196, 456] width 20 height 20
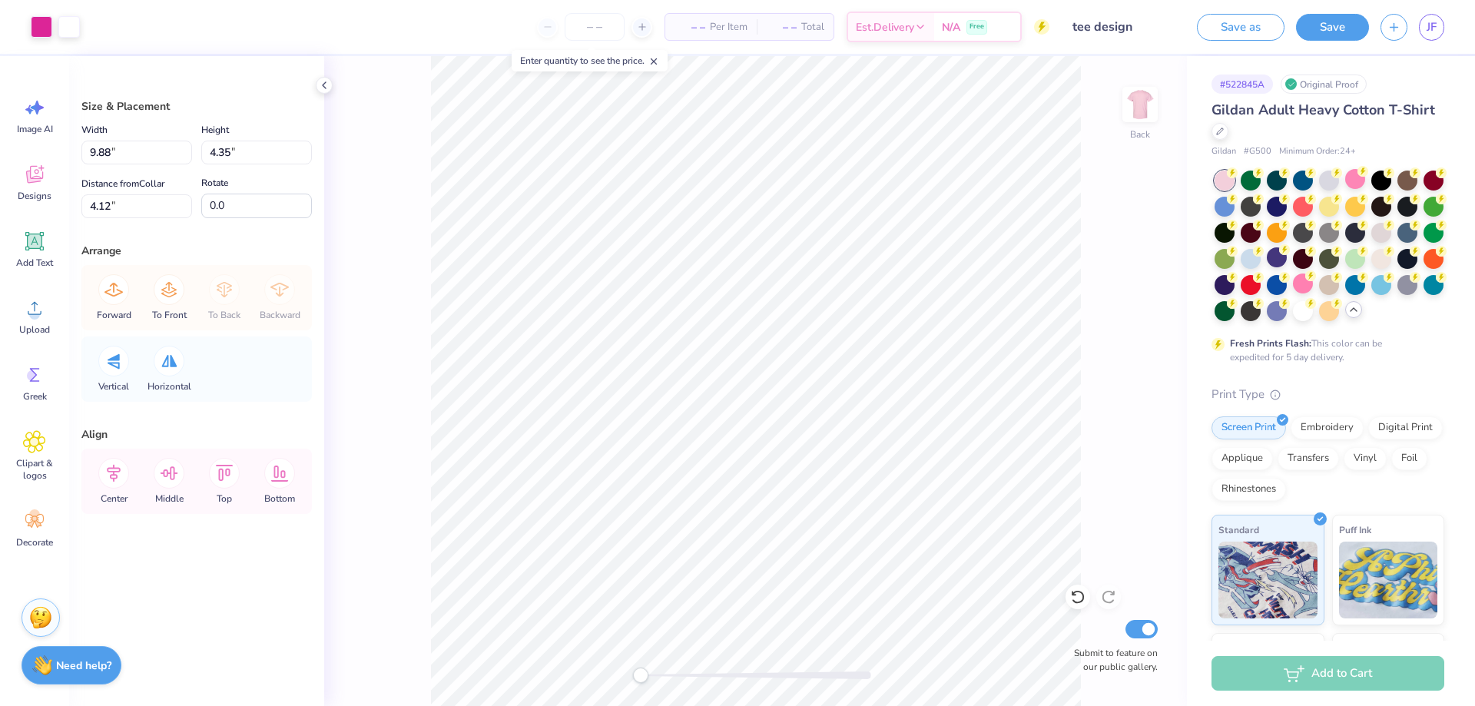
click at [411, 189] on div "Back Submit to feature on our public gallery." at bounding box center [755, 381] width 863 height 650
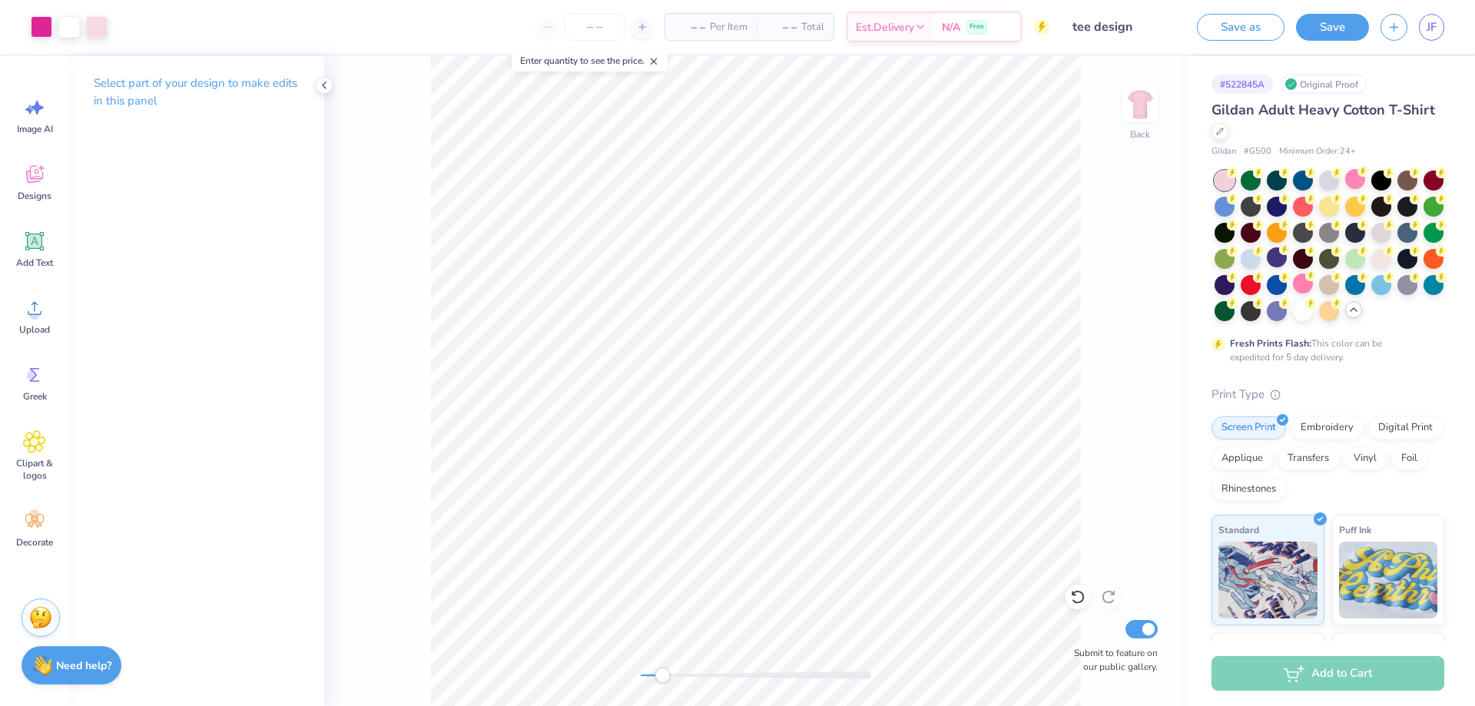
drag, startPoint x: 645, startPoint y: 675, endPoint x: 662, endPoint y: 680, distance: 18.3
click at [662, 680] on div "Accessibility label" at bounding box center [662, 675] width 15 height 15
drag, startPoint x: 665, startPoint y: 677, endPoint x: 674, endPoint y: 678, distance: 8.5
click at [674, 678] on div "Accessibility label" at bounding box center [672, 675] width 15 height 15
click at [629, 682] on div "Back Submit to feature on our public gallery." at bounding box center [755, 381] width 863 height 650
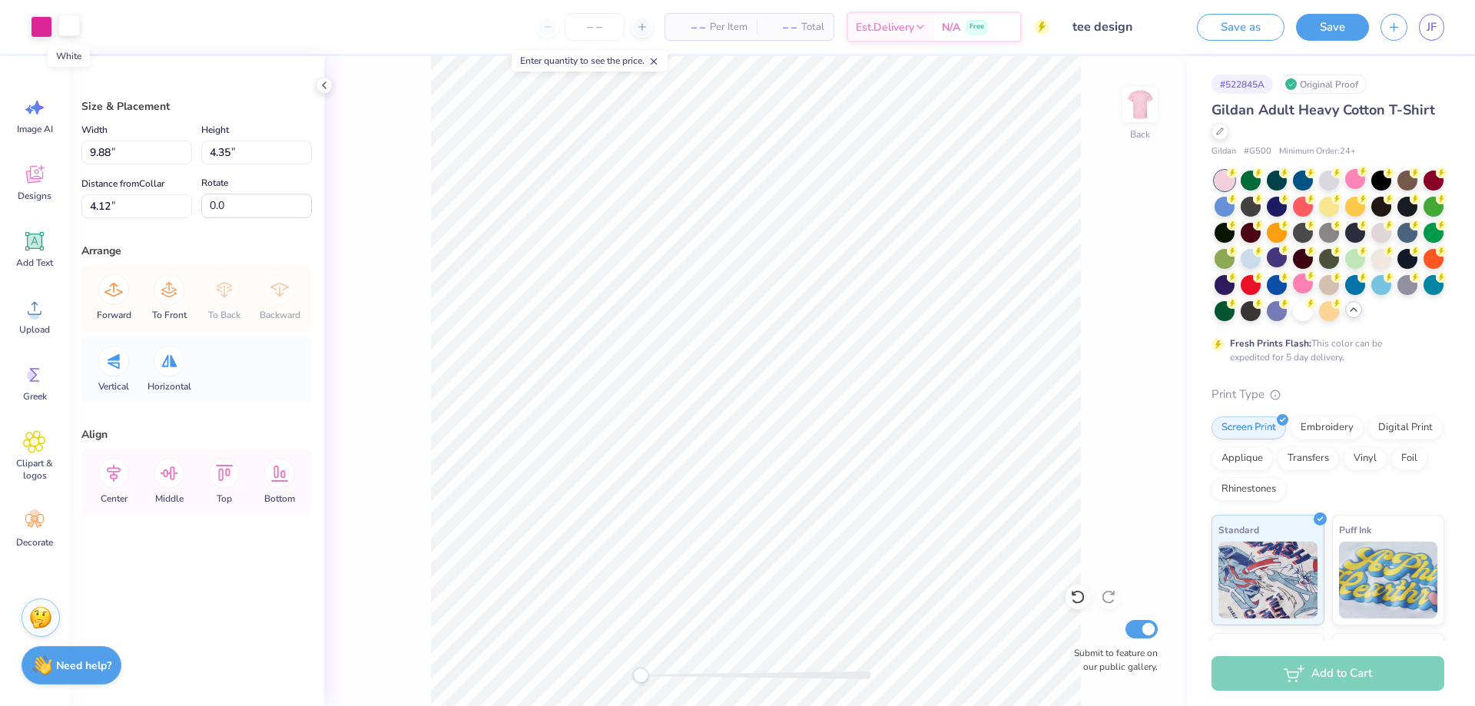
click at [67, 22] on div at bounding box center [69, 26] width 22 height 22
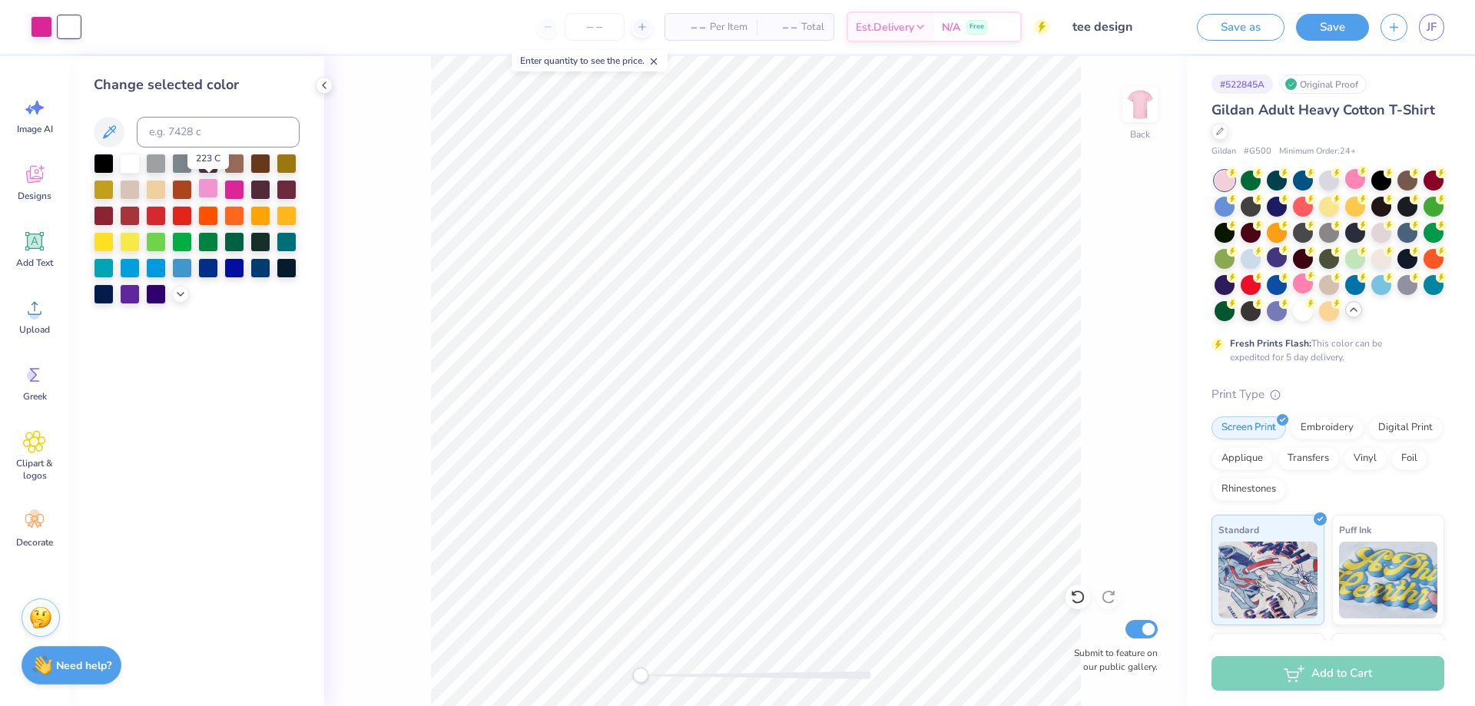
click at [201, 188] on div at bounding box center [208, 188] width 20 height 20
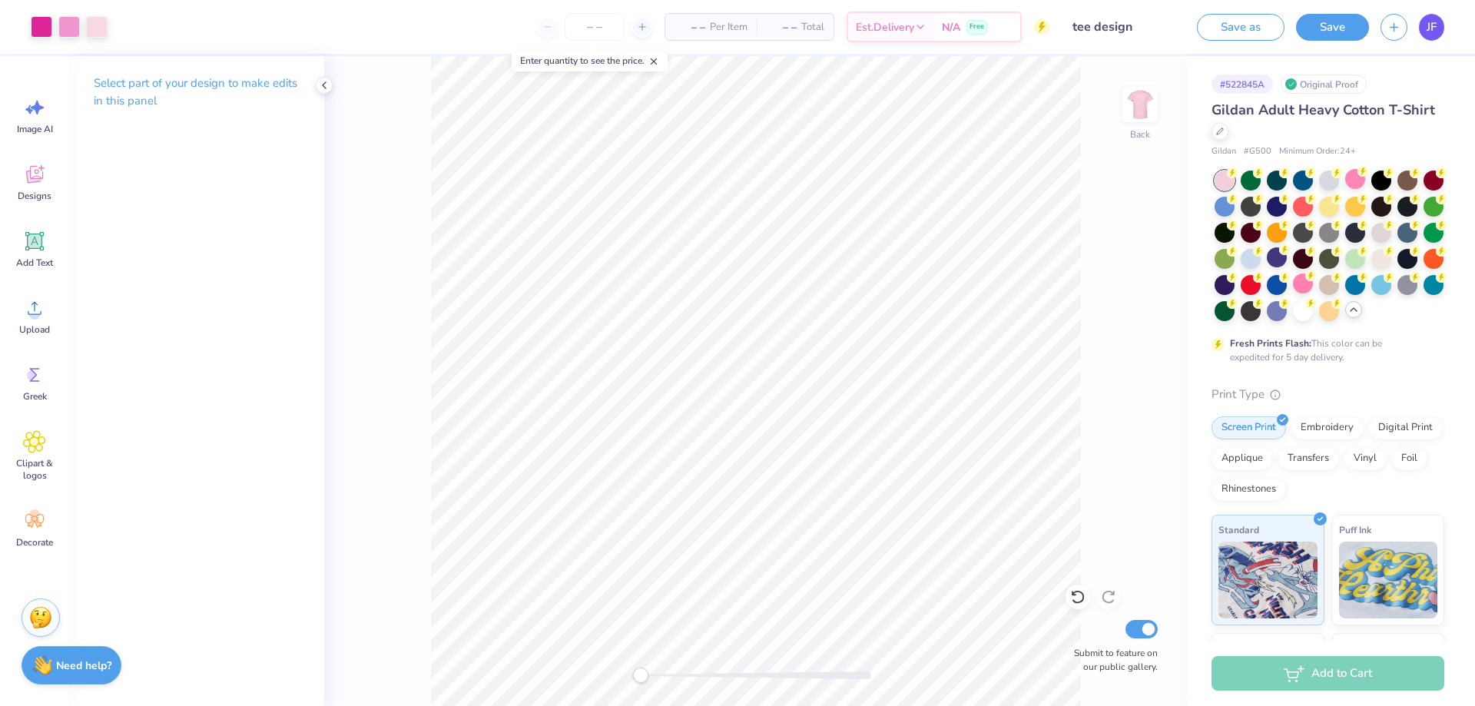
click at [1428, 32] on span "JF" at bounding box center [1432, 27] width 10 height 18
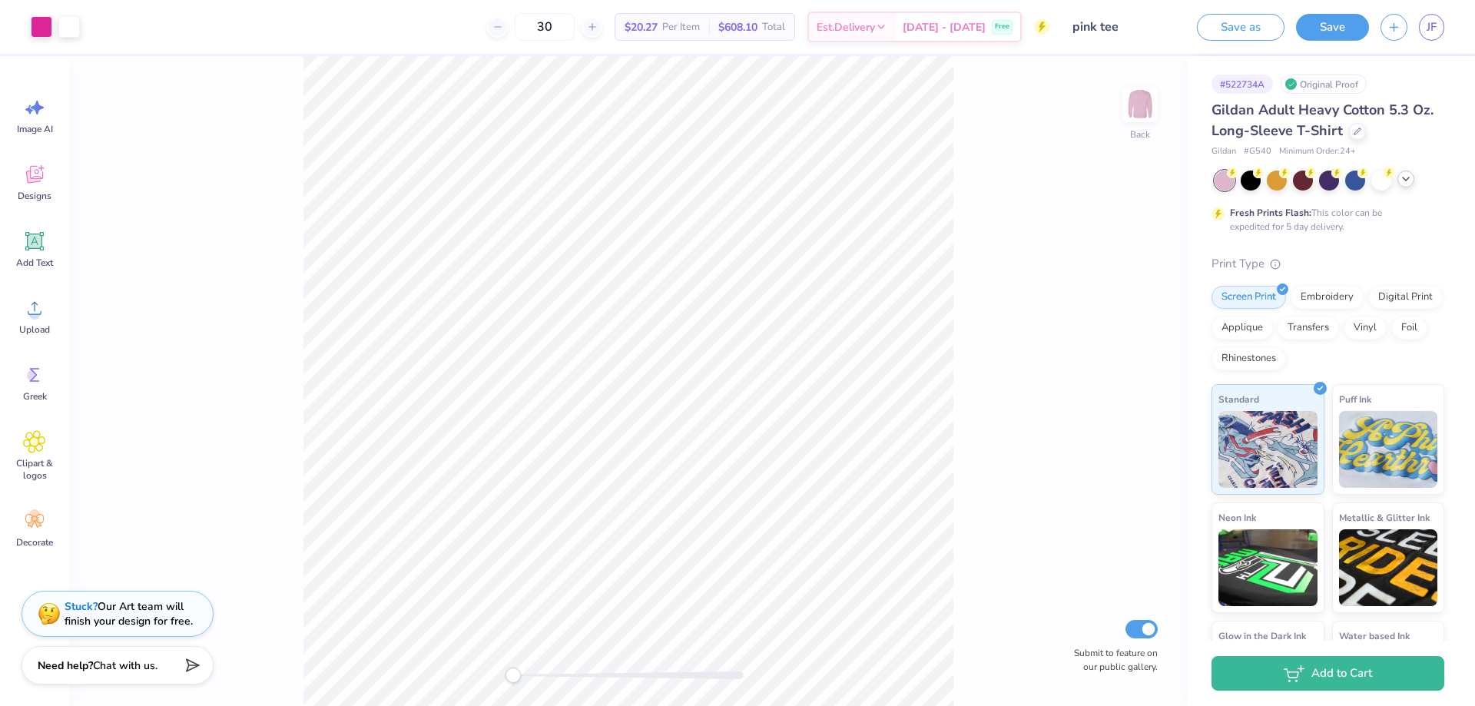
click at [1405, 179] on polyline at bounding box center [1406, 178] width 6 height 3
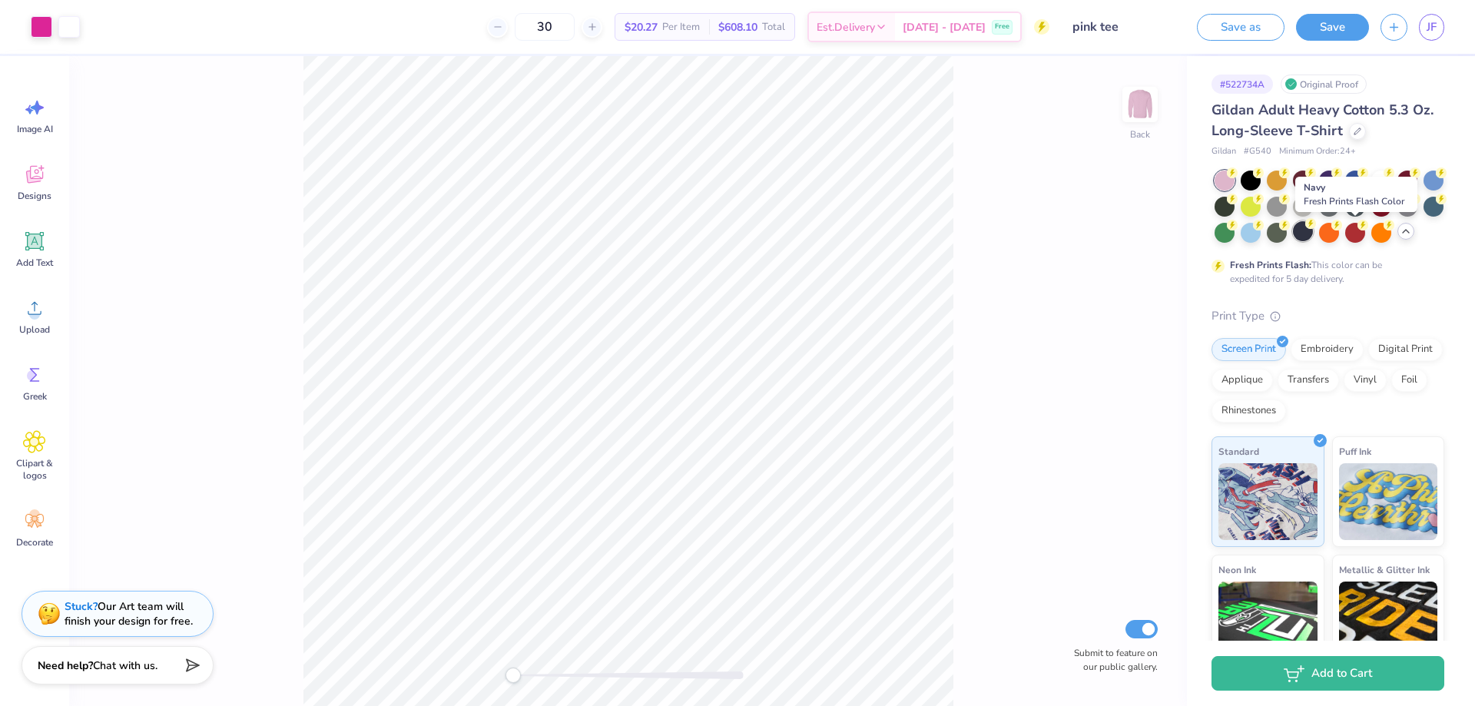
click at [1313, 236] on div at bounding box center [1303, 231] width 20 height 20
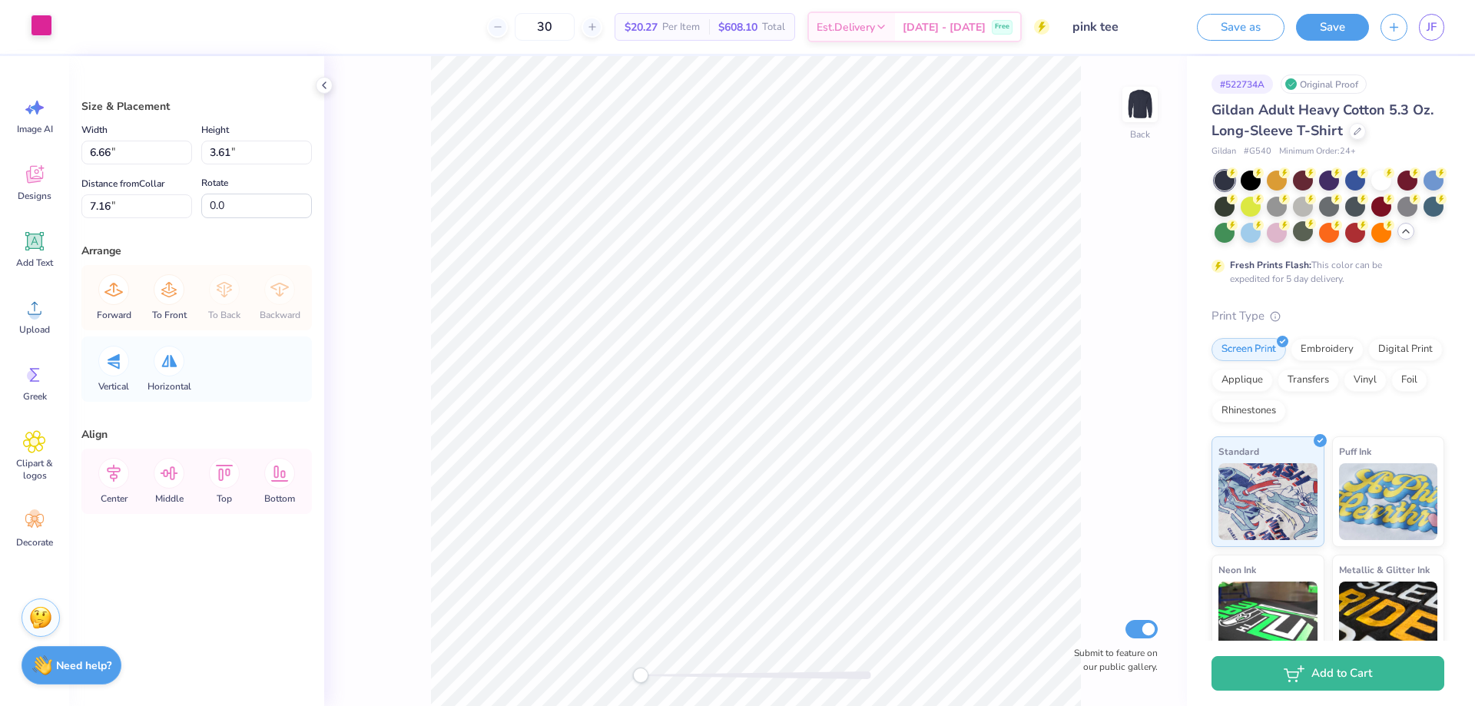
click at [46, 32] on div at bounding box center [42, 26] width 22 height 22
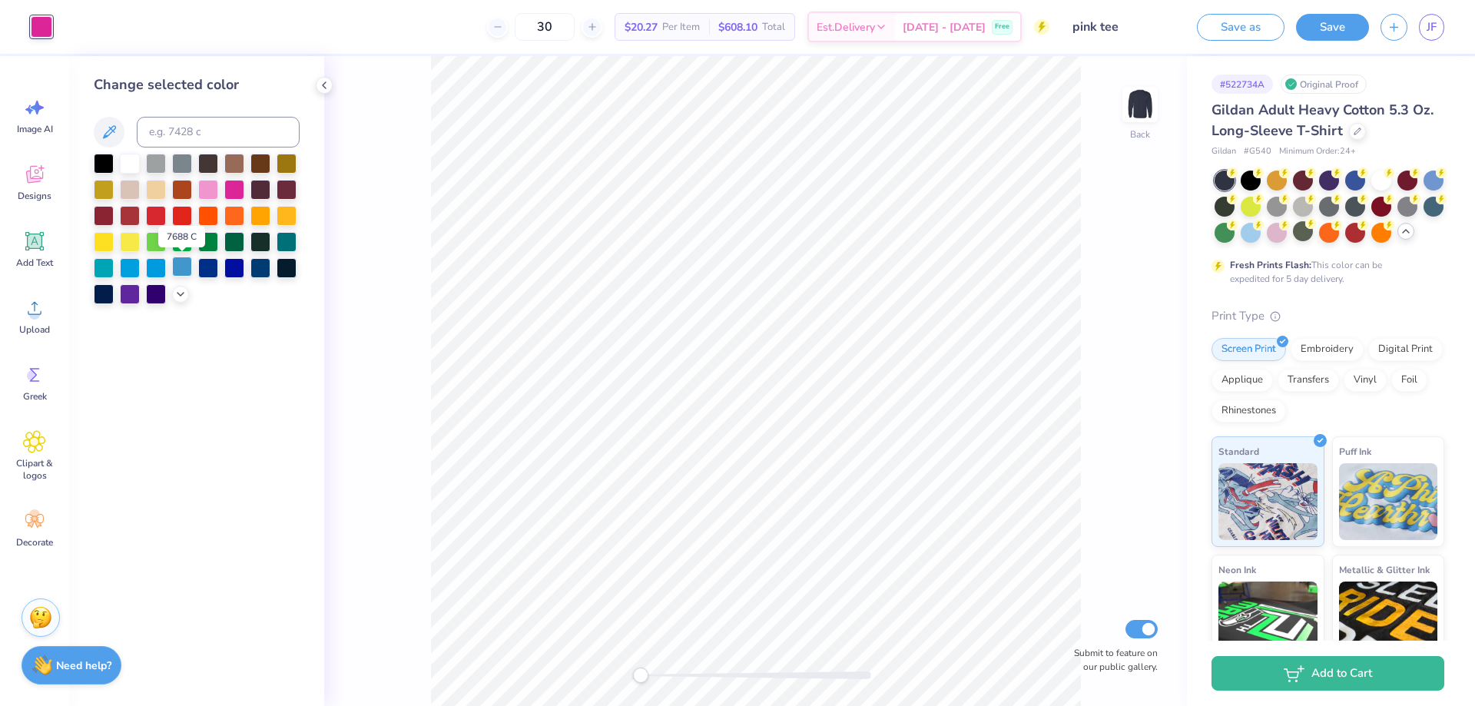
click at [177, 271] on div at bounding box center [182, 267] width 20 height 20
click at [181, 294] on icon at bounding box center [180, 293] width 12 height 12
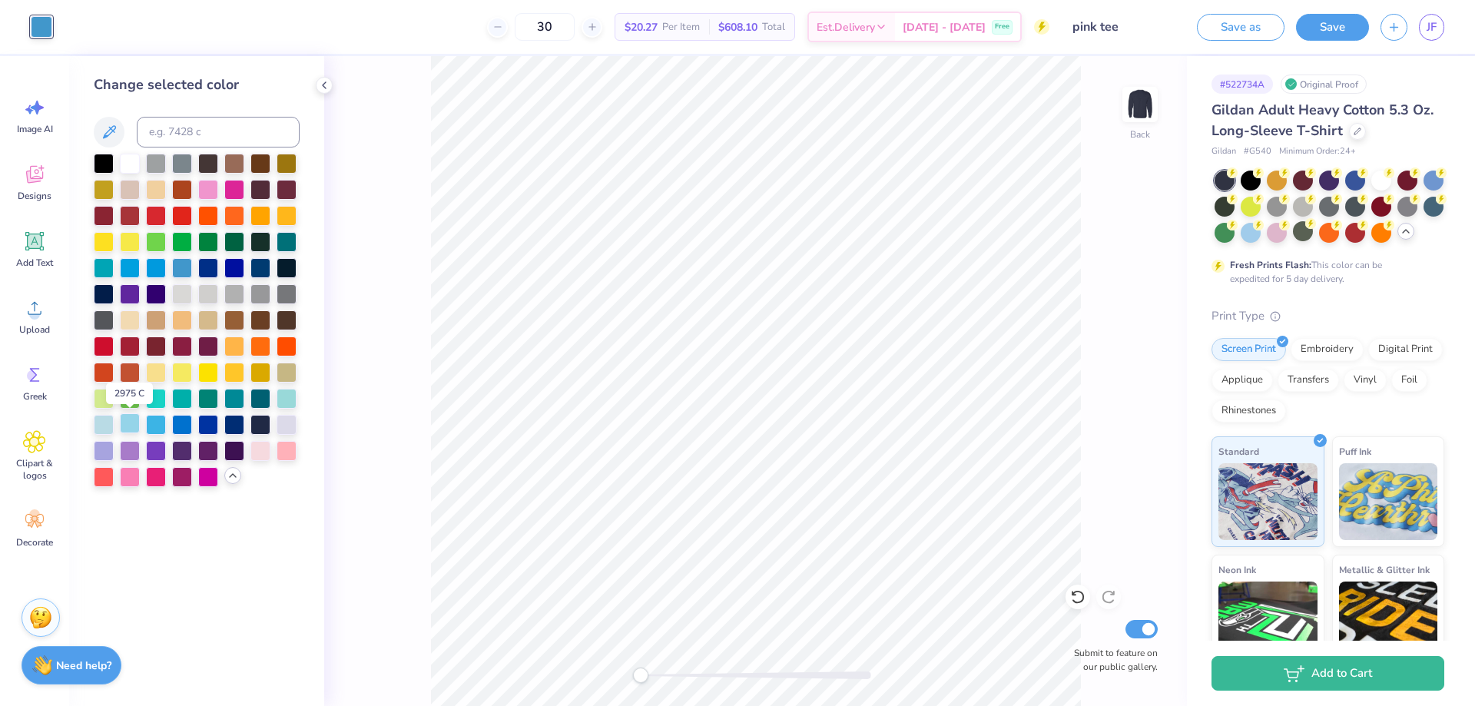
click at [124, 422] on div at bounding box center [130, 423] width 20 height 20
click at [104, 423] on div at bounding box center [104, 423] width 20 height 20
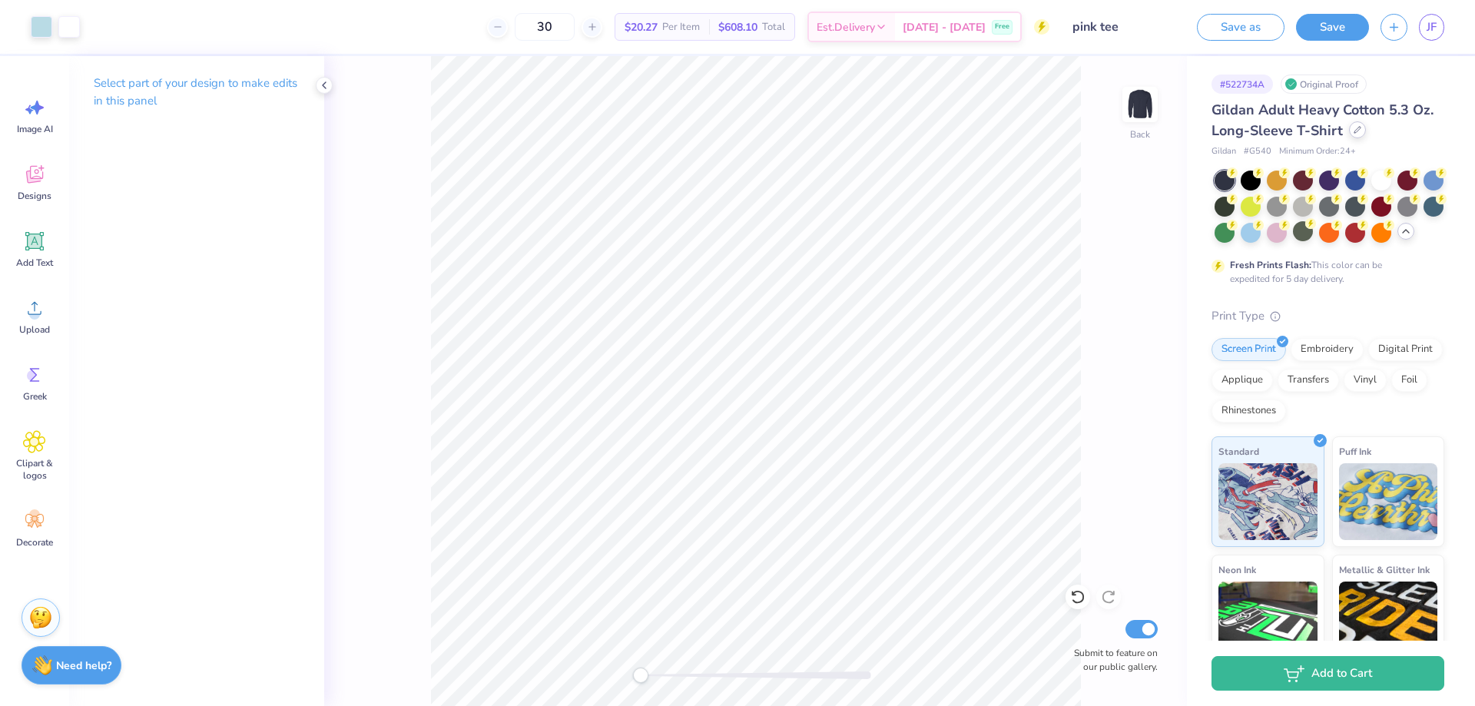
click at [1366, 134] on div at bounding box center [1357, 129] width 17 height 17
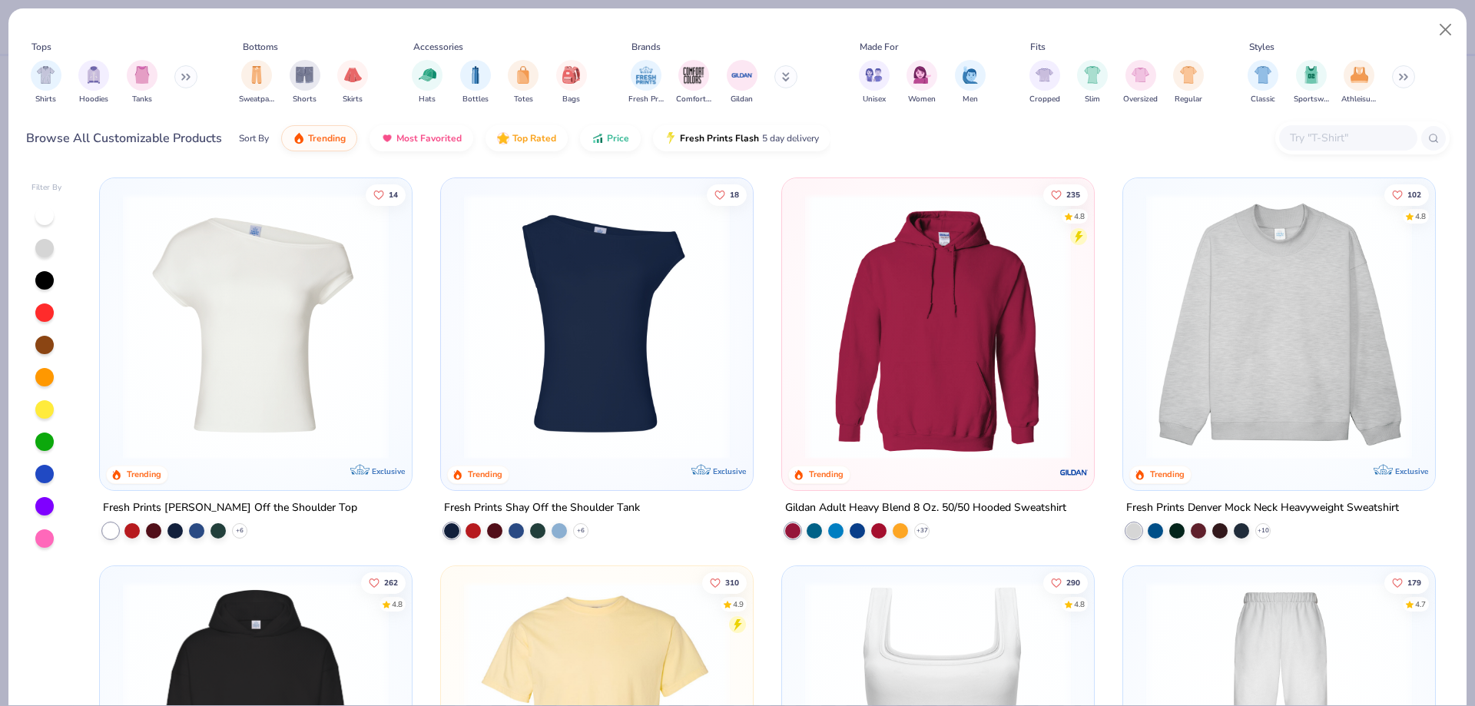
click at [1239, 355] on img at bounding box center [1279, 327] width 281 height 266
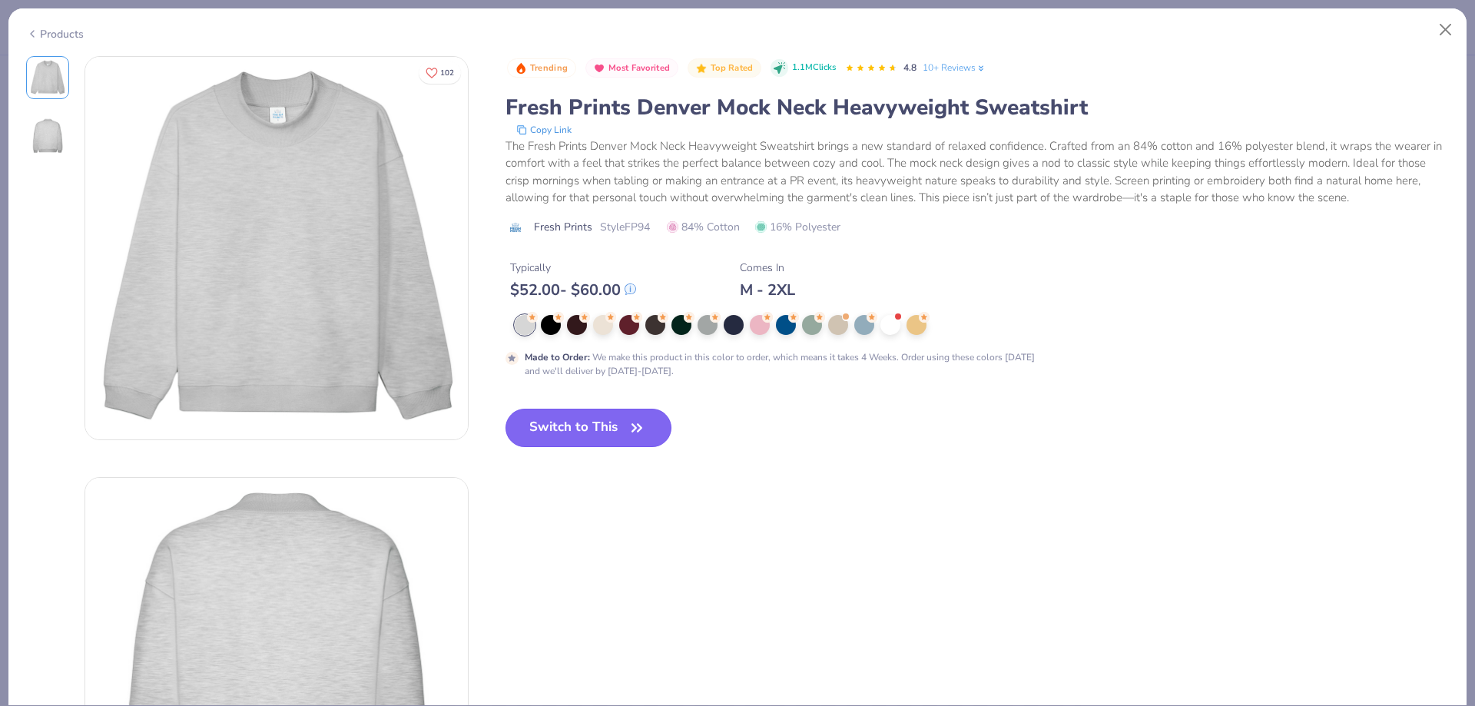
click at [582, 439] on button "Switch to This" at bounding box center [589, 428] width 167 height 38
type input "50"
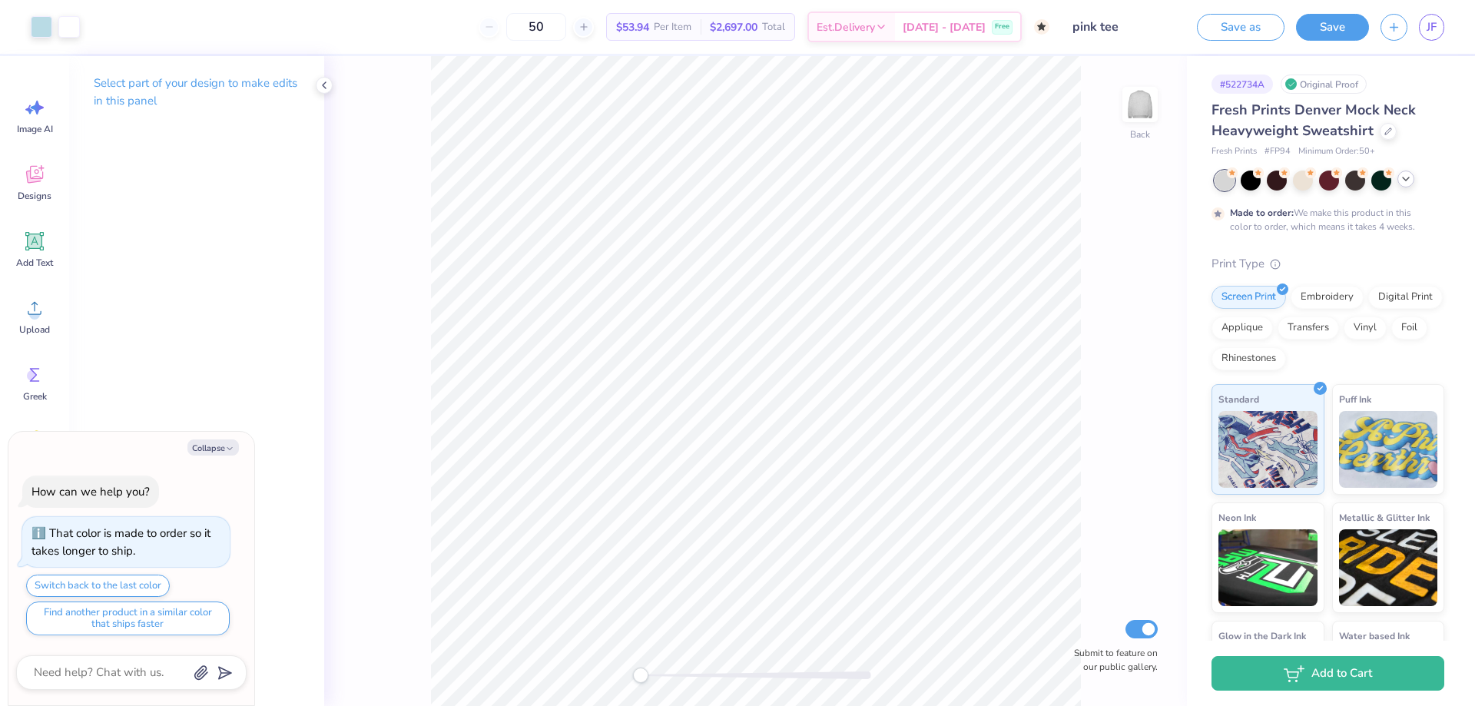
click at [1399, 184] on div at bounding box center [1406, 179] width 17 height 17
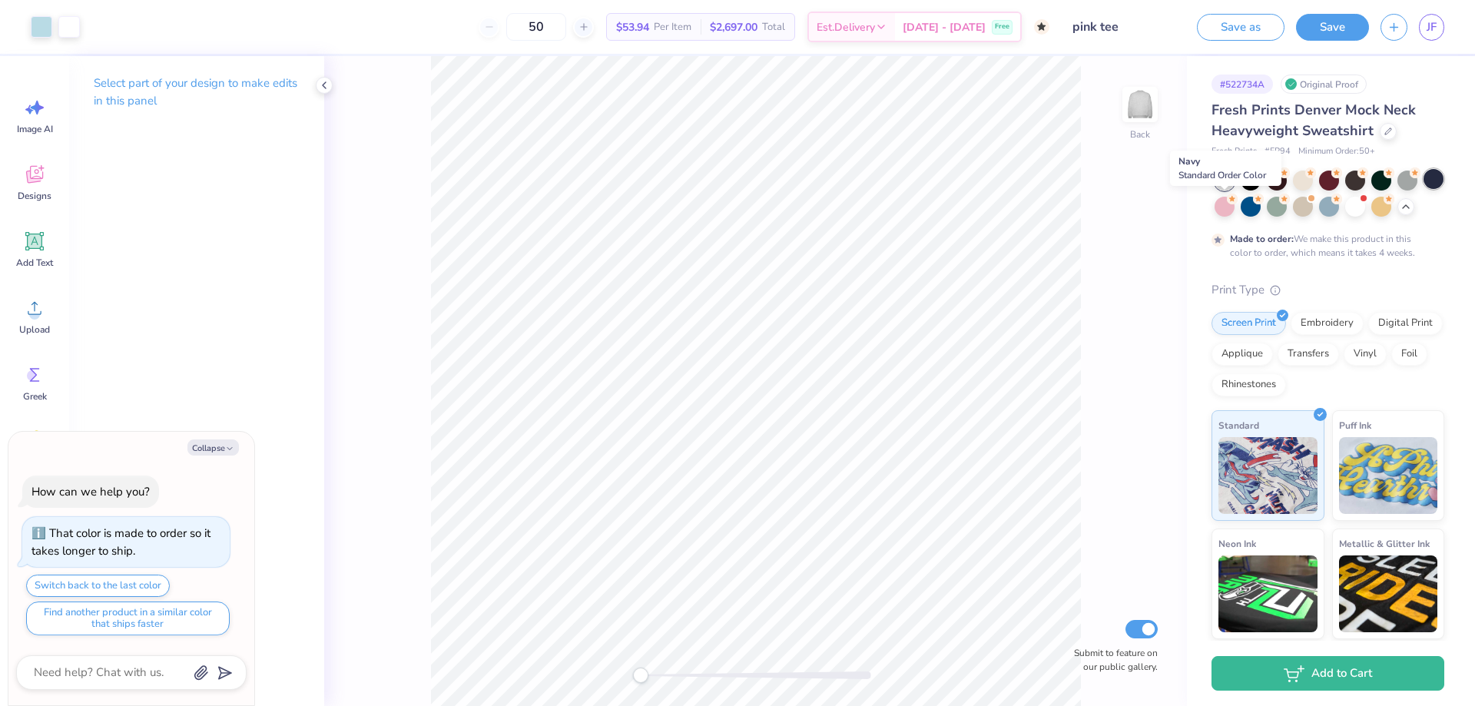
click at [1424, 189] on div at bounding box center [1434, 179] width 20 height 20
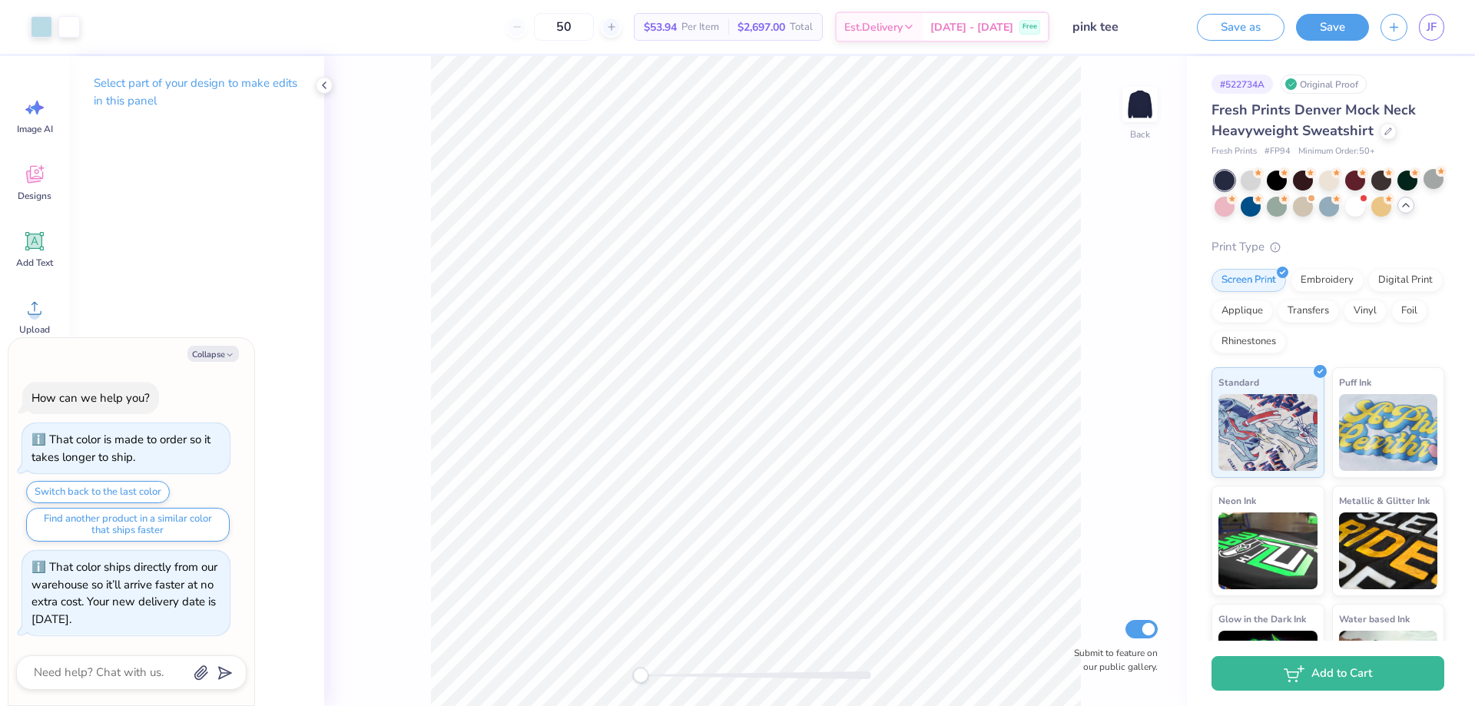
click at [1400, 211] on icon at bounding box center [1406, 205] width 12 height 12
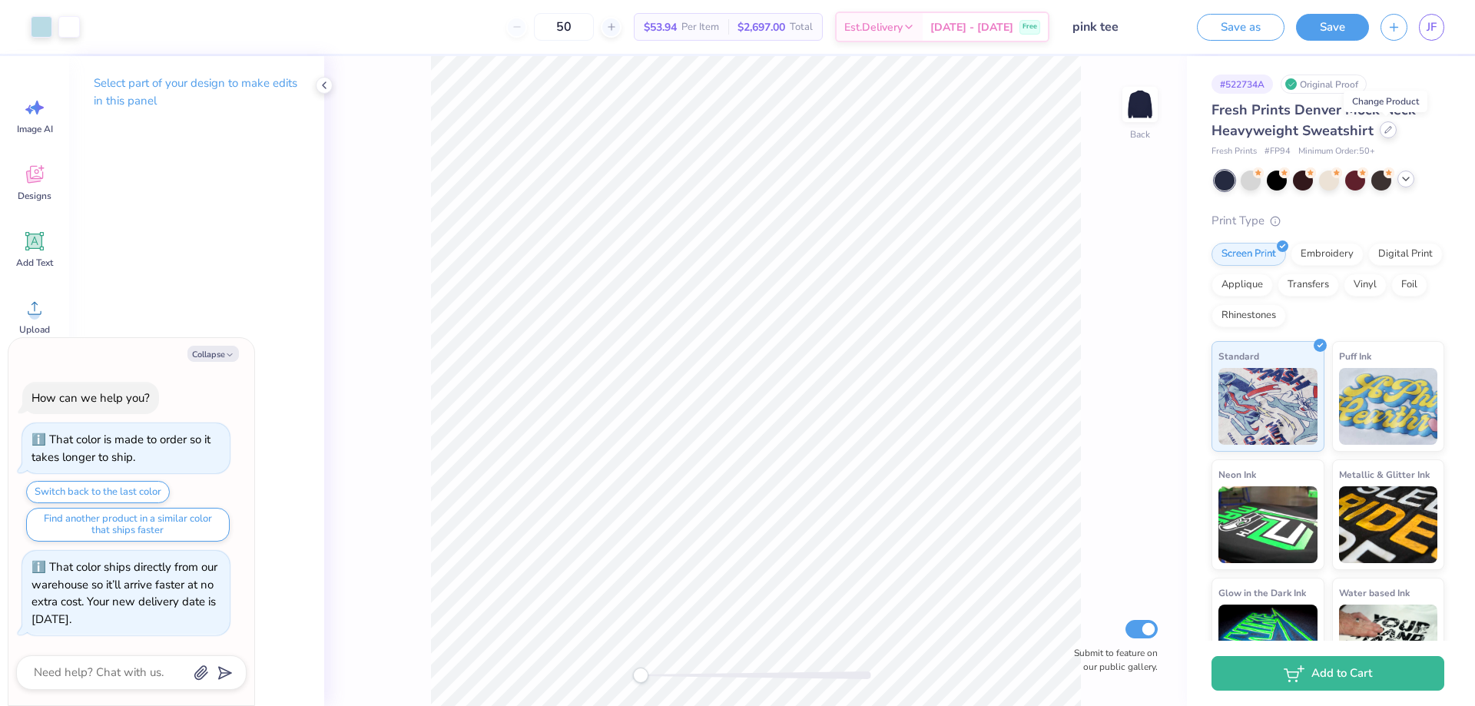
click at [1389, 130] on icon at bounding box center [1389, 130] width 8 height 8
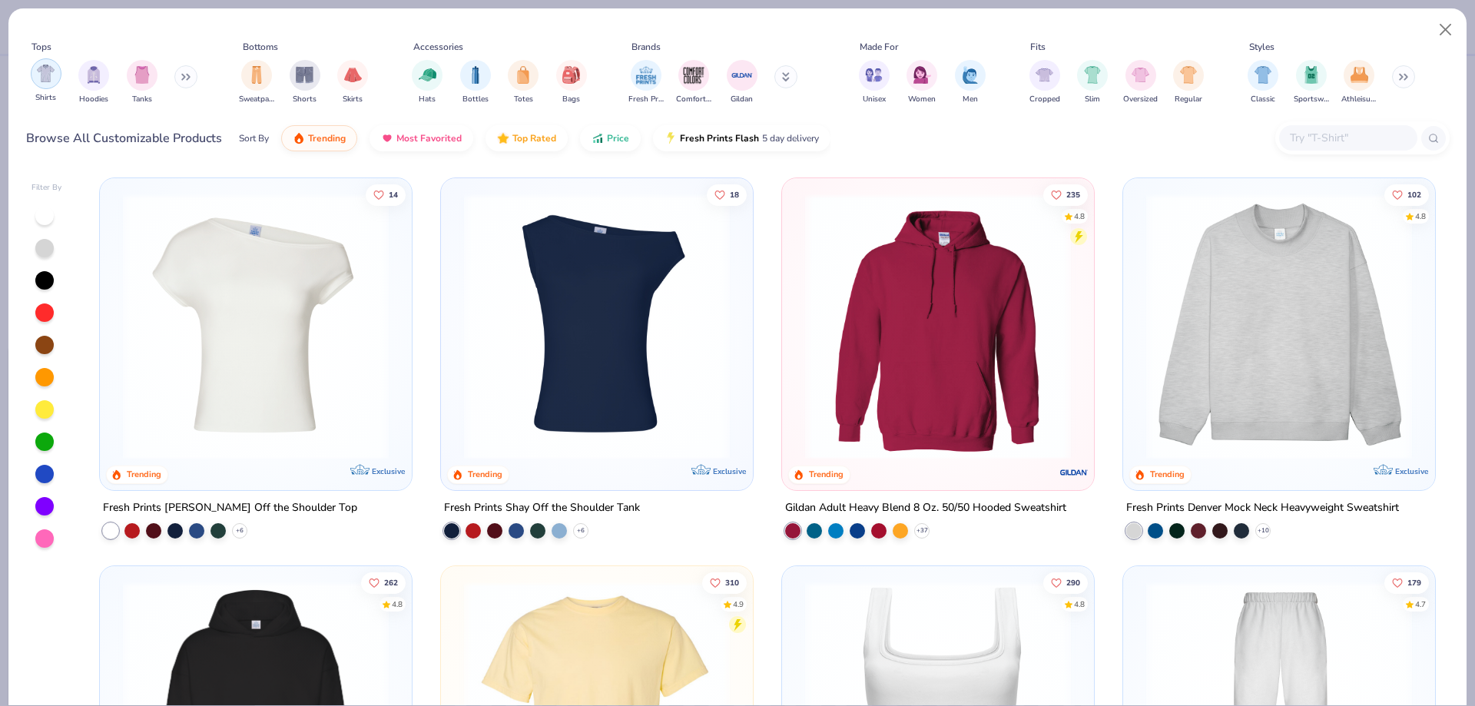
click at [45, 82] on img "filter for Shirts" at bounding box center [46, 74] width 18 height 18
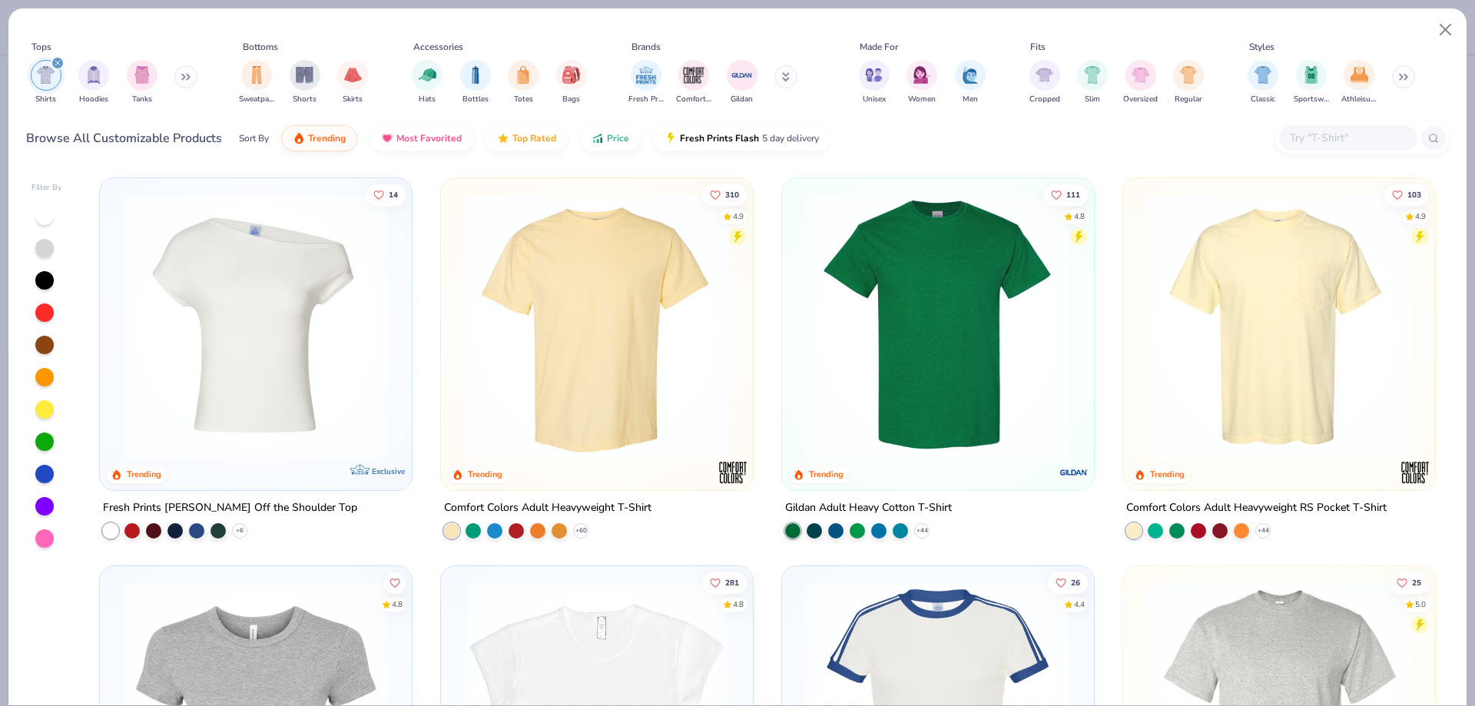
click at [186, 83] on button at bounding box center [185, 76] width 23 height 23
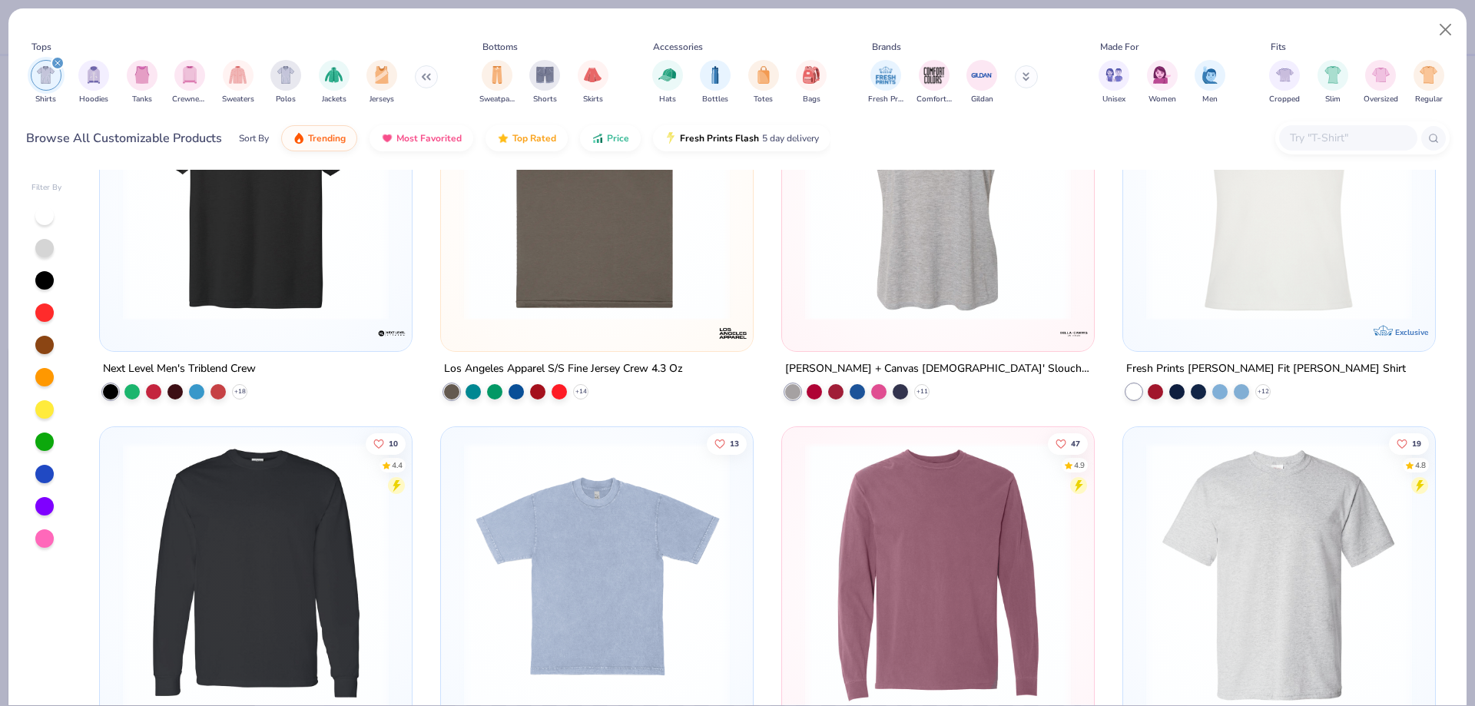
scroll to position [1921, 0]
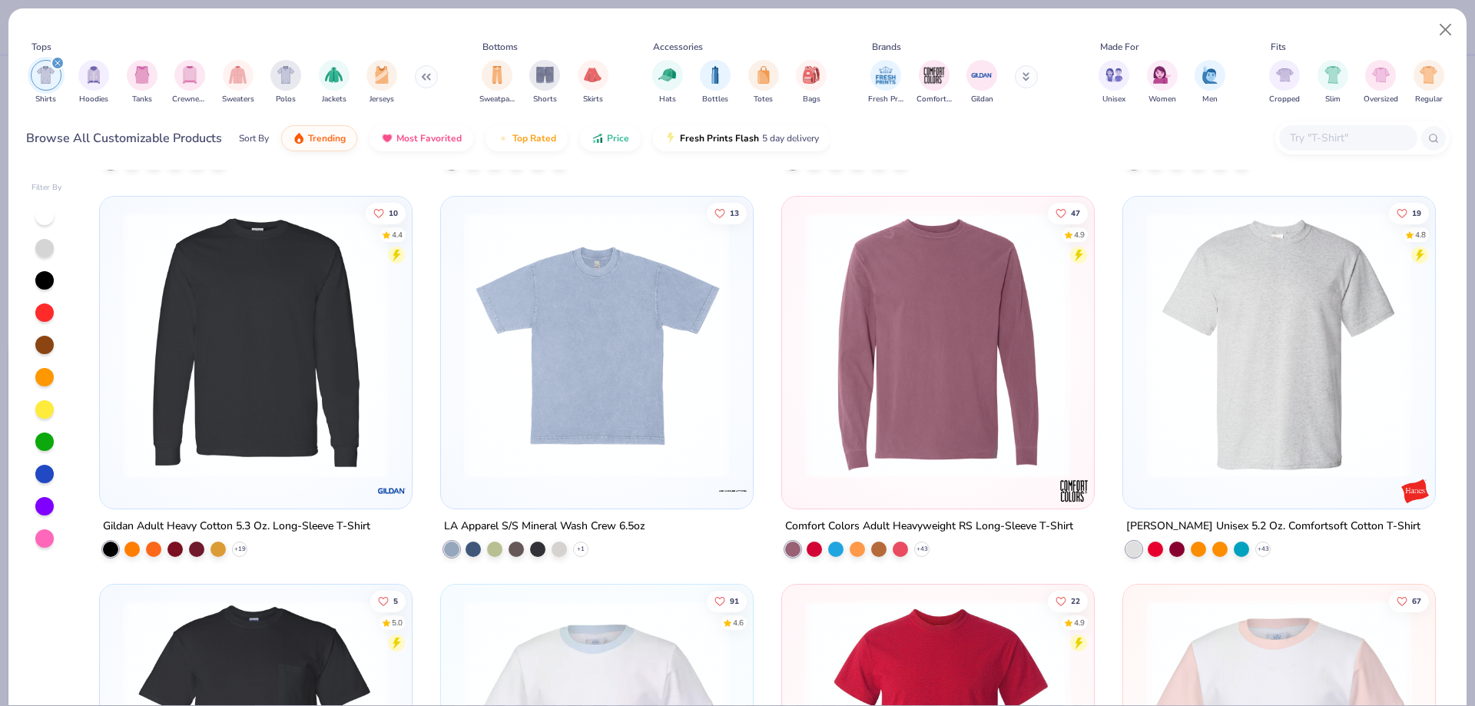
click at [278, 367] on img at bounding box center [255, 345] width 281 height 266
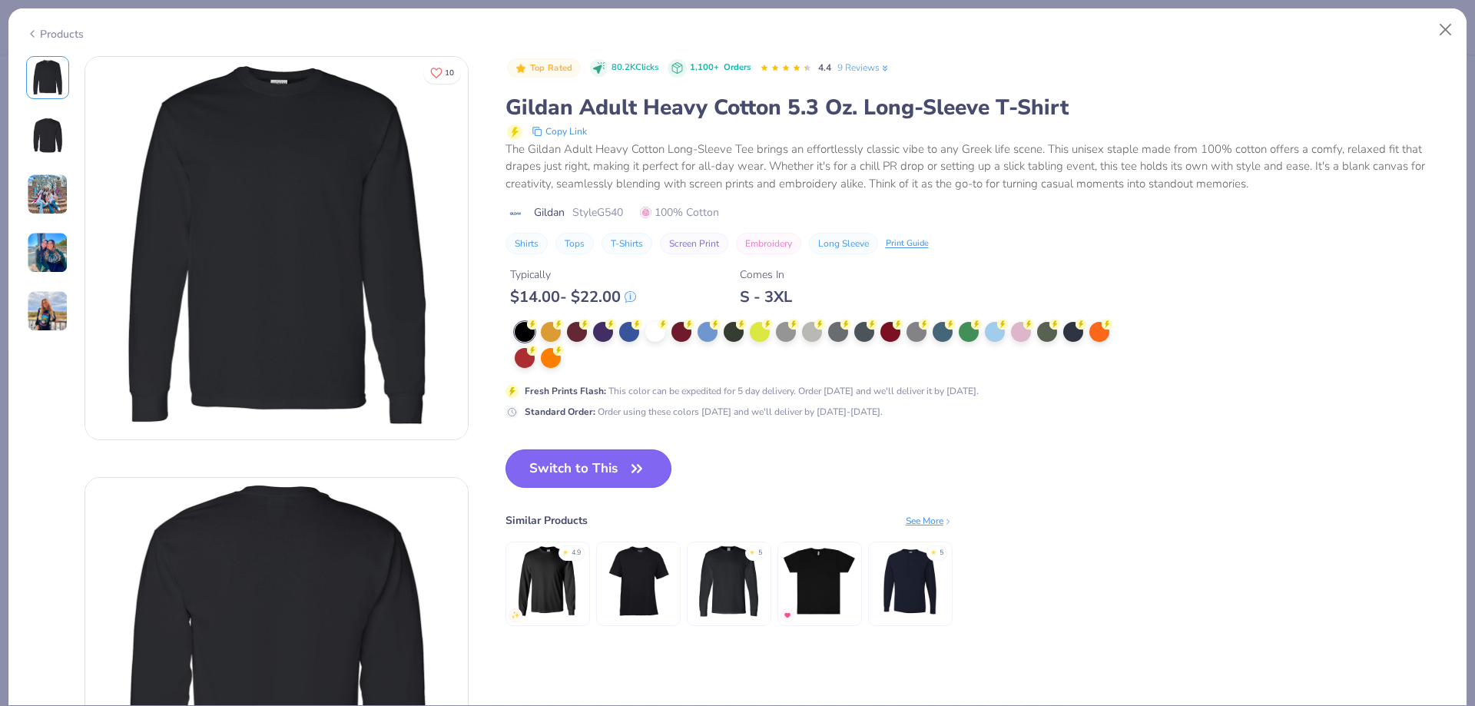
click at [607, 473] on button "Switch to This" at bounding box center [589, 468] width 167 height 38
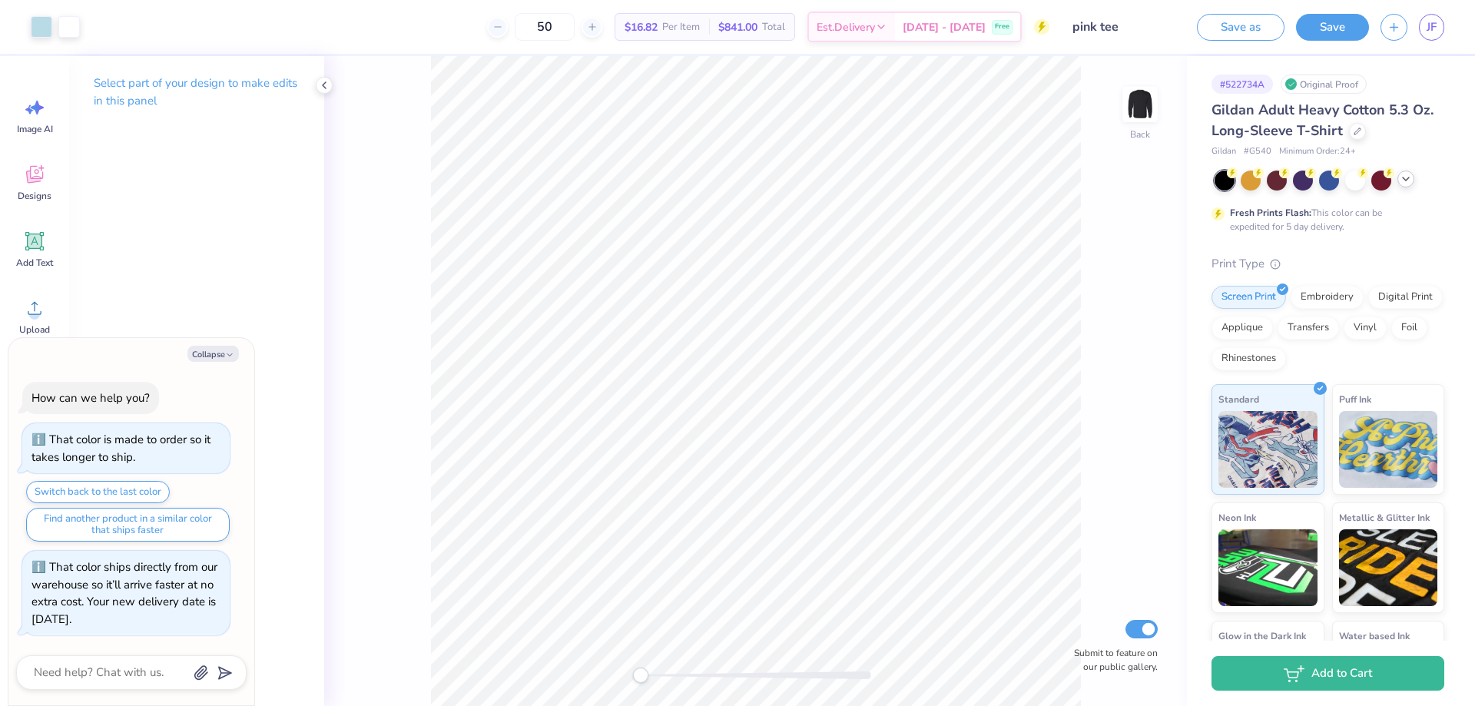
click at [1397, 180] on div at bounding box center [1330, 181] width 230 height 20
click at [1403, 187] on div at bounding box center [1330, 181] width 230 height 20
click at [1405, 184] on icon at bounding box center [1406, 179] width 12 height 12
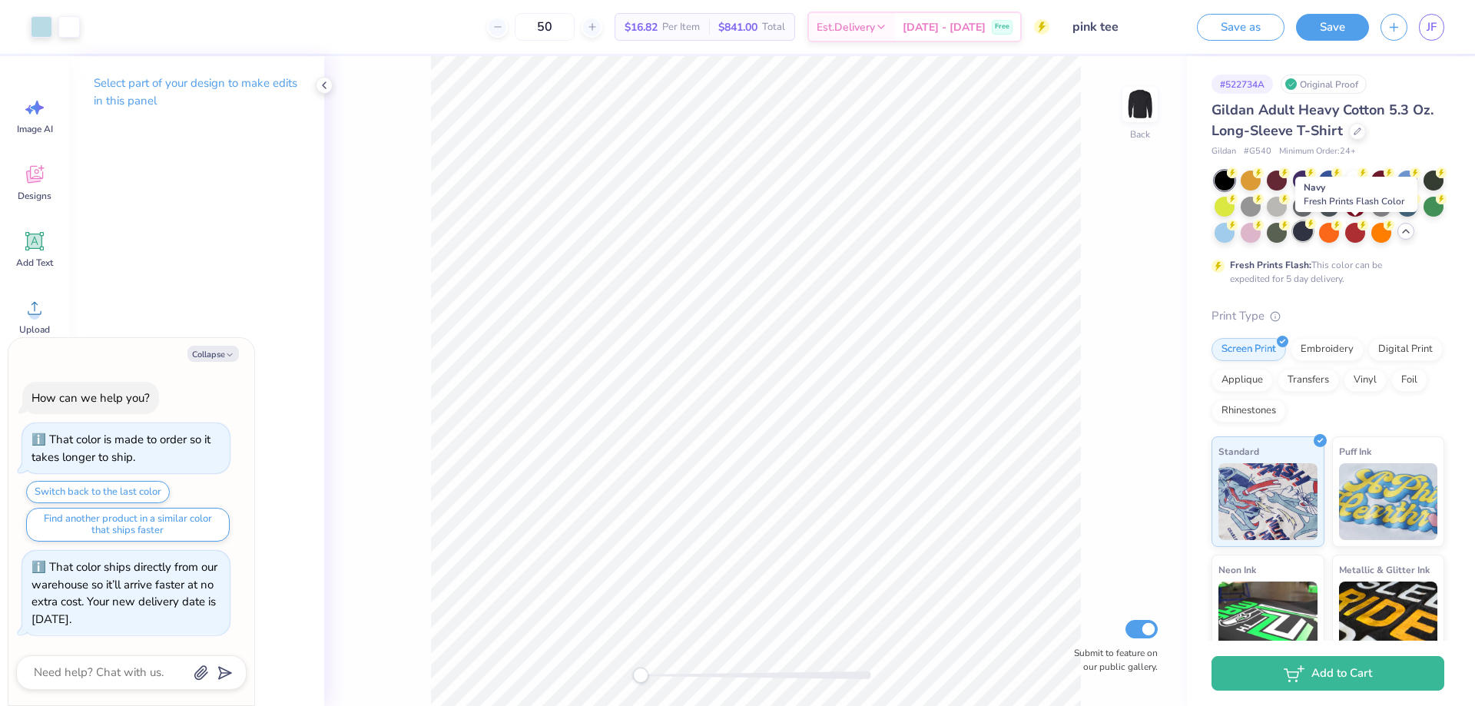
click at [1313, 239] on div at bounding box center [1303, 231] width 20 height 20
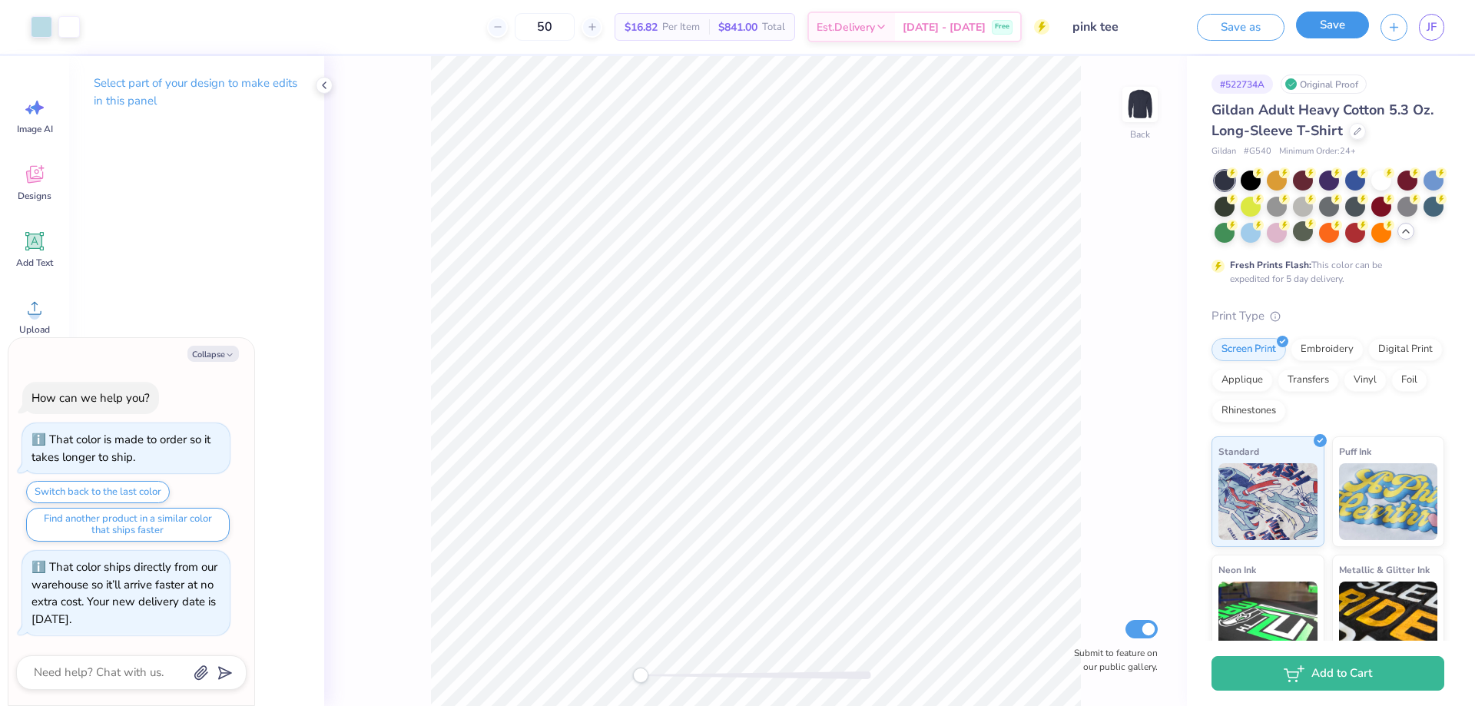
click at [1316, 28] on button "Save" at bounding box center [1332, 25] width 73 height 27
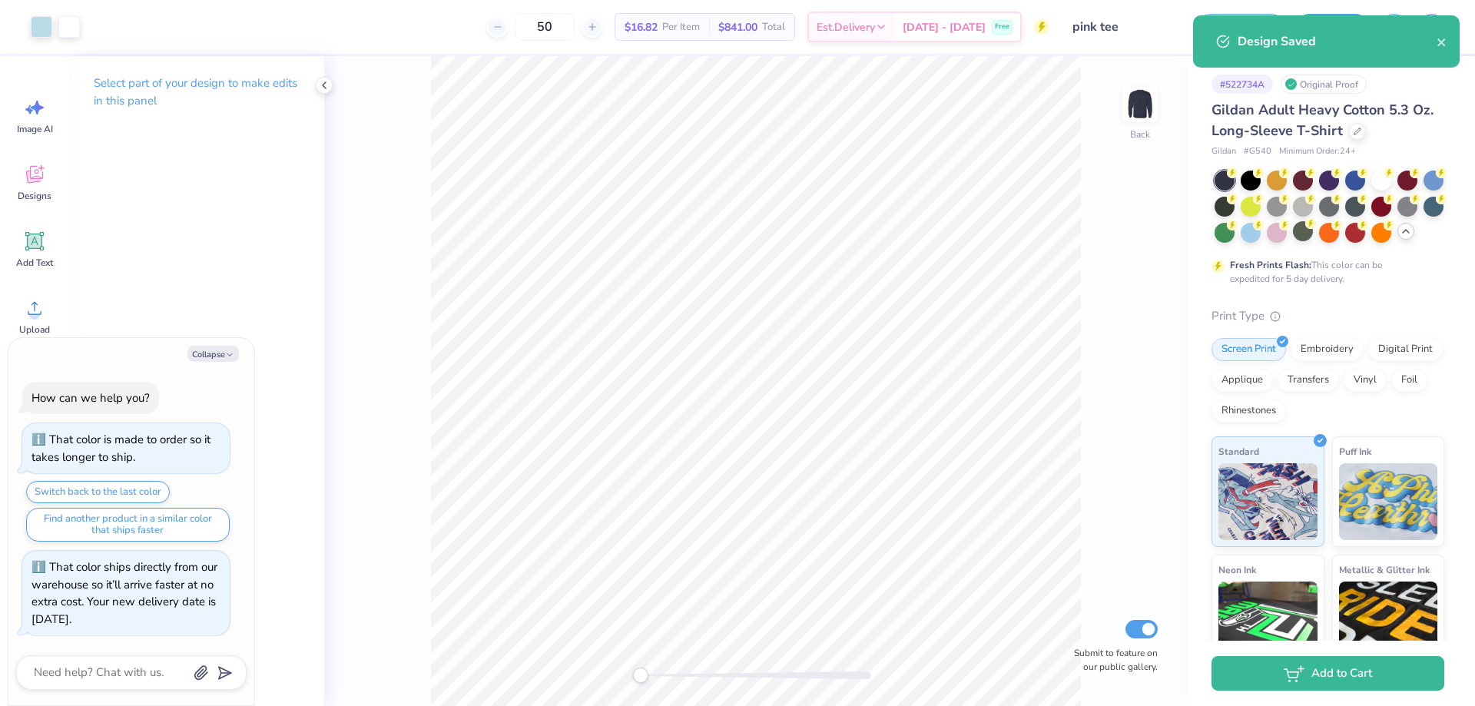
type textarea "x"
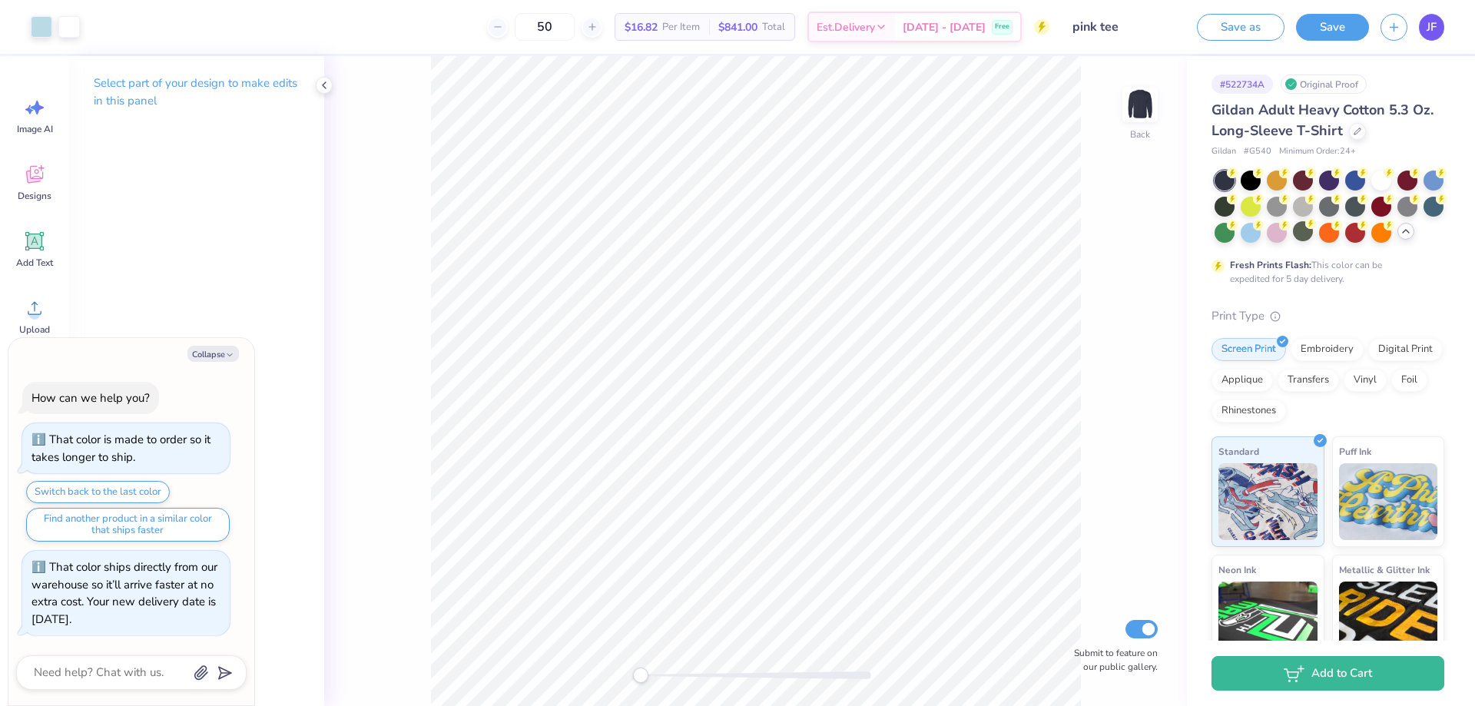
click at [1428, 32] on span "JF" at bounding box center [1432, 27] width 10 height 18
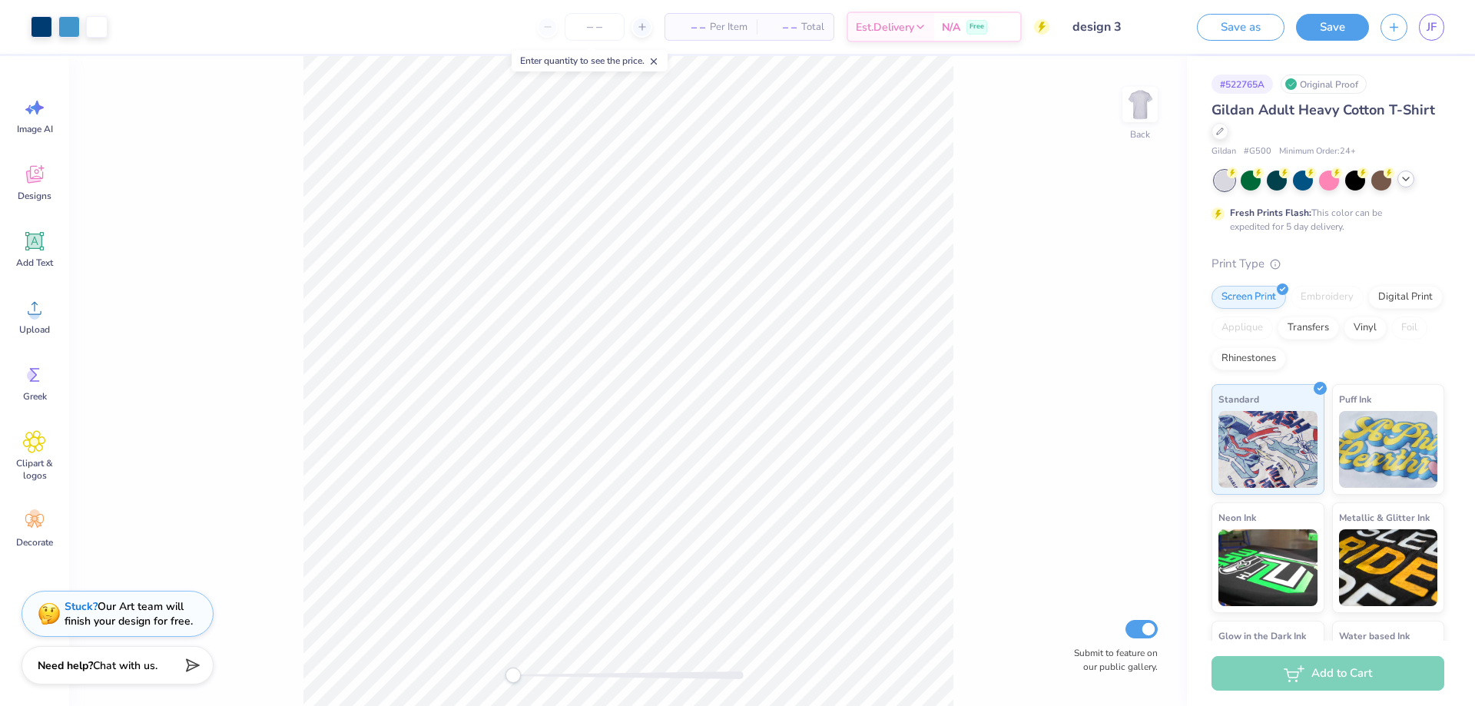
click at [1407, 181] on icon at bounding box center [1406, 179] width 12 height 12
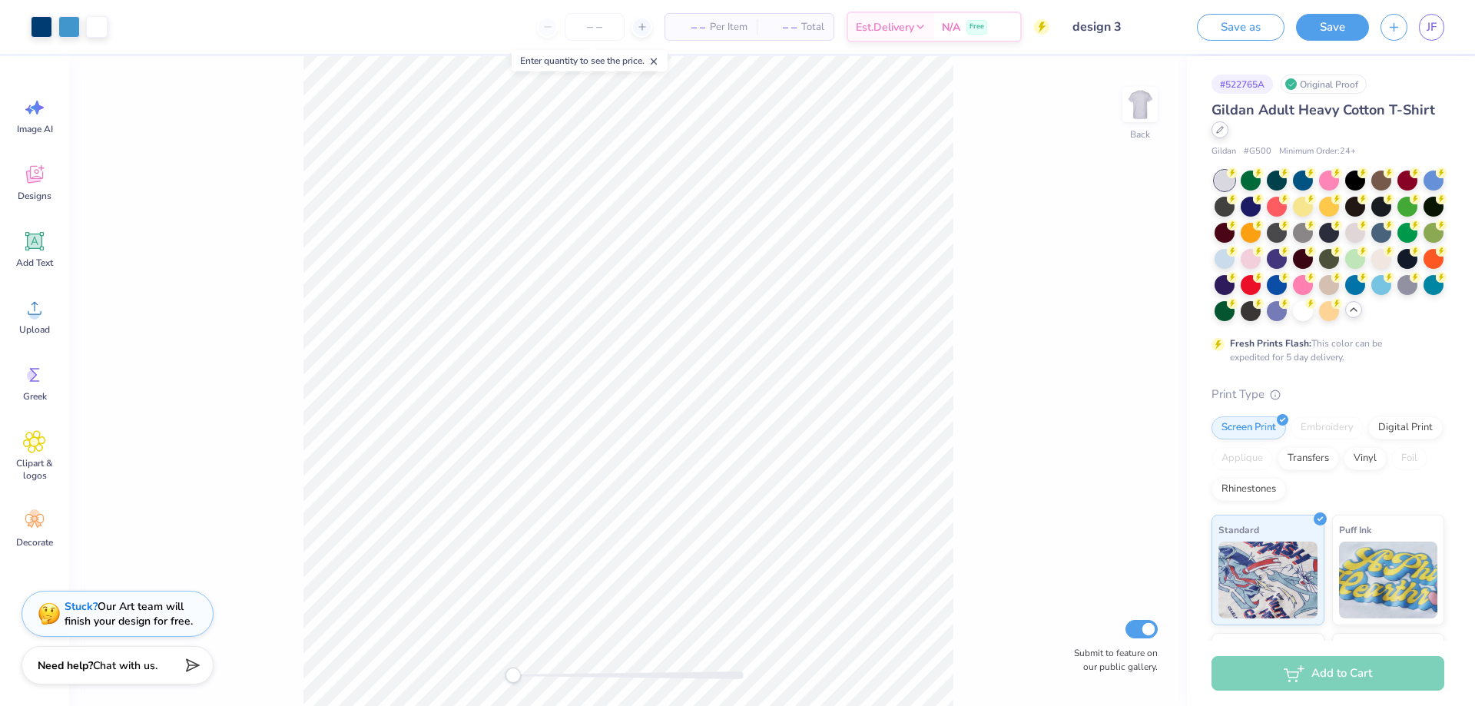
click at [1229, 131] on div at bounding box center [1220, 129] width 17 height 17
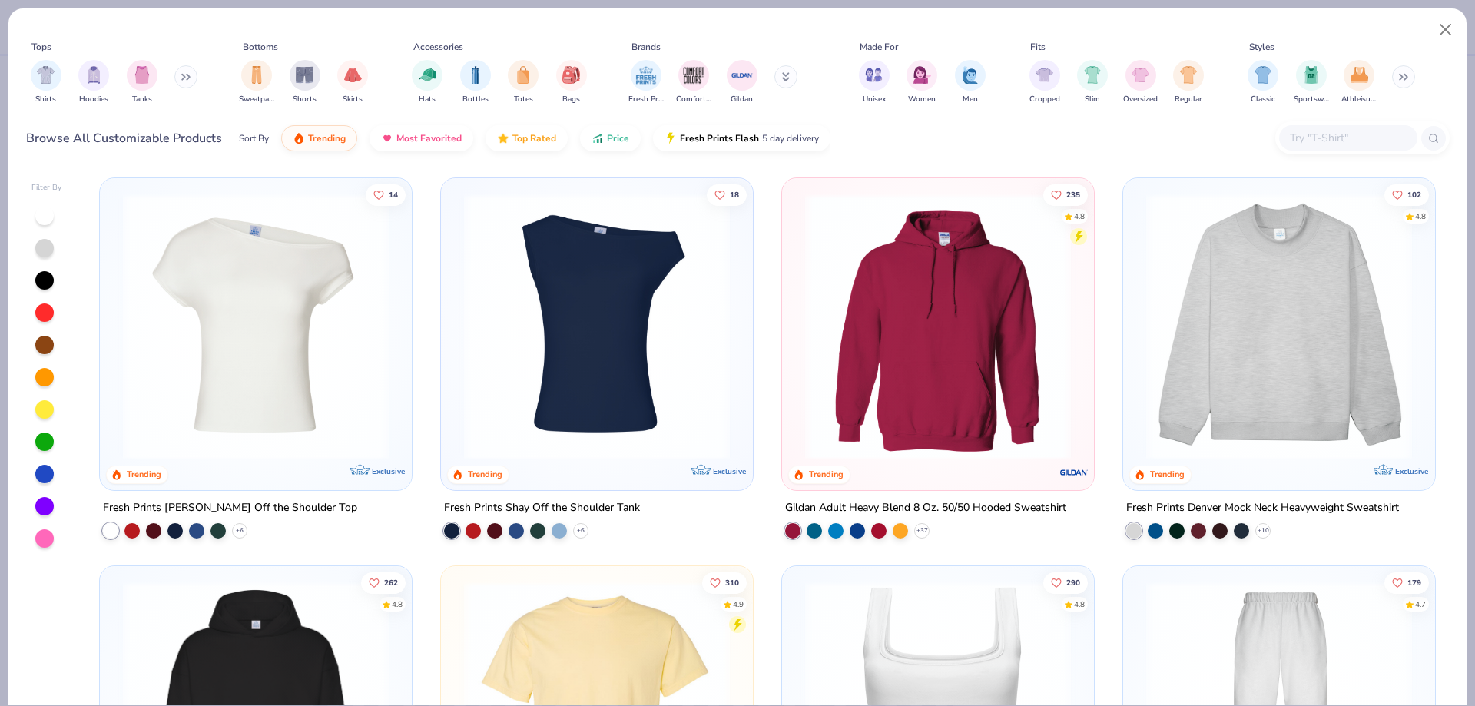
click at [176, 75] on div "Shirts Hoodies Tanks" at bounding box center [114, 82] width 177 height 57
click at [183, 80] on button at bounding box center [185, 76] width 23 height 23
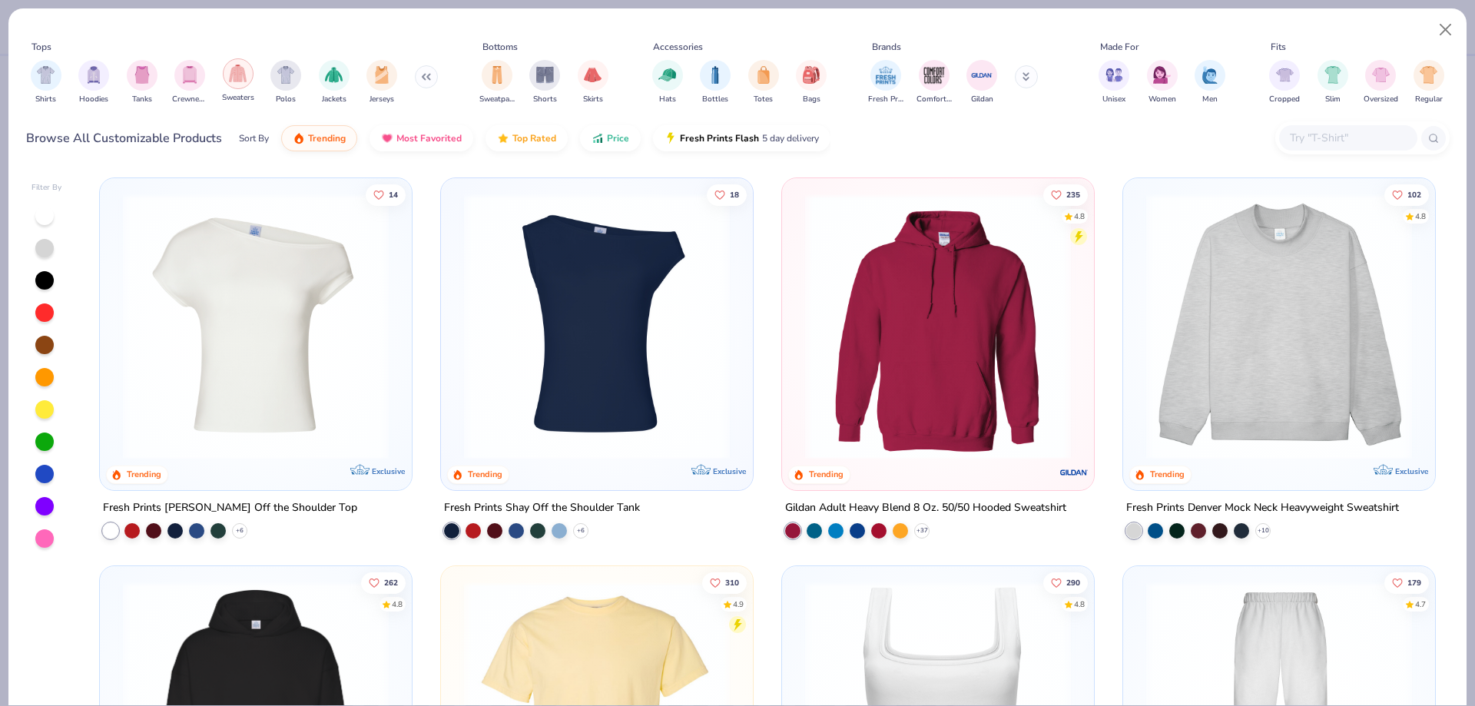
click at [237, 81] on img "filter for Sweaters" at bounding box center [238, 74] width 18 height 18
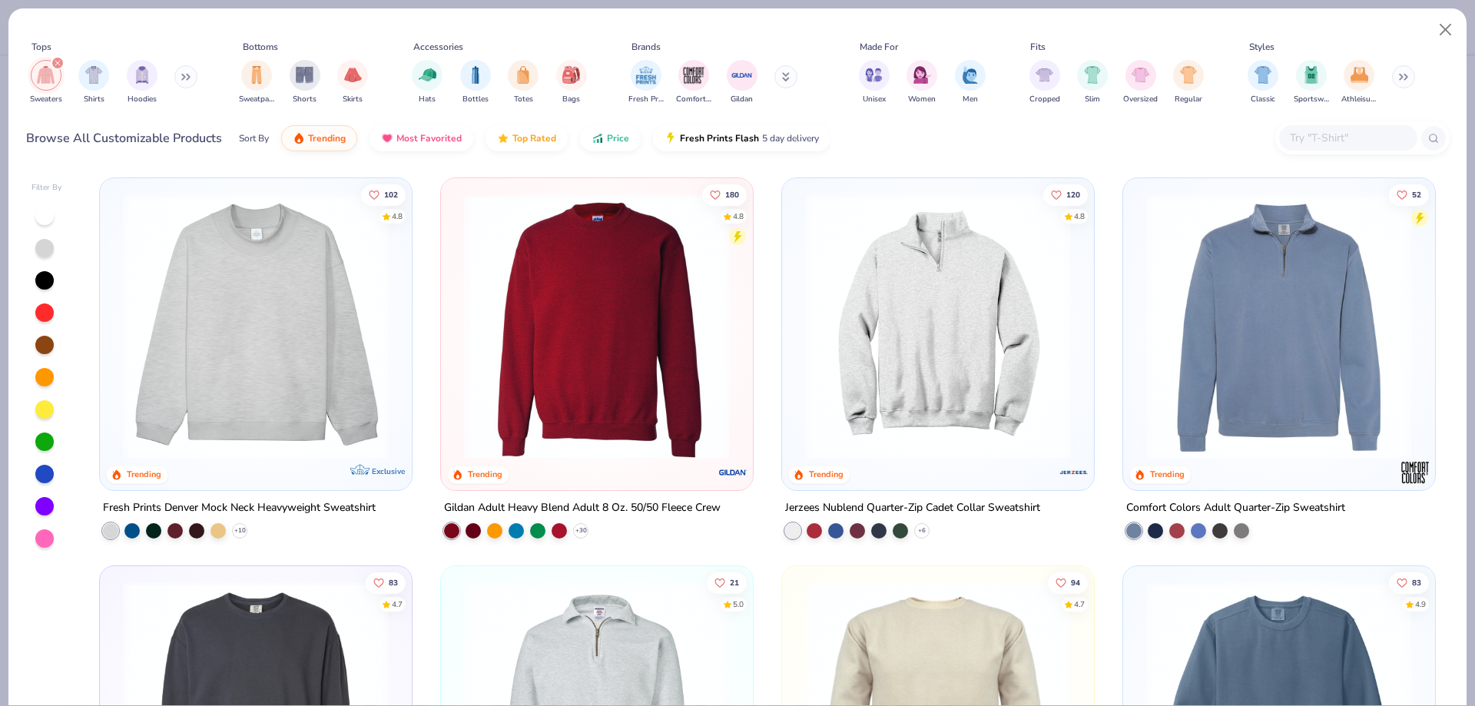
click at [285, 509] on div "Fresh Prints Denver Mock Neck Heavyweight Sweatshirt" at bounding box center [239, 508] width 273 height 19
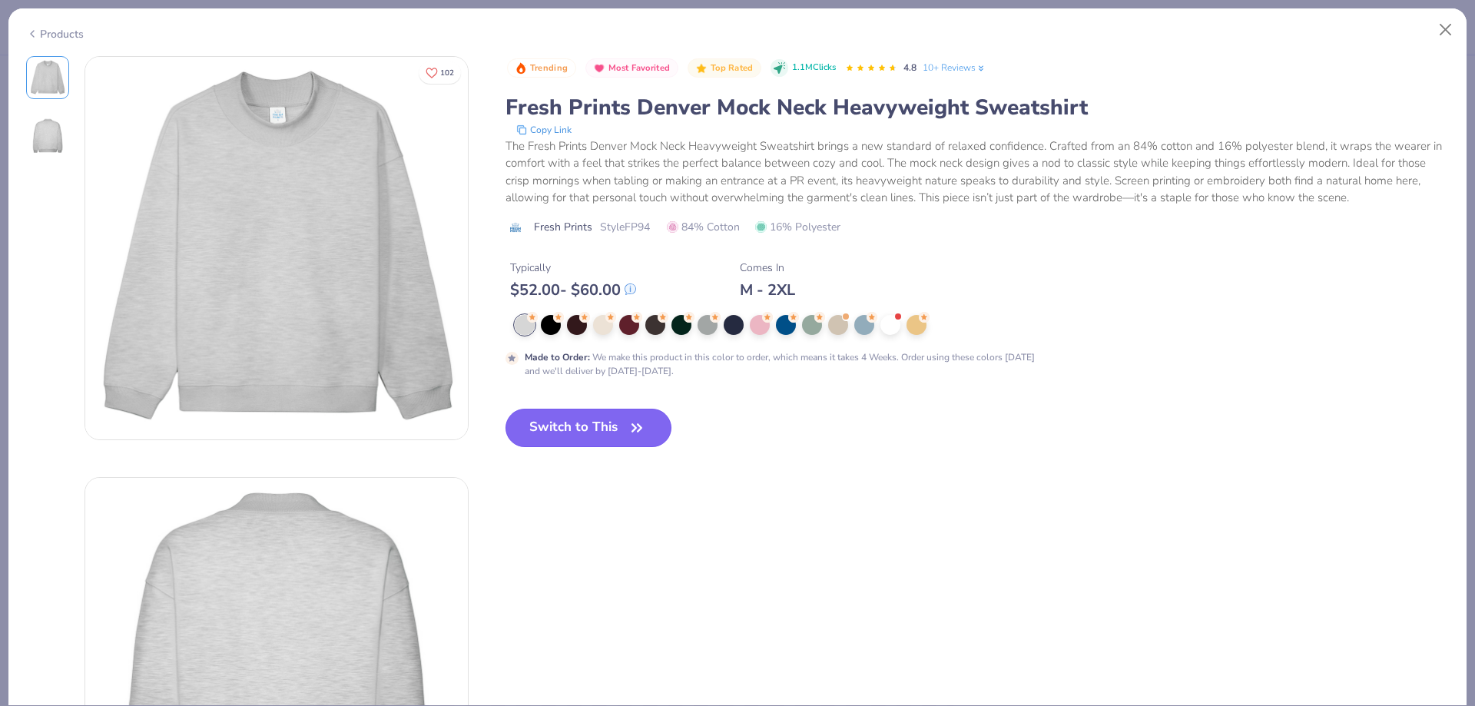
click at [618, 422] on button "Switch to This" at bounding box center [589, 428] width 167 height 38
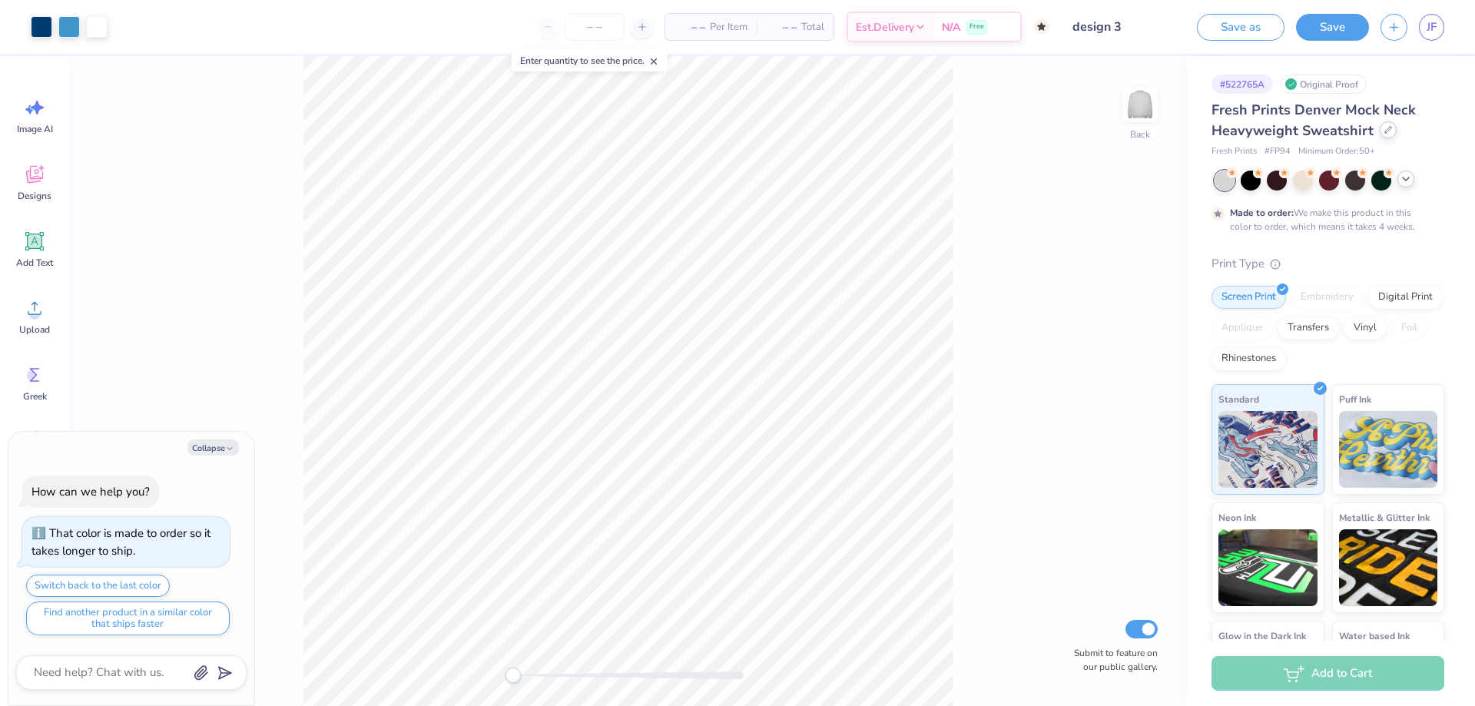
click at [1388, 131] on icon at bounding box center [1389, 130] width 8 height 8
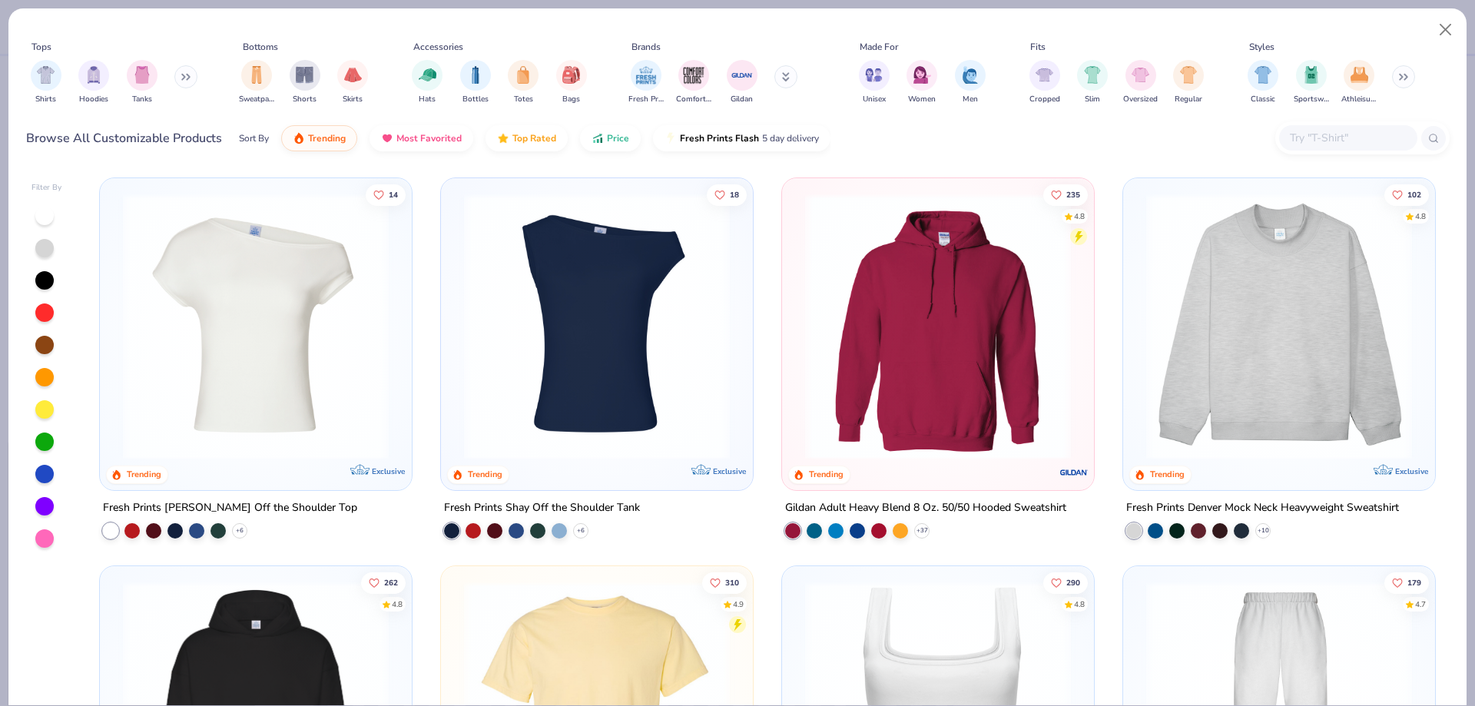
click at [181, 74] on button at bounding box center [185, 76] width 23 height 23
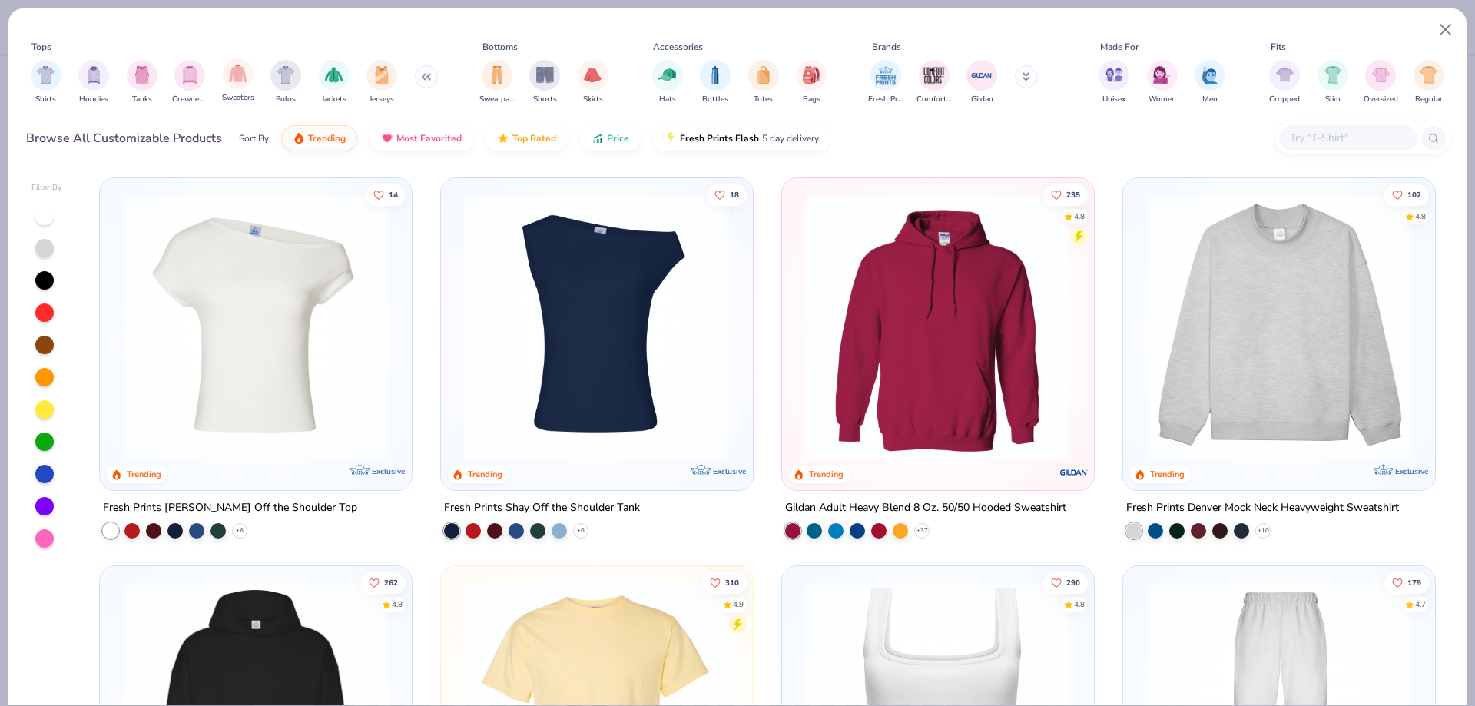
click at [252, 80] on div "Sweaters" at bounding box center [238, 80] width 32 height 45
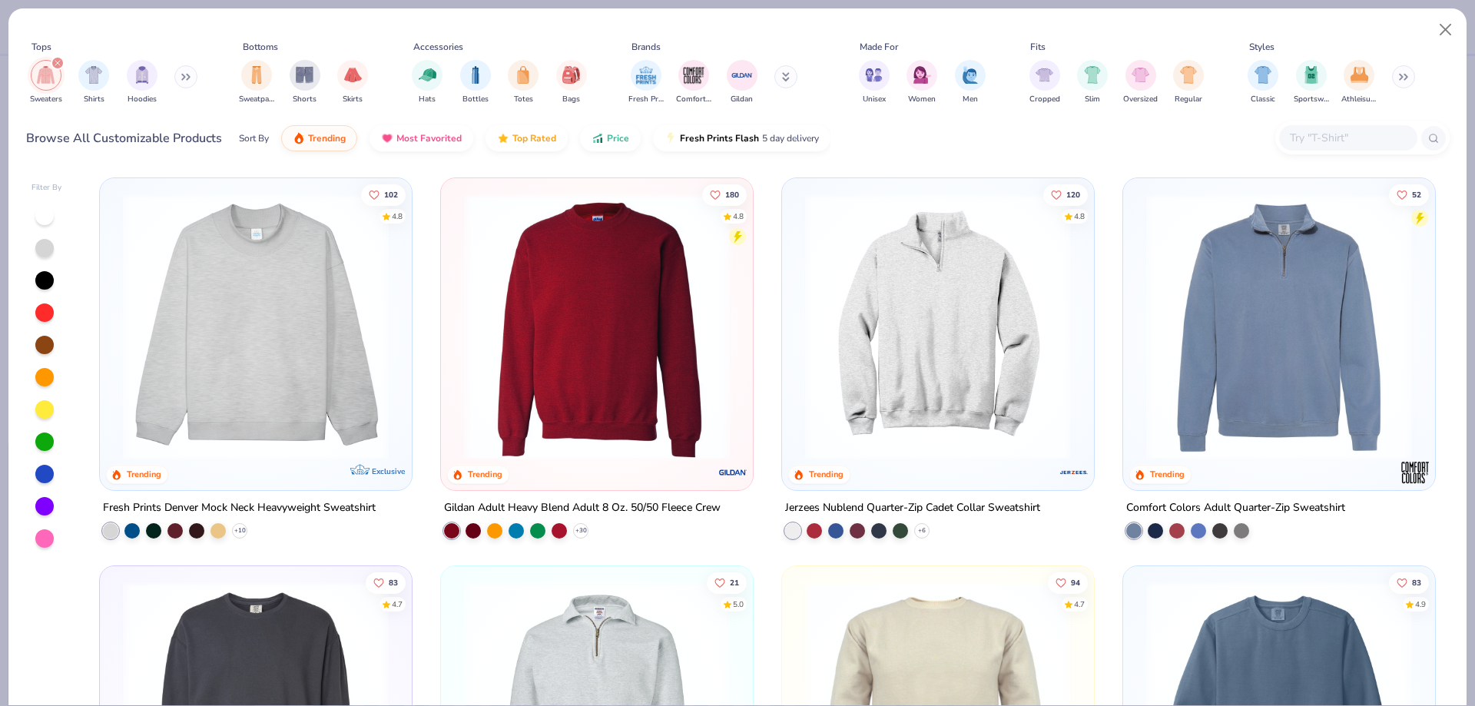
click at [605, 446] on img at bounding box center [596, 327] width 281 height 266
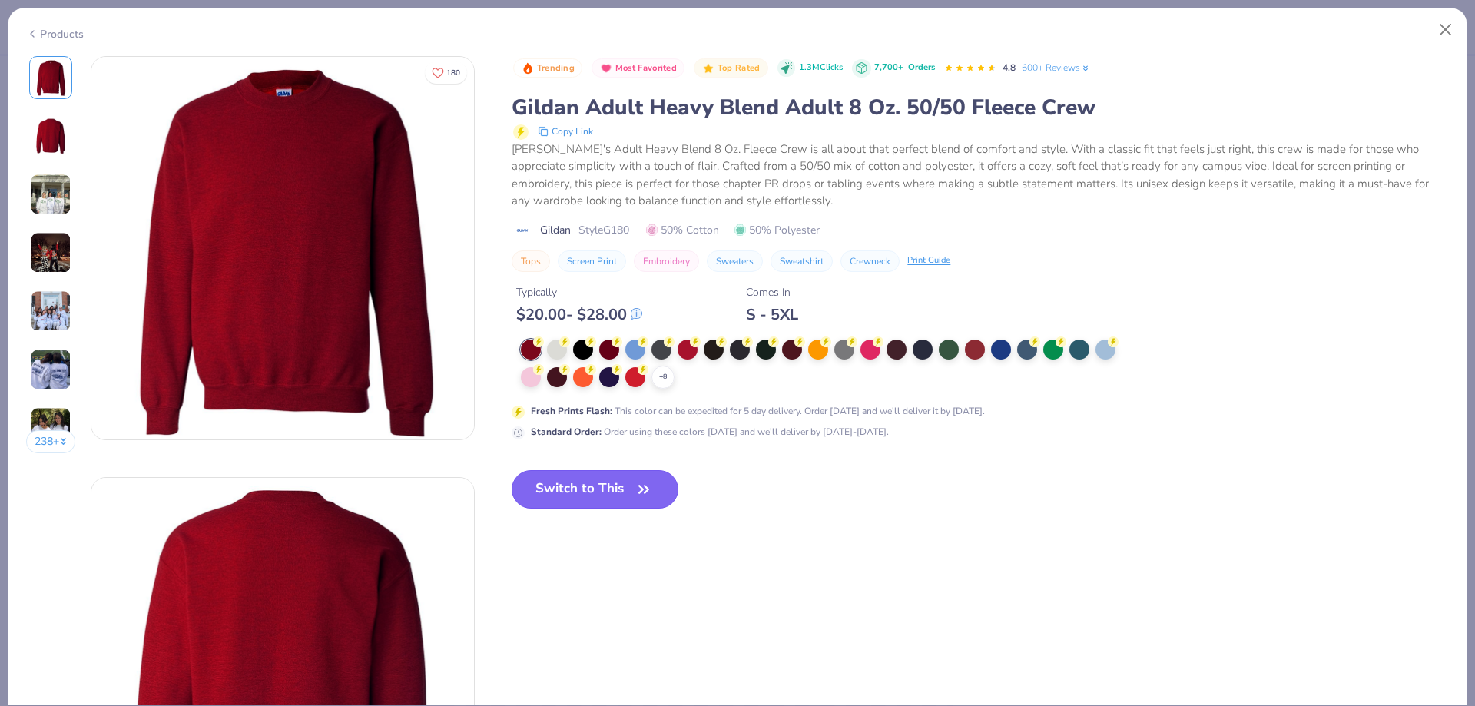
click at [644, 488] on icon "button" at bounding box center [643, 489] width 9 height 7
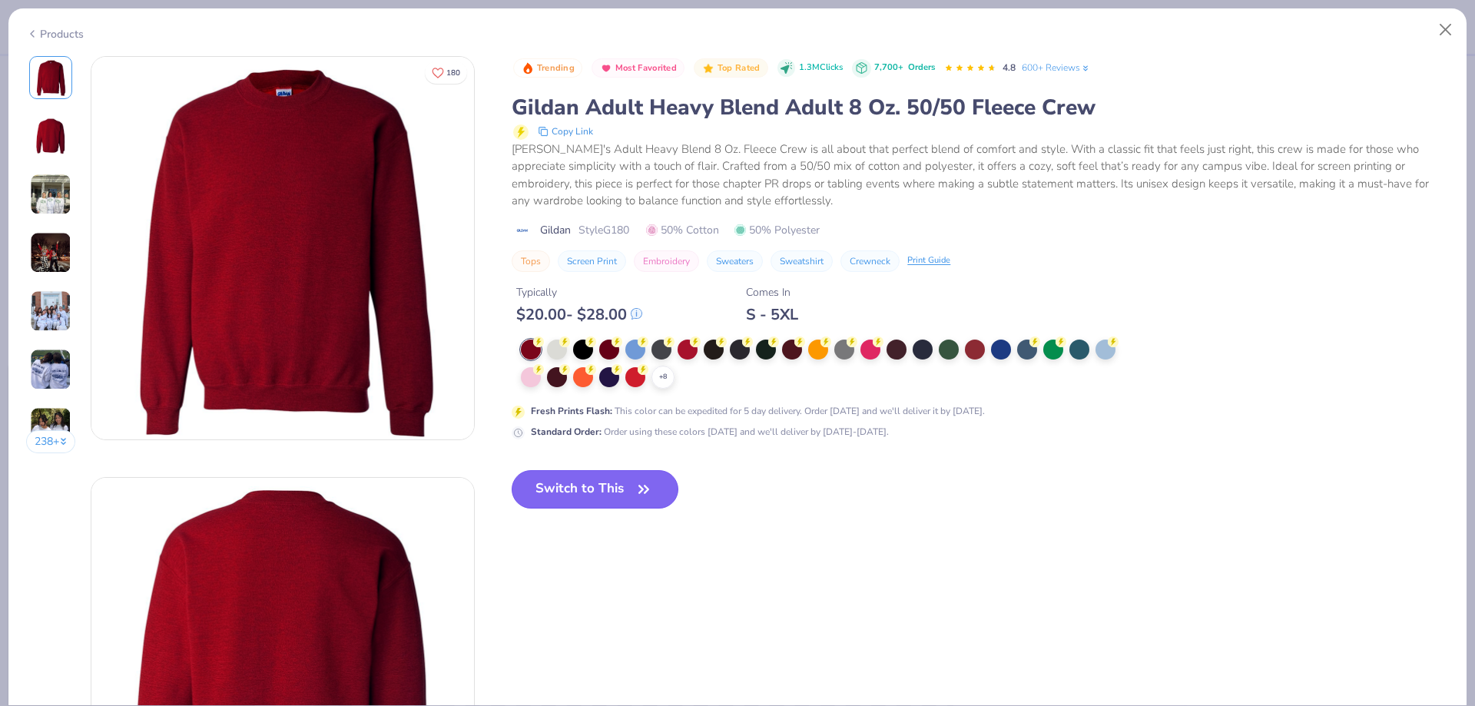
click at [621, 493] on button "Switch to This" at bounding box center [595, 489] width 167 height 38
click at [631, 496] on button "Switch to This" at bounding box center [595, 489] width 167 height 38
click at [663, 370] on div "+ 8" at bounding box center [663, 377] width 23 height 23
click at [785, 379] on div at bounding box center [792, 376] width 20 height 20
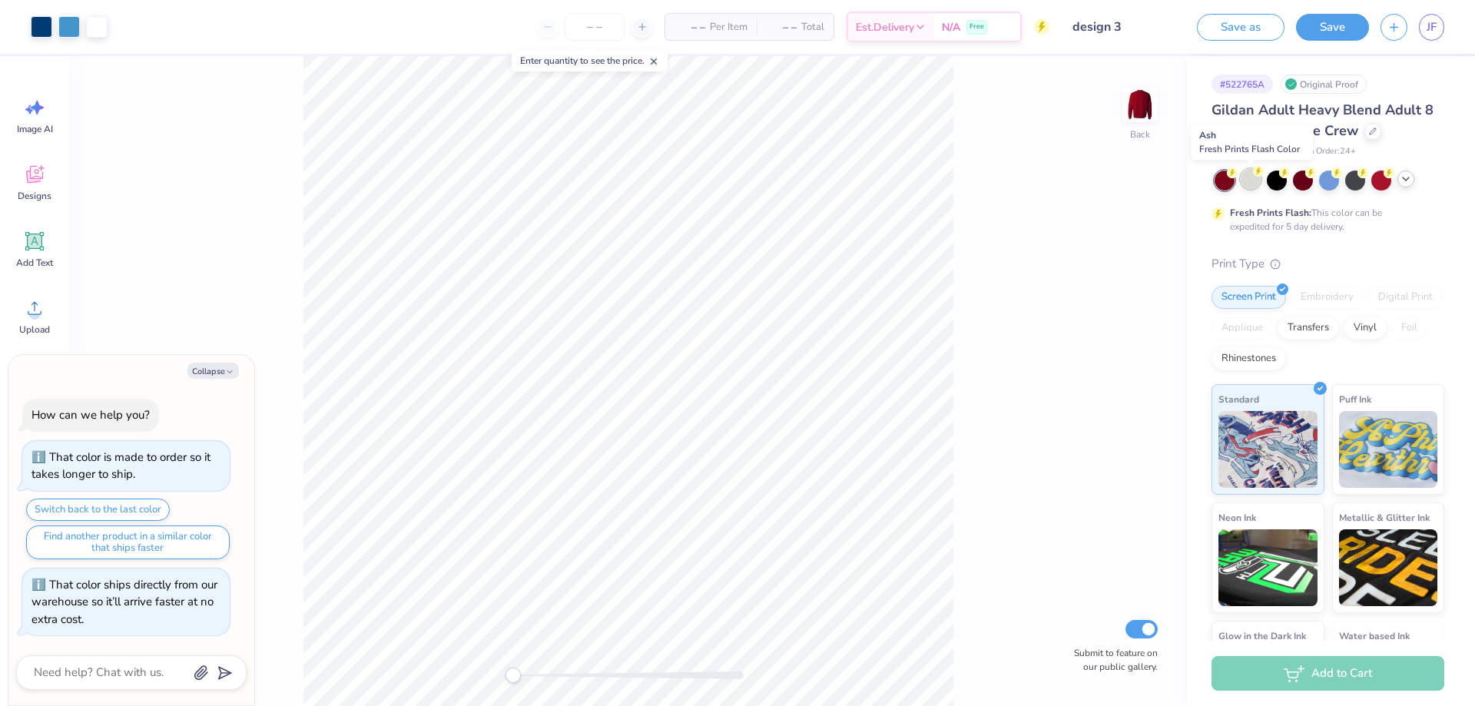
click at [1252, 184] on div at bounding box center [1251, 179] width 20 height 20
click at [202, 365] on button "Collapse" at bounding box center [212, 371] width 51 height 16
type textarea "x"
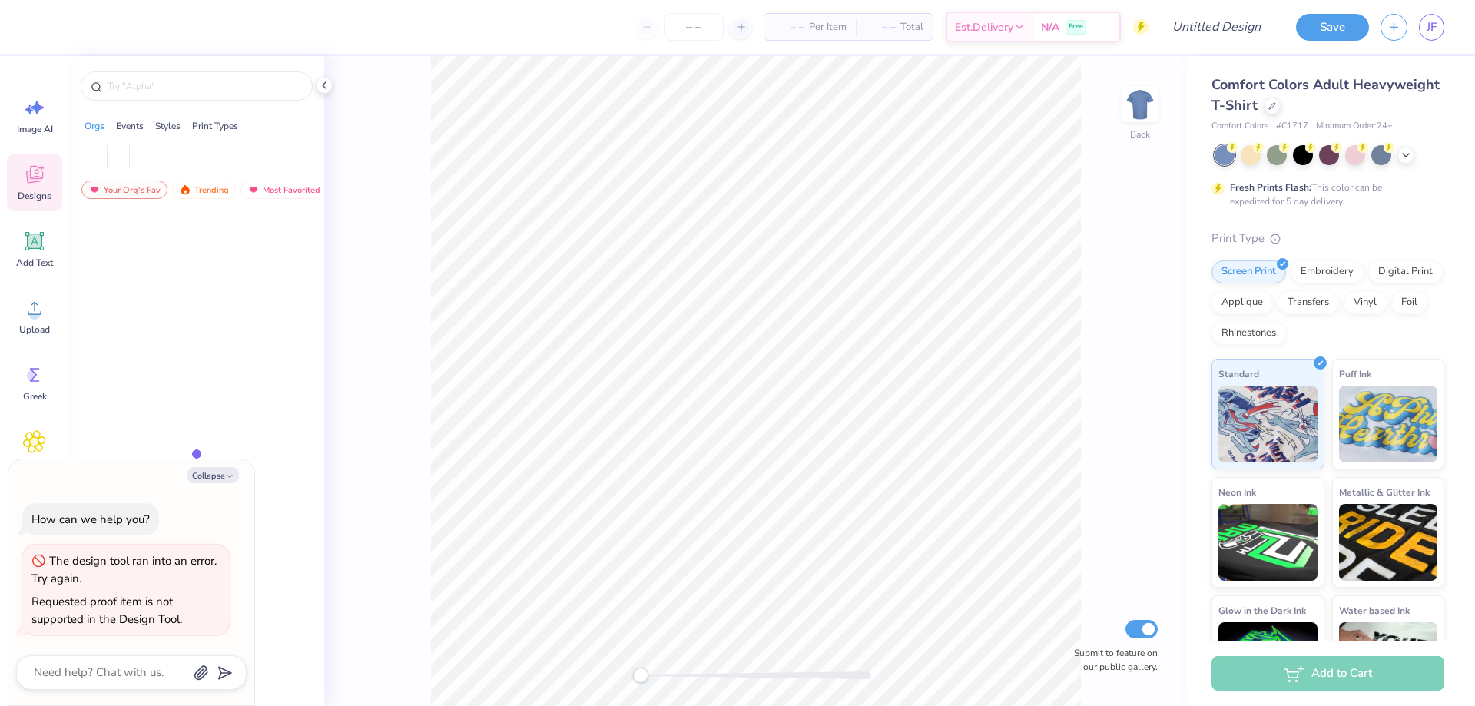
type textarea "x"
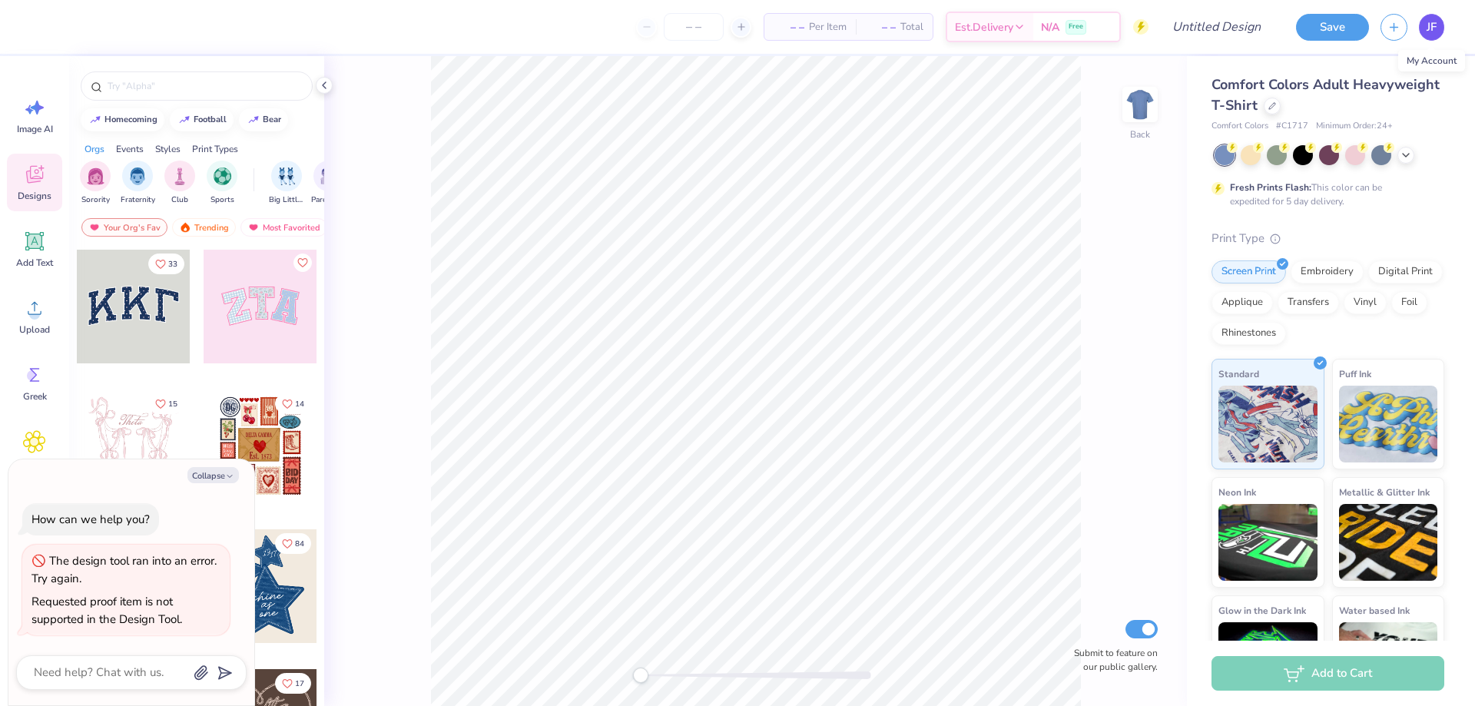
click at [1431, 28] on span "JF" at bounding box center [1432, 27] width 10 height 18
click at [1431, 22] on span "JF" at bounding box center [1432, 27] width 10 height 18
click at [325, 89] on icon at bounding box center [324, 85] width 12 height 12
type textarea "x"
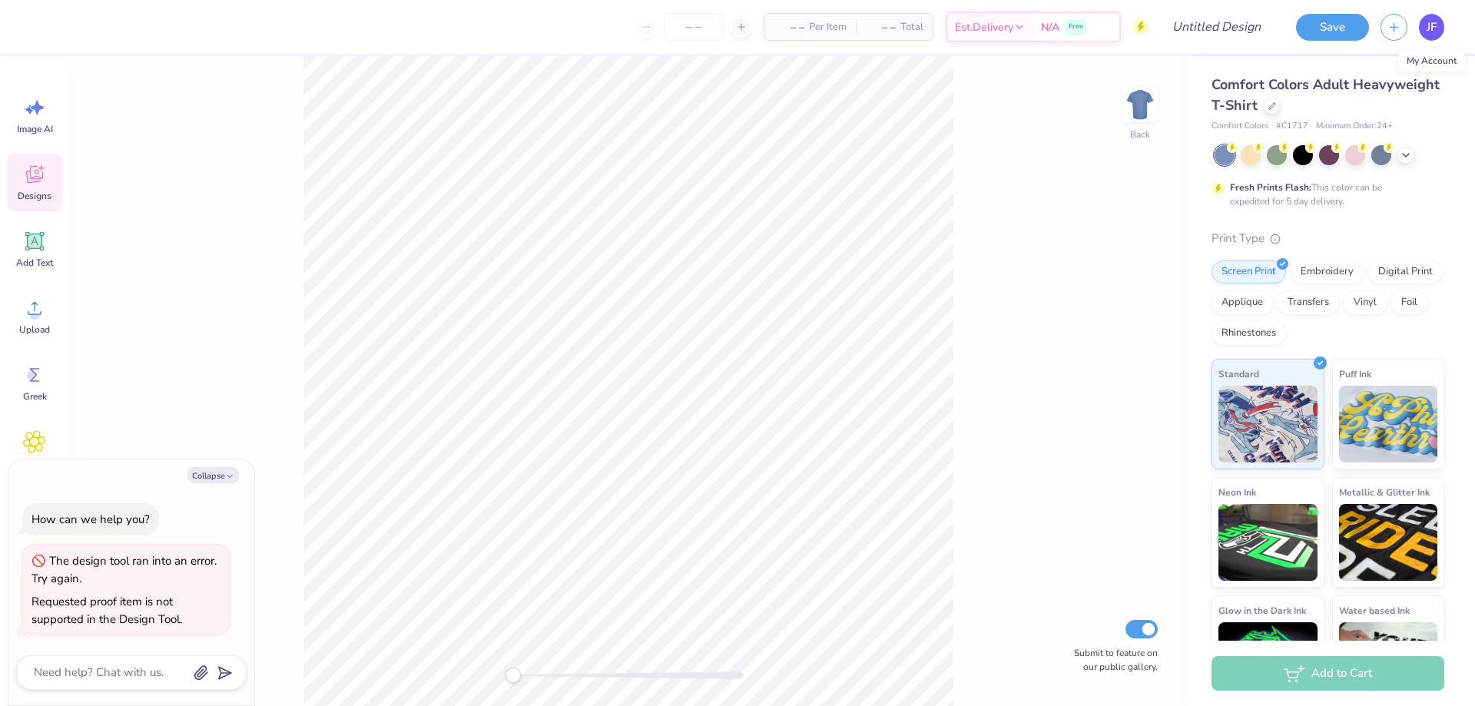
click at [1427, 23] on span "JF" at bounding box center [1432, 27] width 10 height 18
